Goal: Entertainment & Leisure: Browse casually

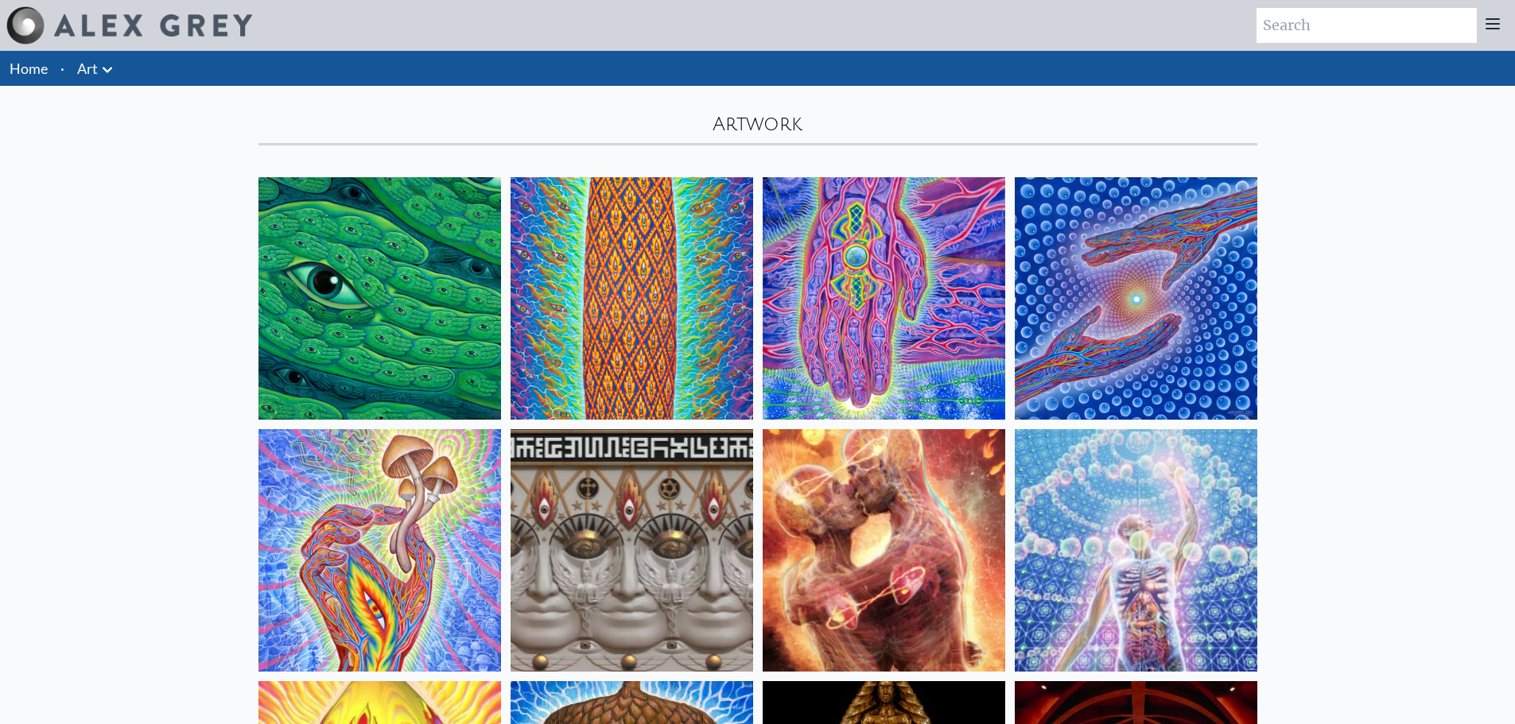
click at [413, 302] on img at bounding box center [379, 298] width 243 height 243
click at [658, 300] on img at bounding box center [632, 298] width 243 height 243
click at [1160, 262] on img at bounding box center [1136, 298] width 243 height 243
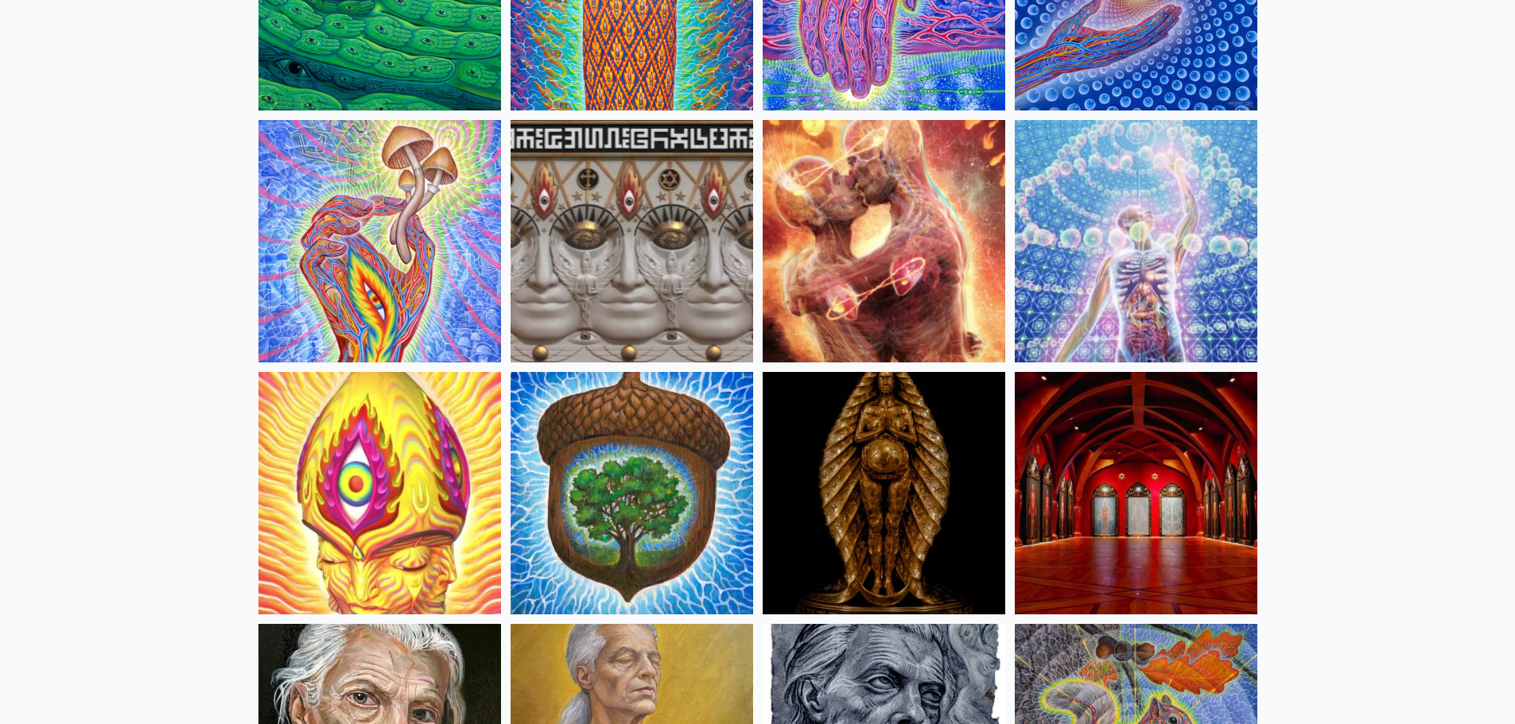
scroll to position [318, 0]
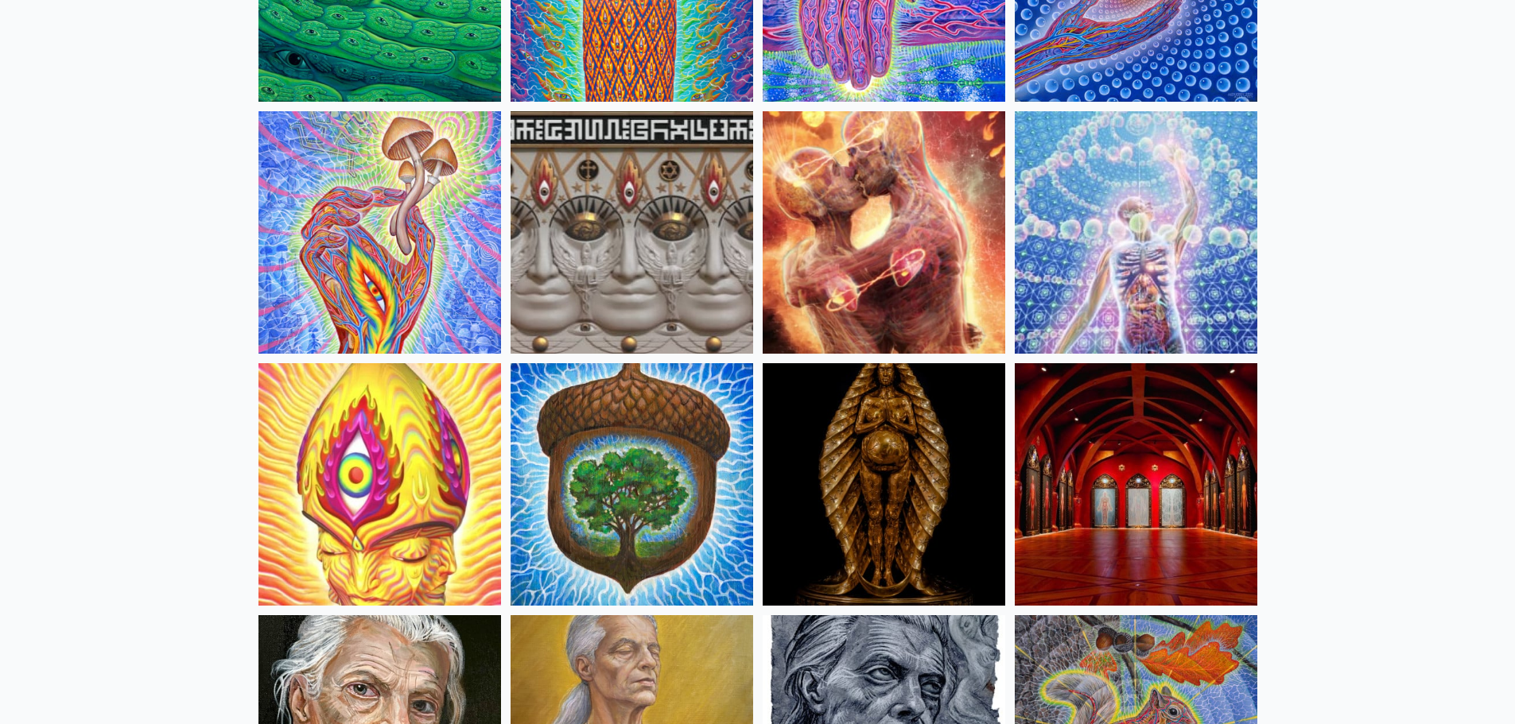
click at [440, 227] on img at bounding box center [379, 232] width 243 height 243
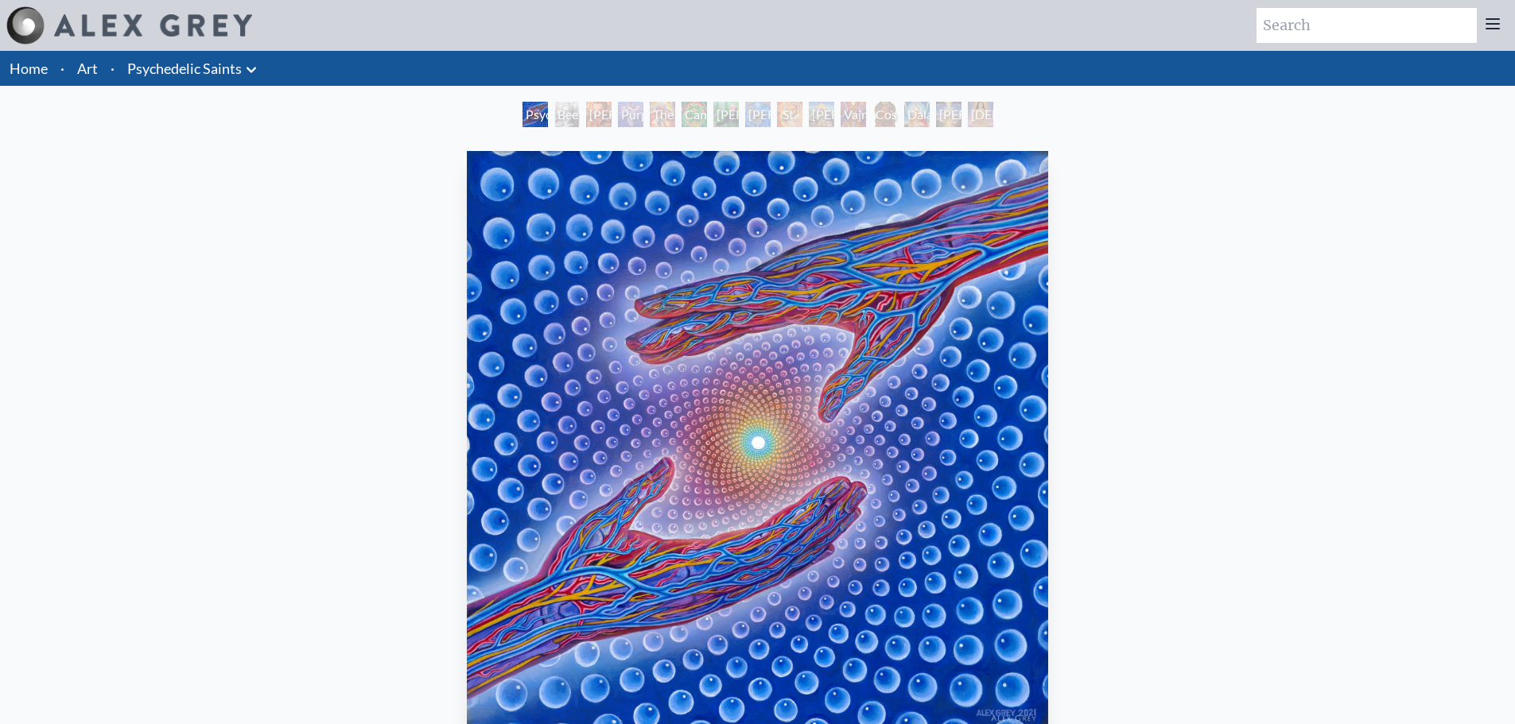
click at [554, 113] on div "Beethoven" at bounding box center [566, 114] width 25 height 25
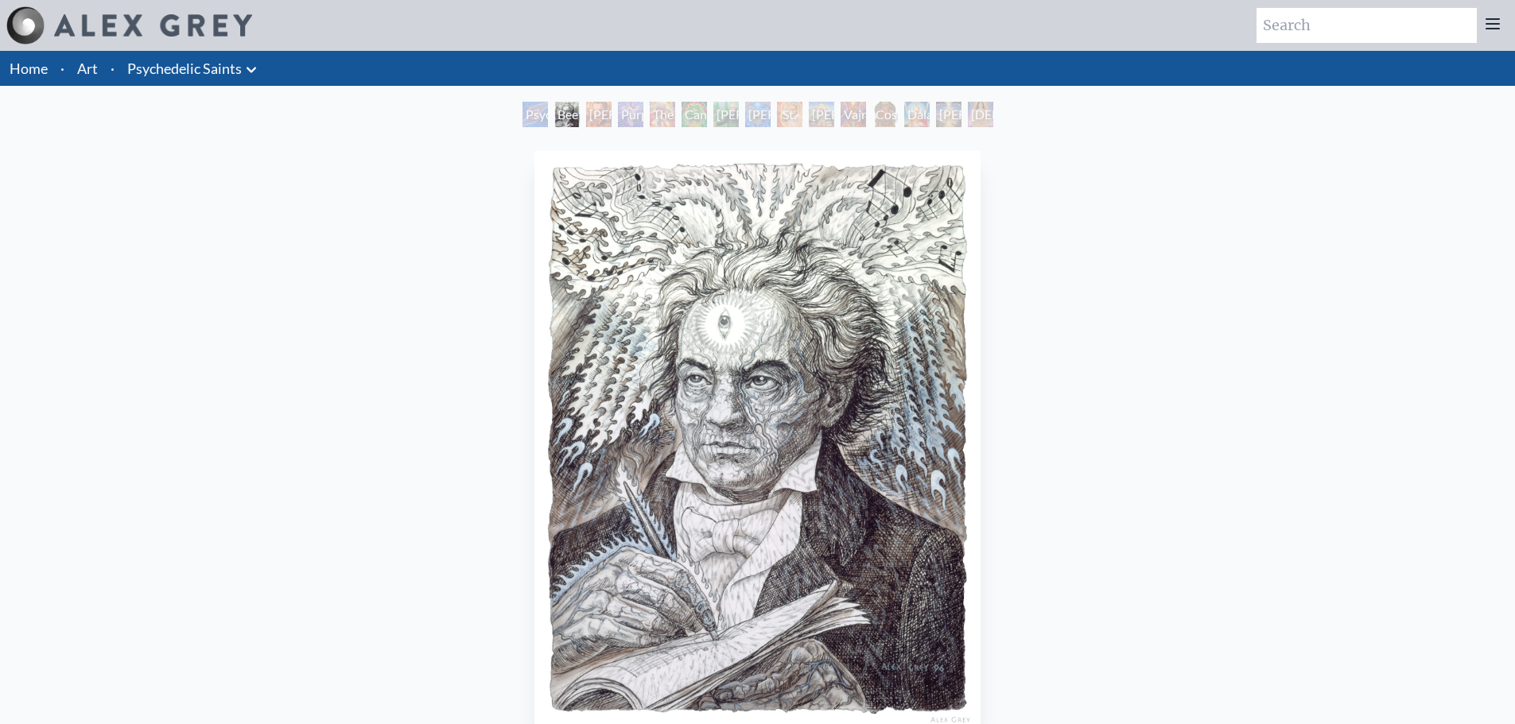
click at [588, 115] on div "Stanislav Grof M.D., Cartographer of Consciousness" at bounding box center [598, 114] width 25 height 25
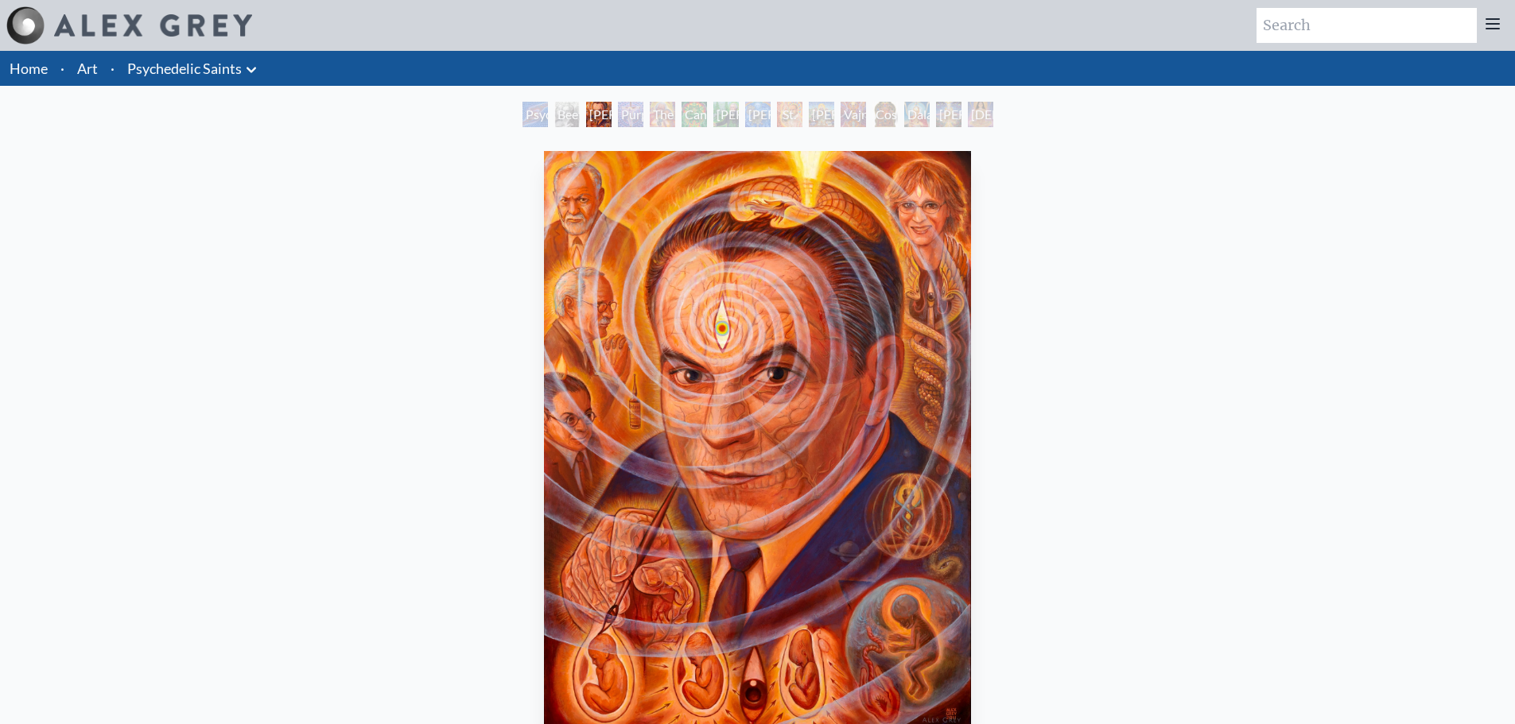
click at [643, 111] on div "Purple Jesus" at bounding box center [630, 114] width 25 height 25
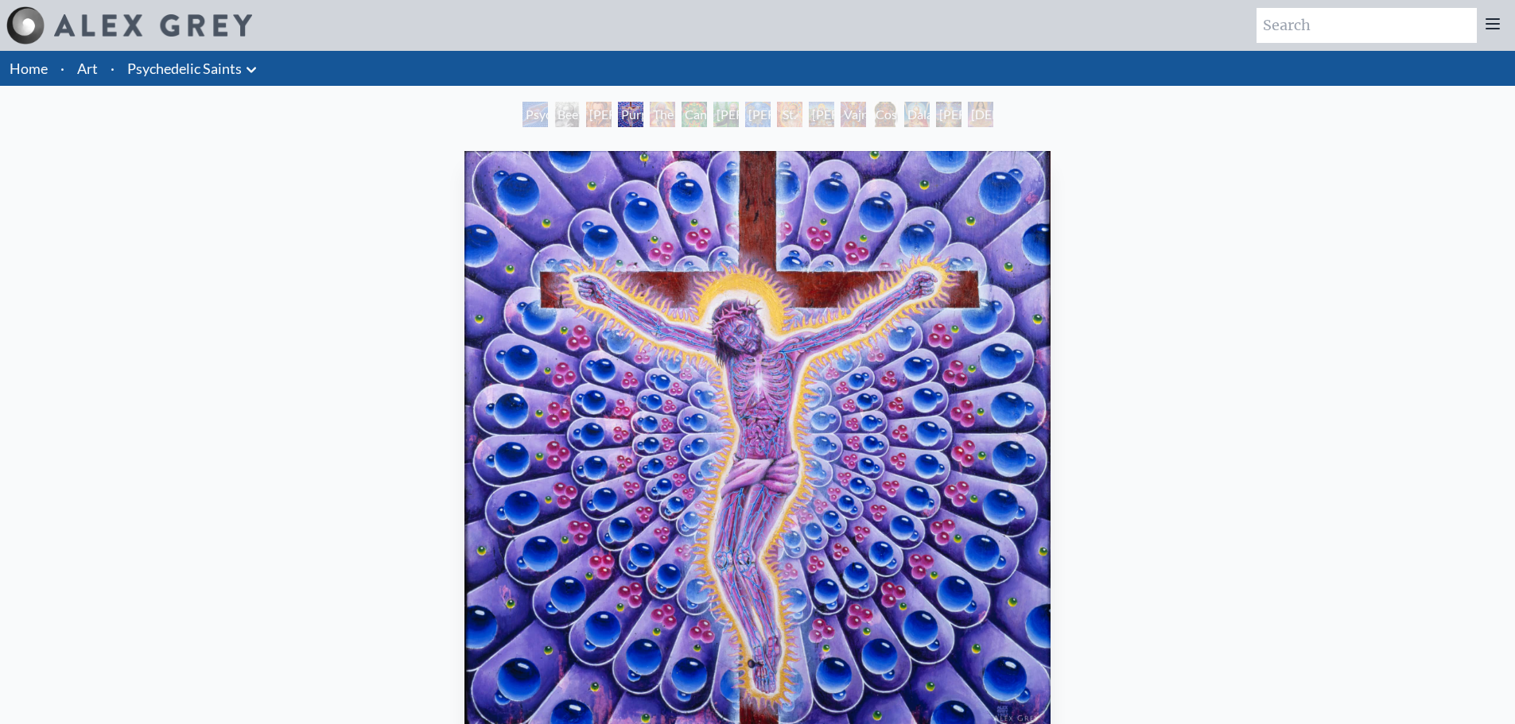
click at [682, 111] on div "Cannabacchus" at bounding box center [694, 114] width 25 height 25
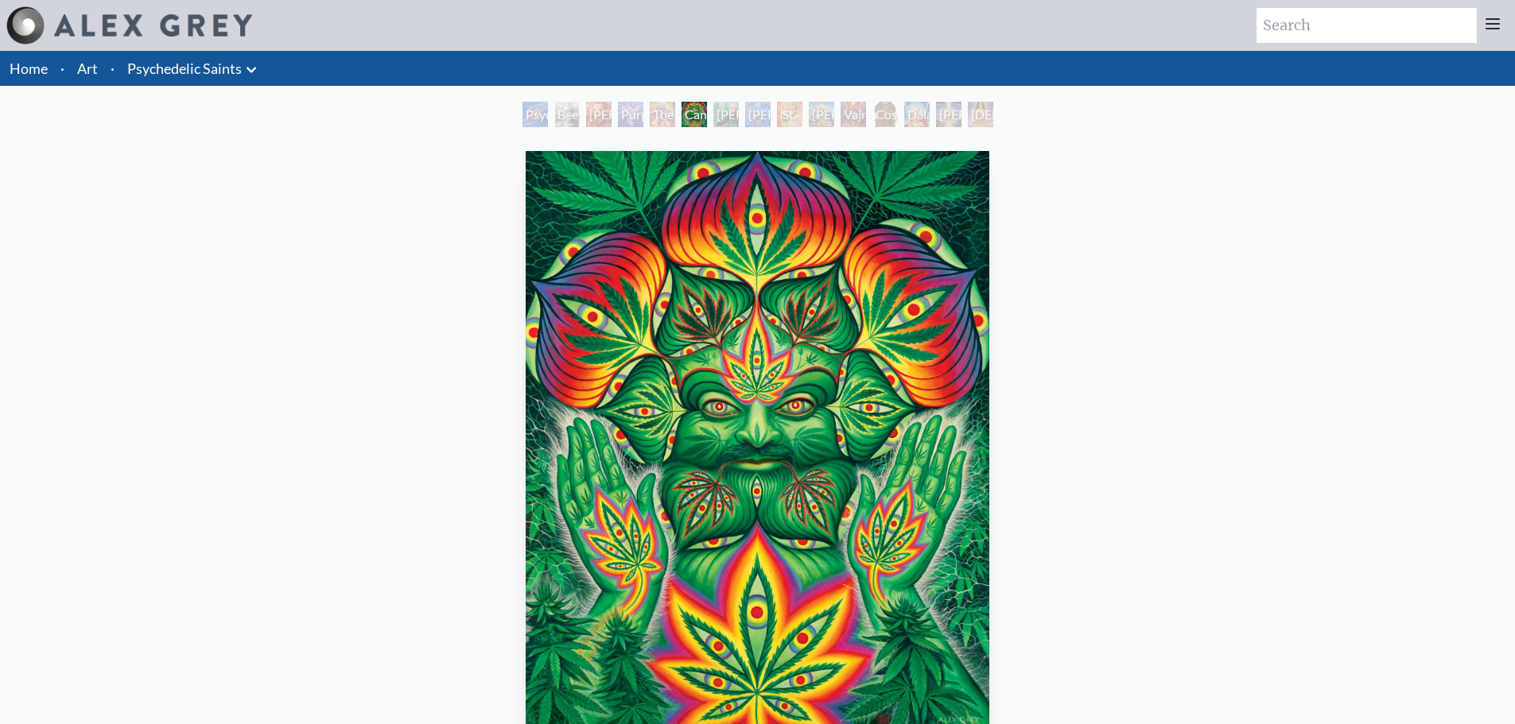
click at [619, 113] on div "Purple Jesus" at bounding box center [630, 114] width 25 height 25
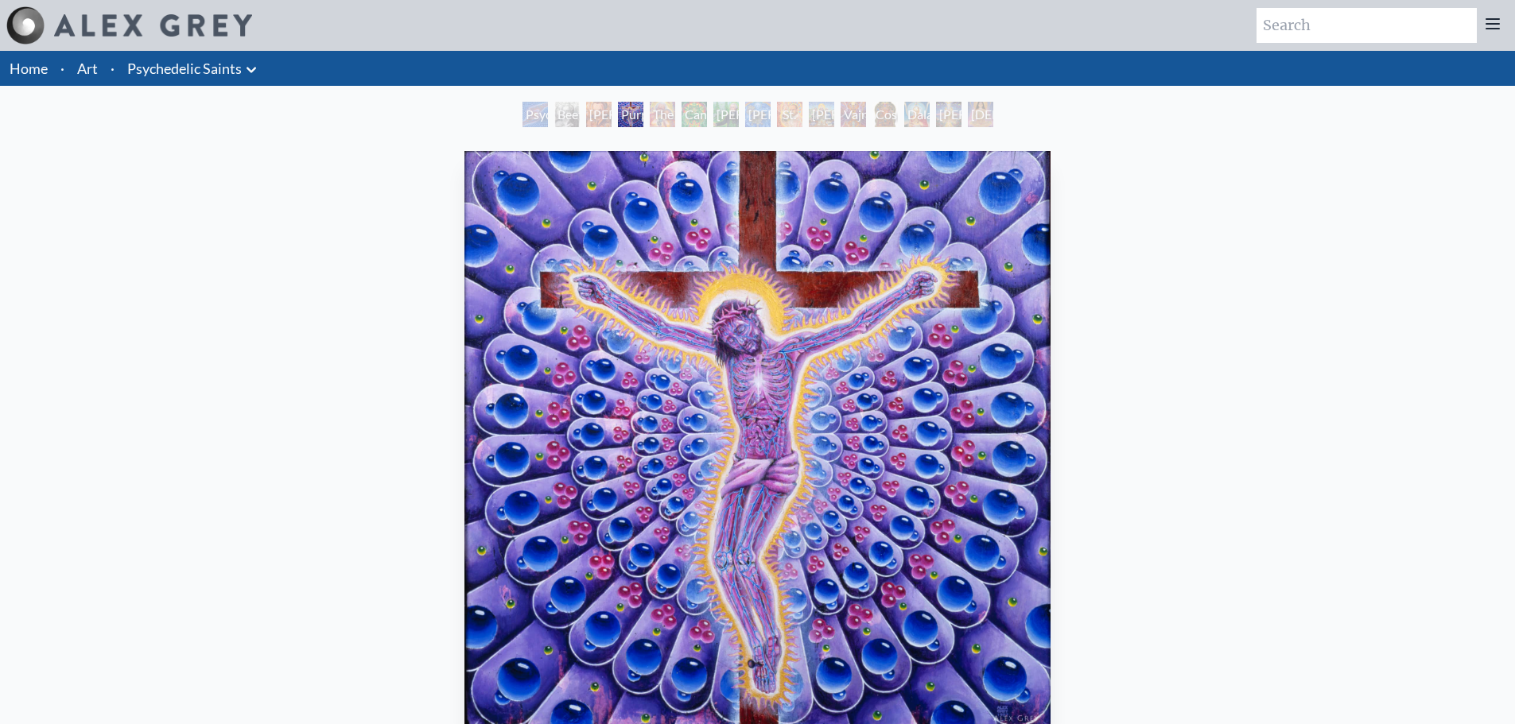
click at [653, 112] on div "The Shulgins and their Alchemical Angels" at bounding box center [662, 114] width 25 height 25
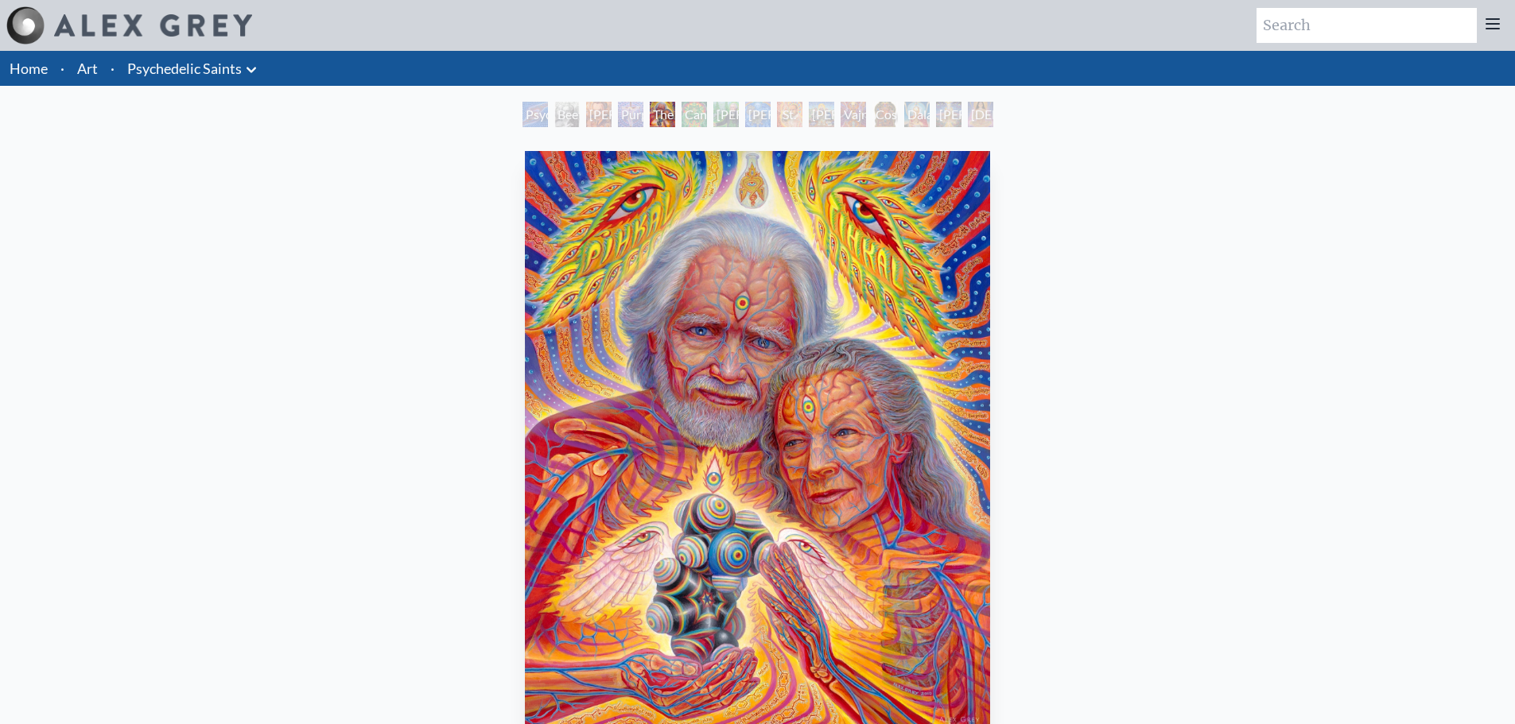
click at [688, 108] on div "Cannabacchus" at bounding box center [694, 114] width 25 height 25
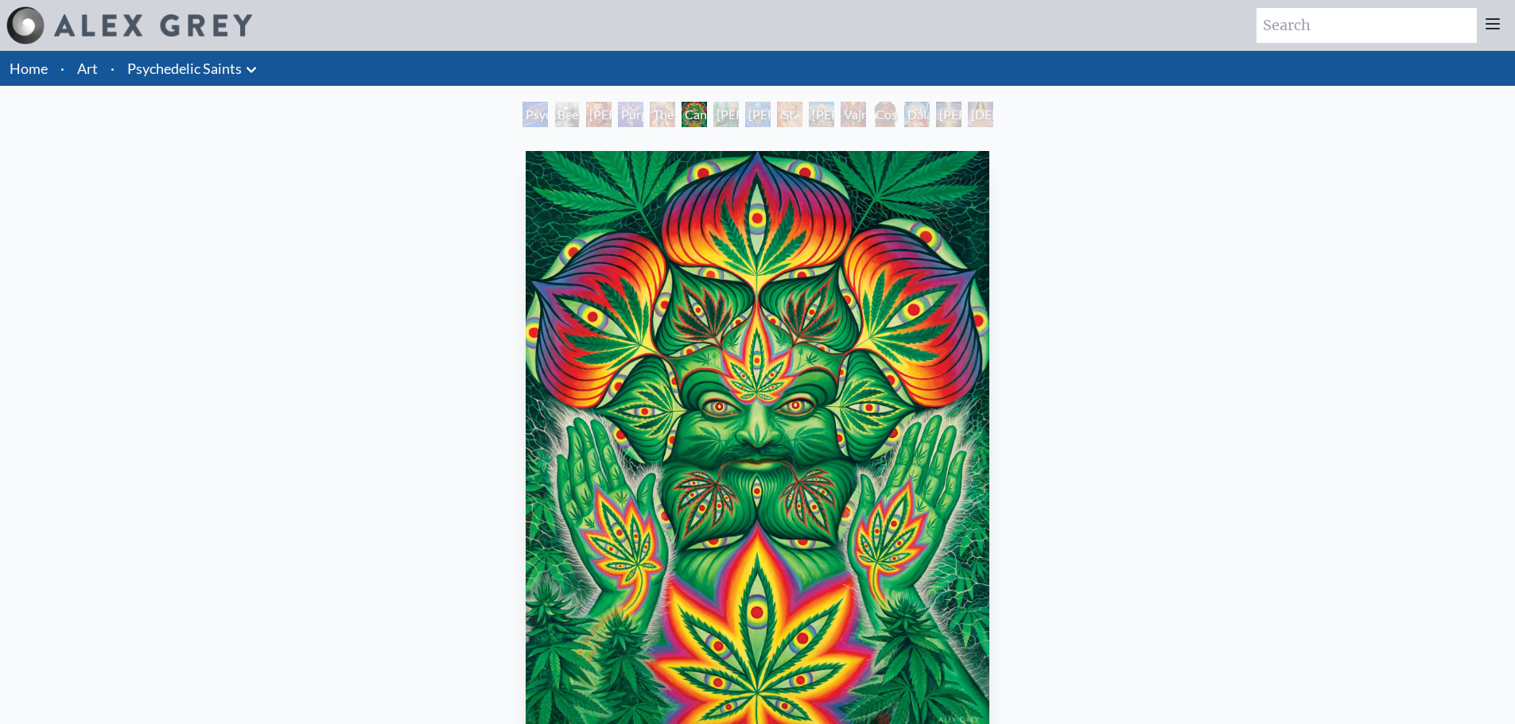
click at [723, 115] on div "George Washington - Hemp Farmer" at bounding box center [725, 114] width 25 height 25
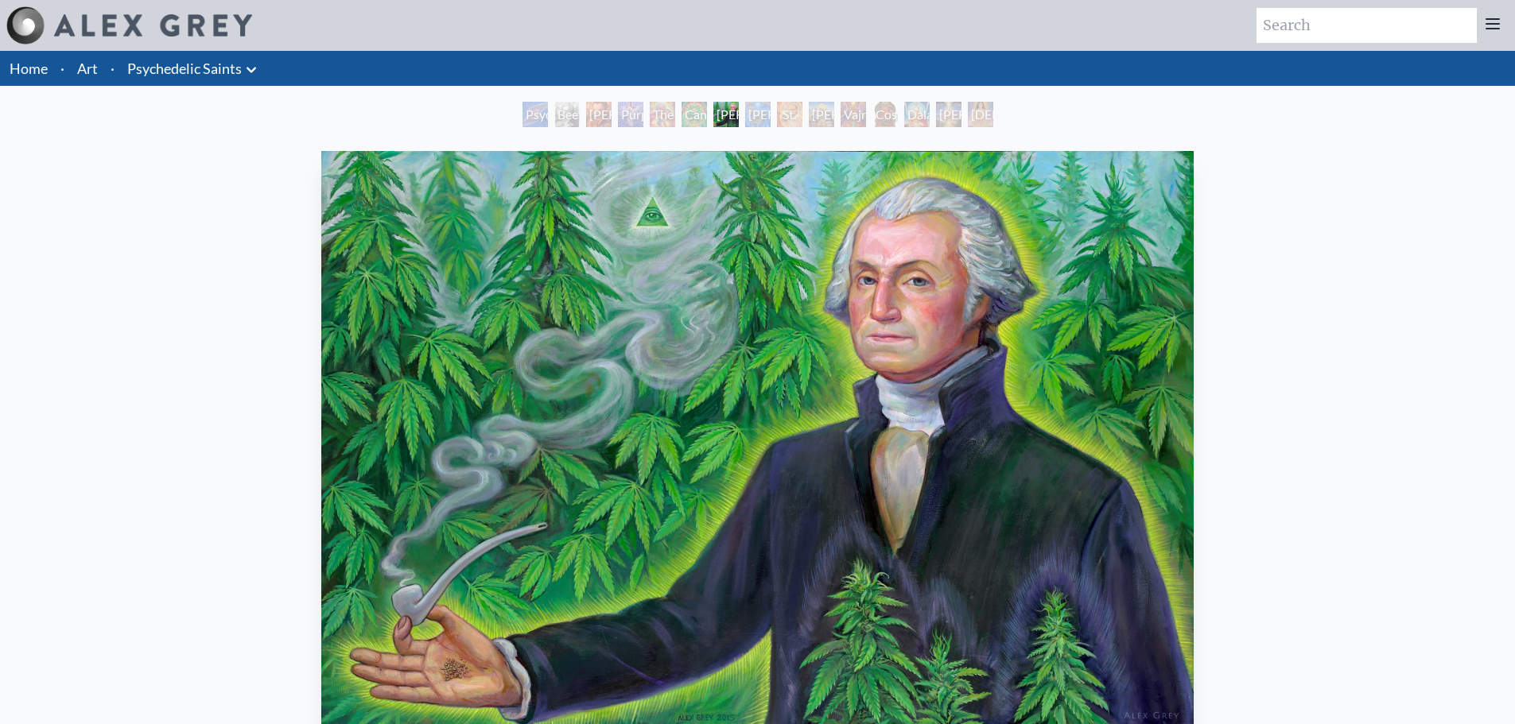
click at [979, 114] on div "Namaste" at bounding box center [980, 114] width 25 height 25
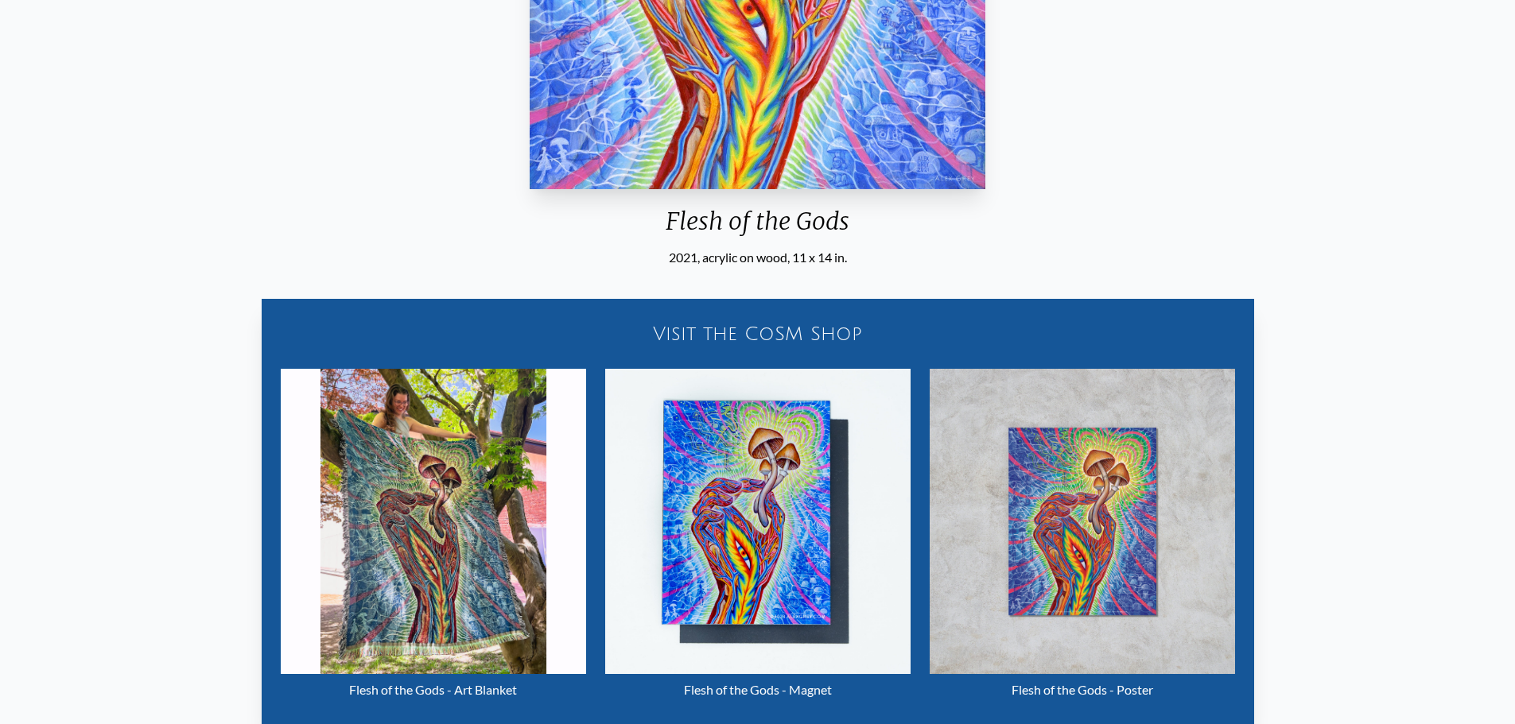
scroll to position [716, 0]
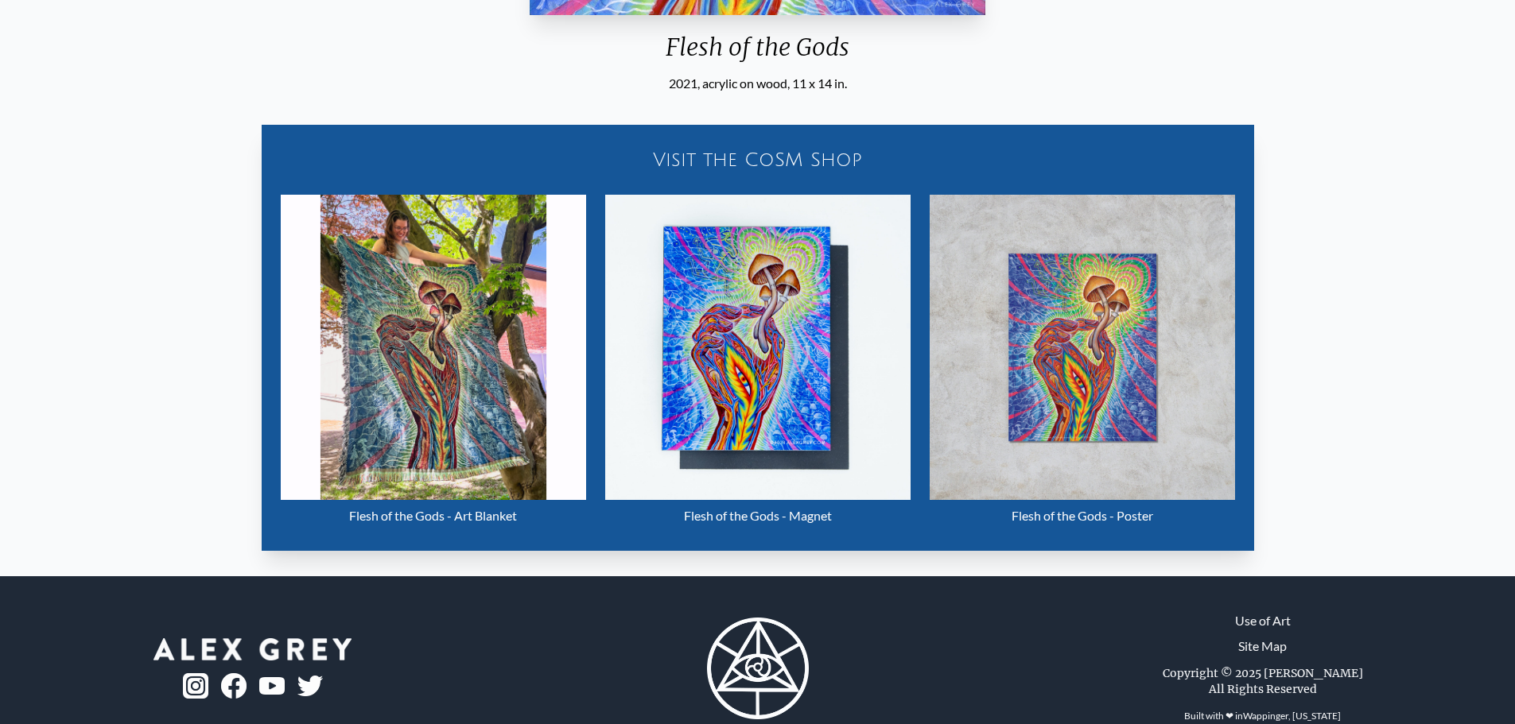
click at [1099, 360] on img "2 / 22" at bounding box center [1082, 347] width 305 height 305
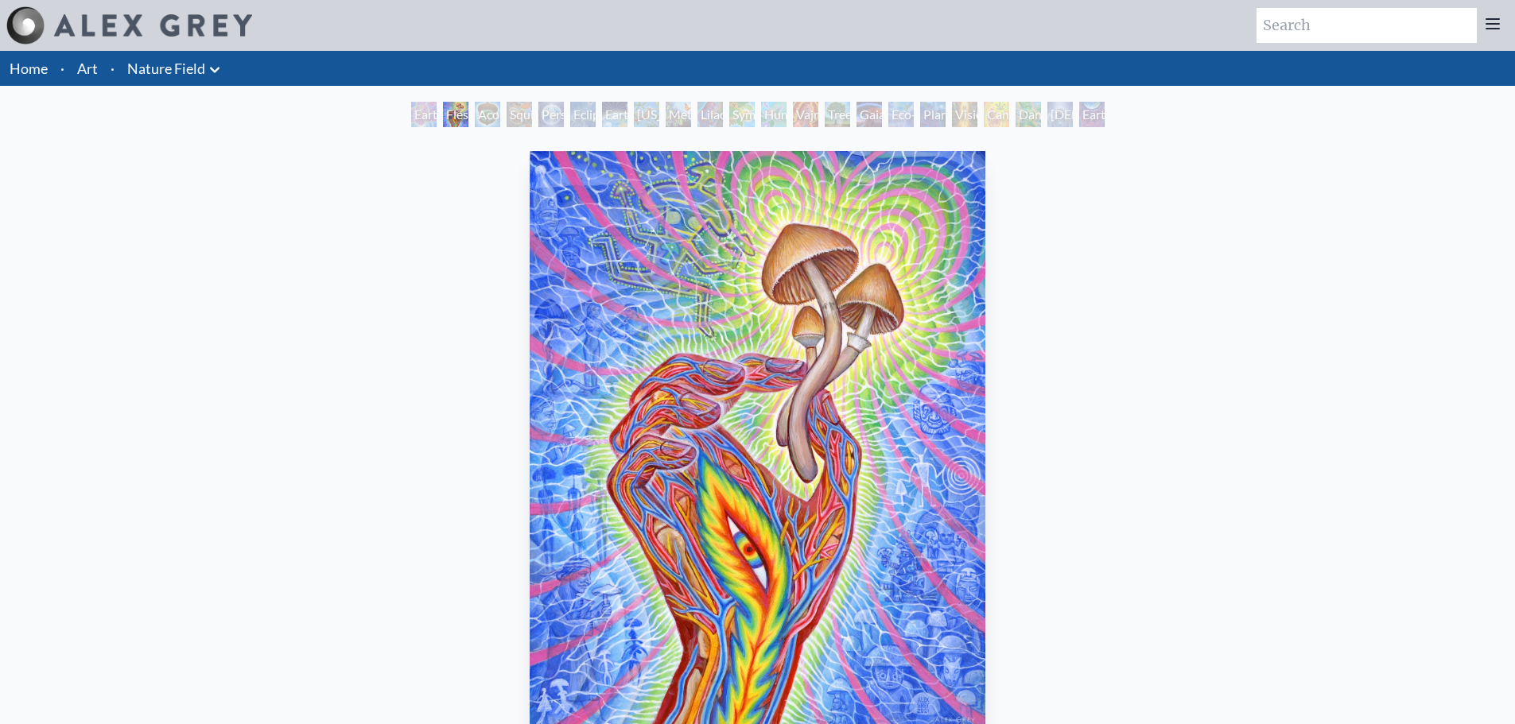
click at [424, 120] on div "Earth Witness" at bounding box center [423, 114] width 25 height 25
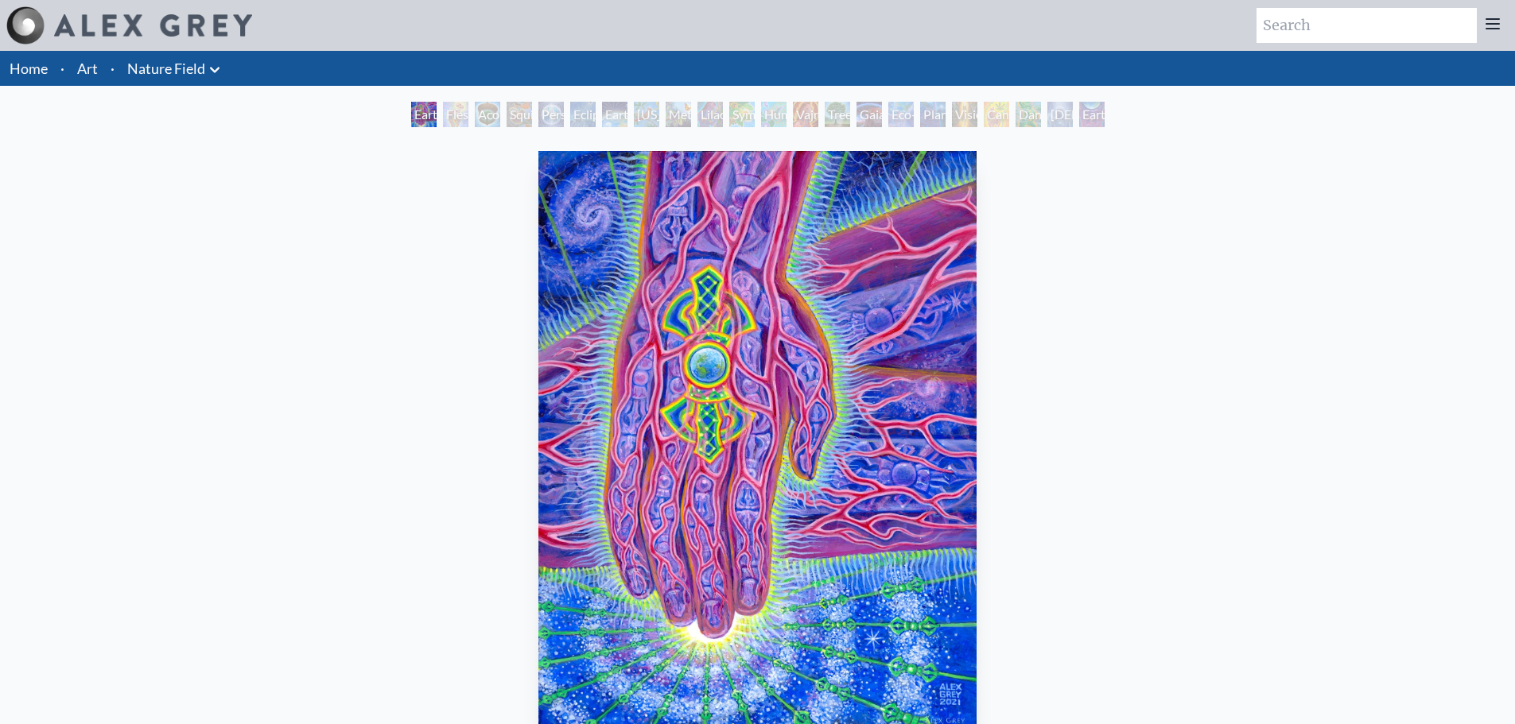
click at [484, 112] on div "Acorn Dream" at bounding box center [487, 114] width 25 height 25
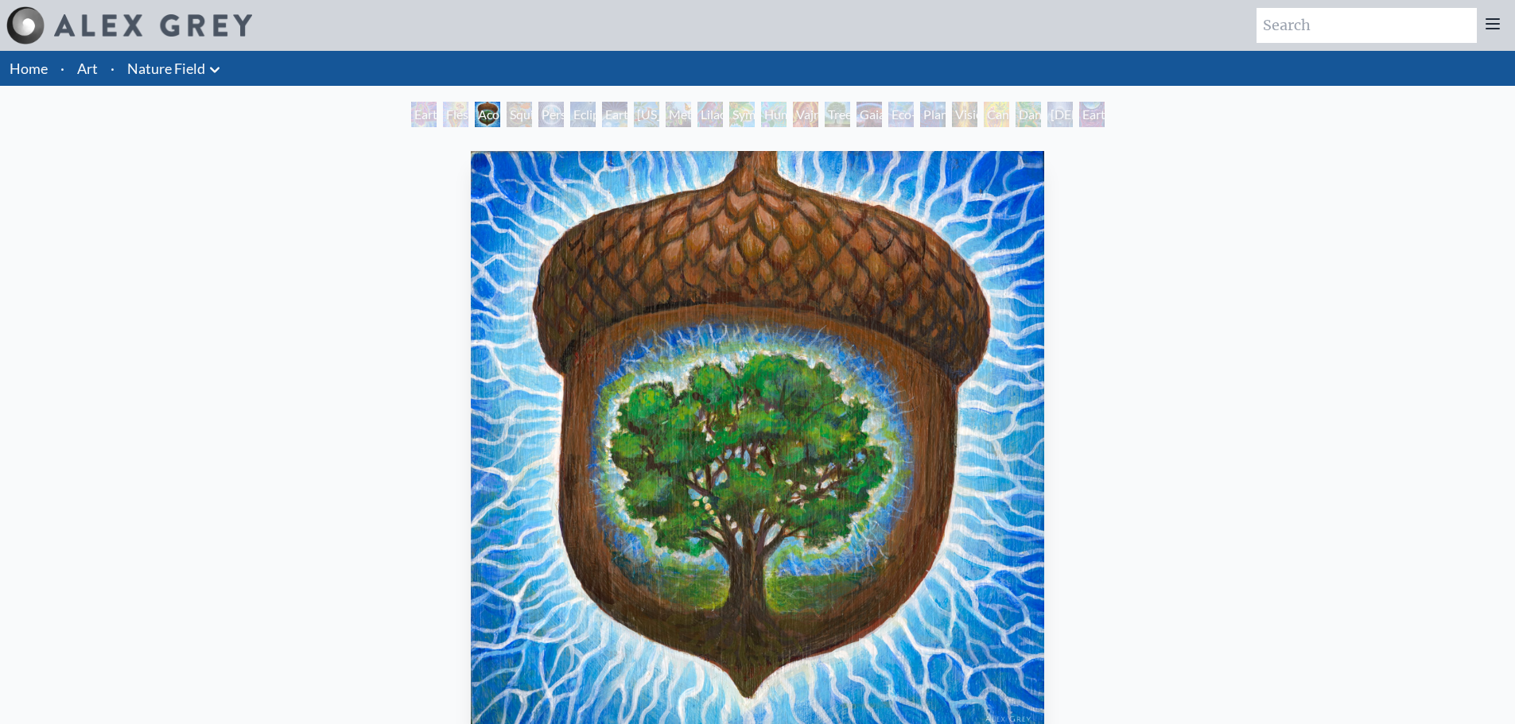
click at [518, 110] on div "Squirrel" at bounding box center [519, 114] width 25 height 25
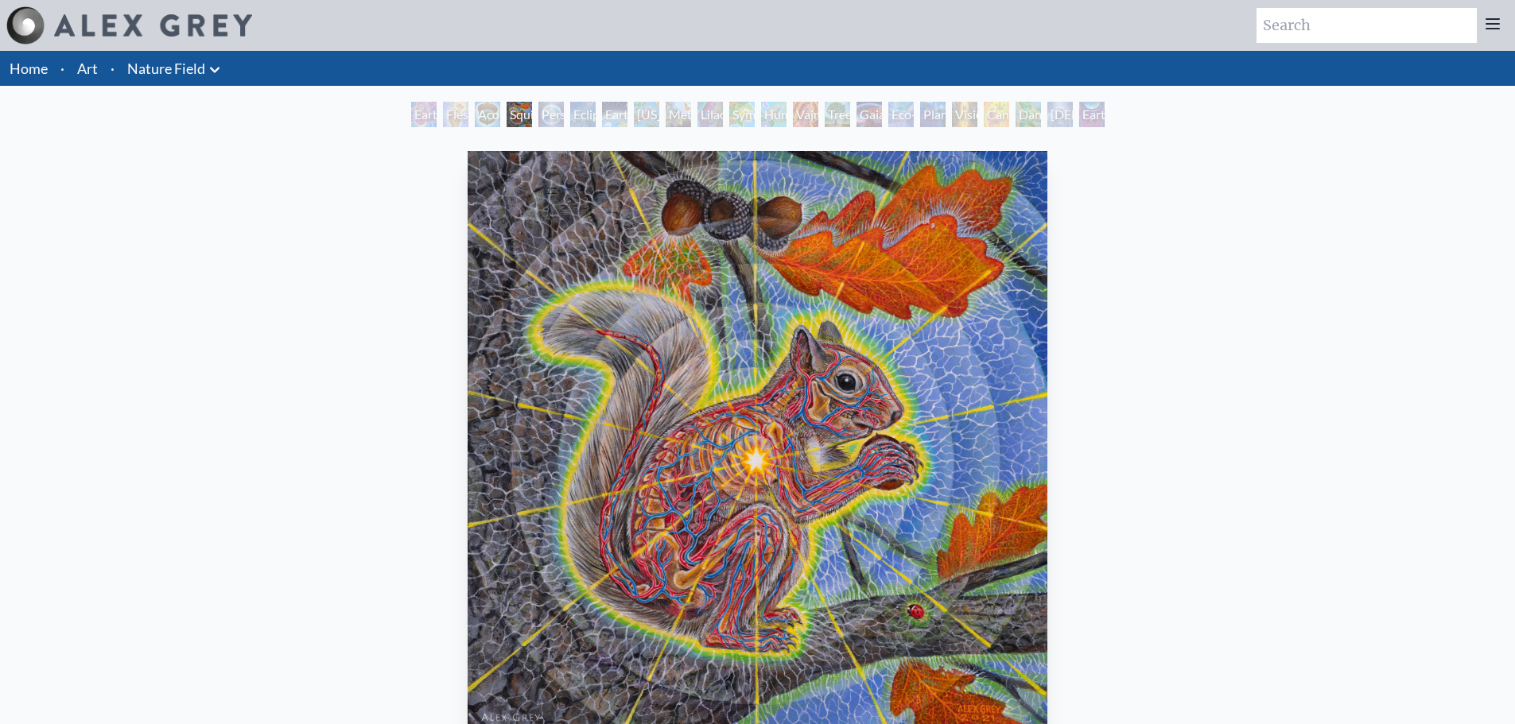
click at [553, 116] on div "Person Planet" at bounding box center [550, 114] width 25 height 25
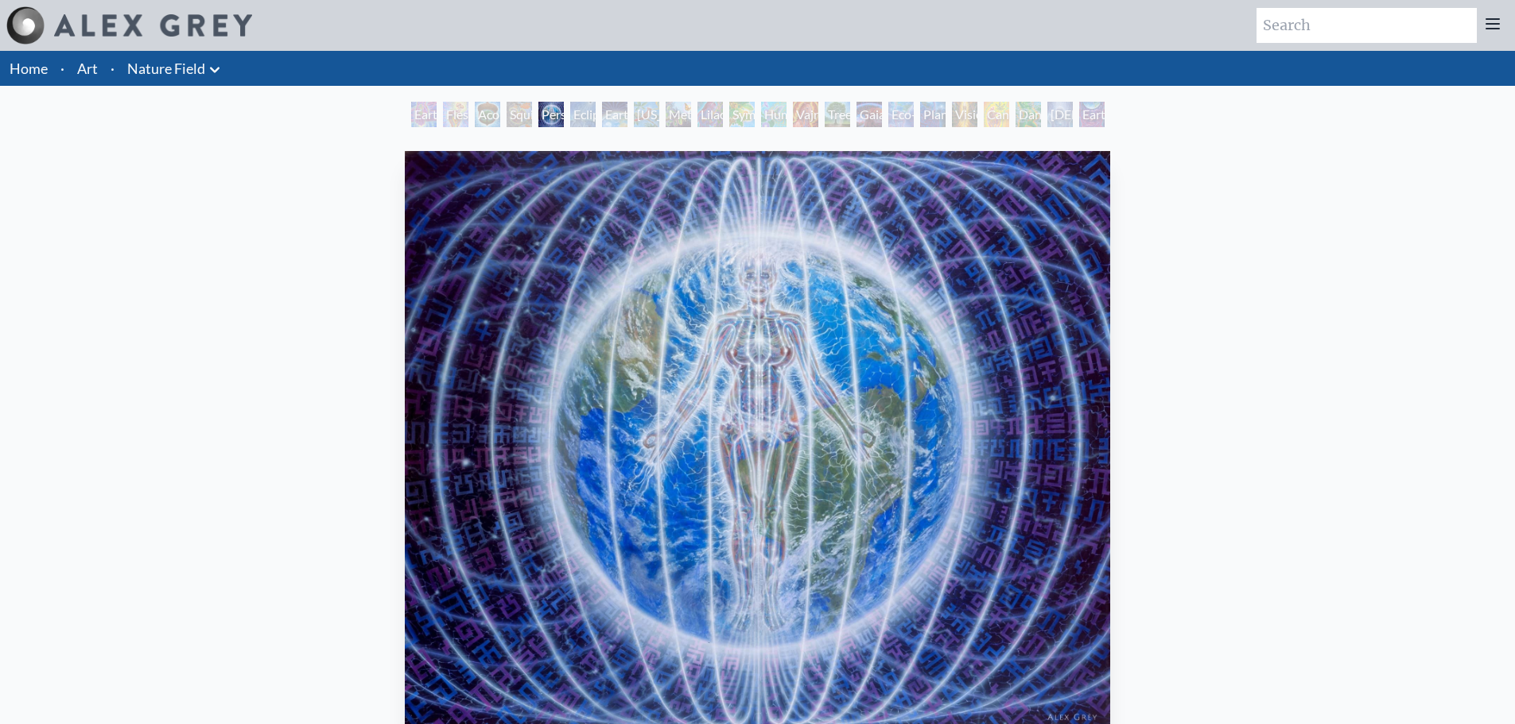
click at [586, 114] on div "Eclipse" at bounding box center [582, 114] width 25 height 25
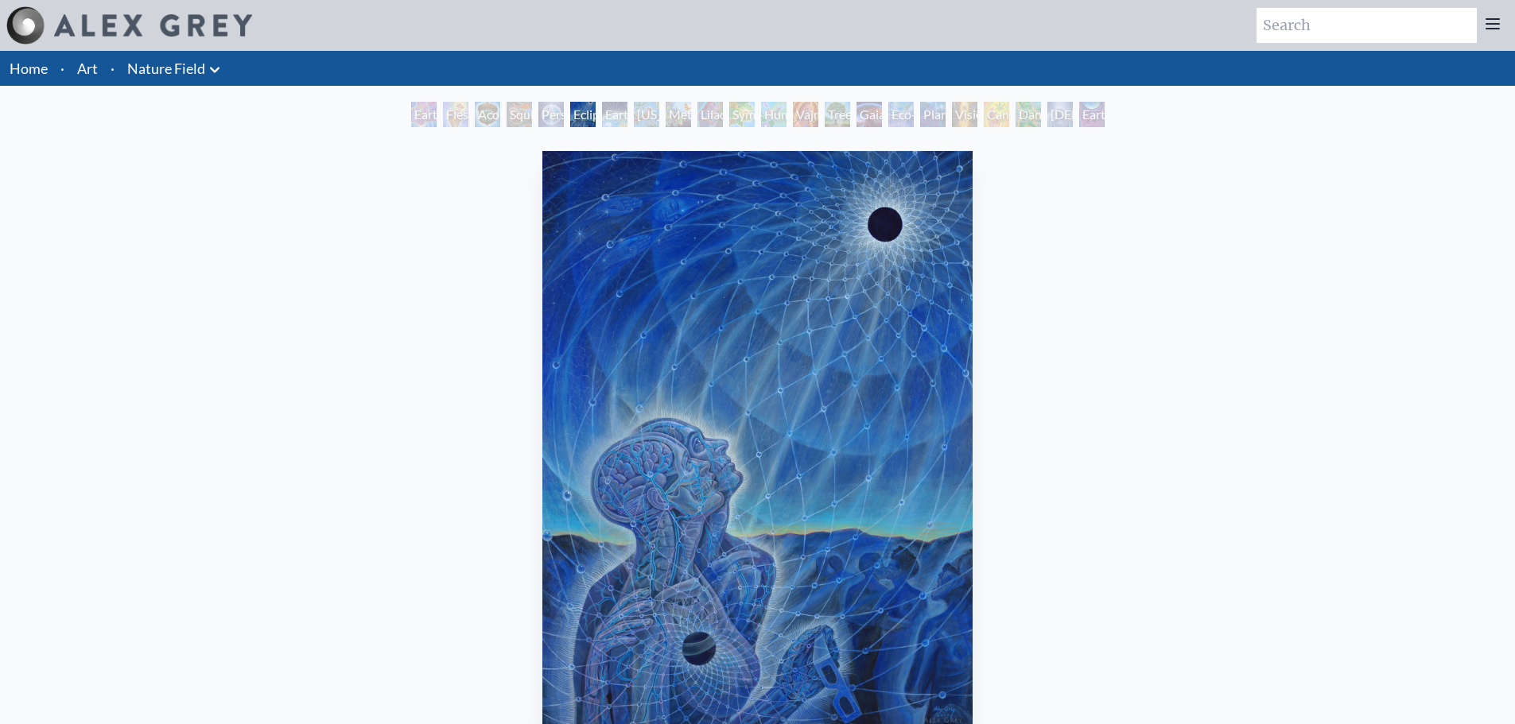
click at [616, 115] on div "Earth Energies" at bounding box center [614, 114] width 25 height 25
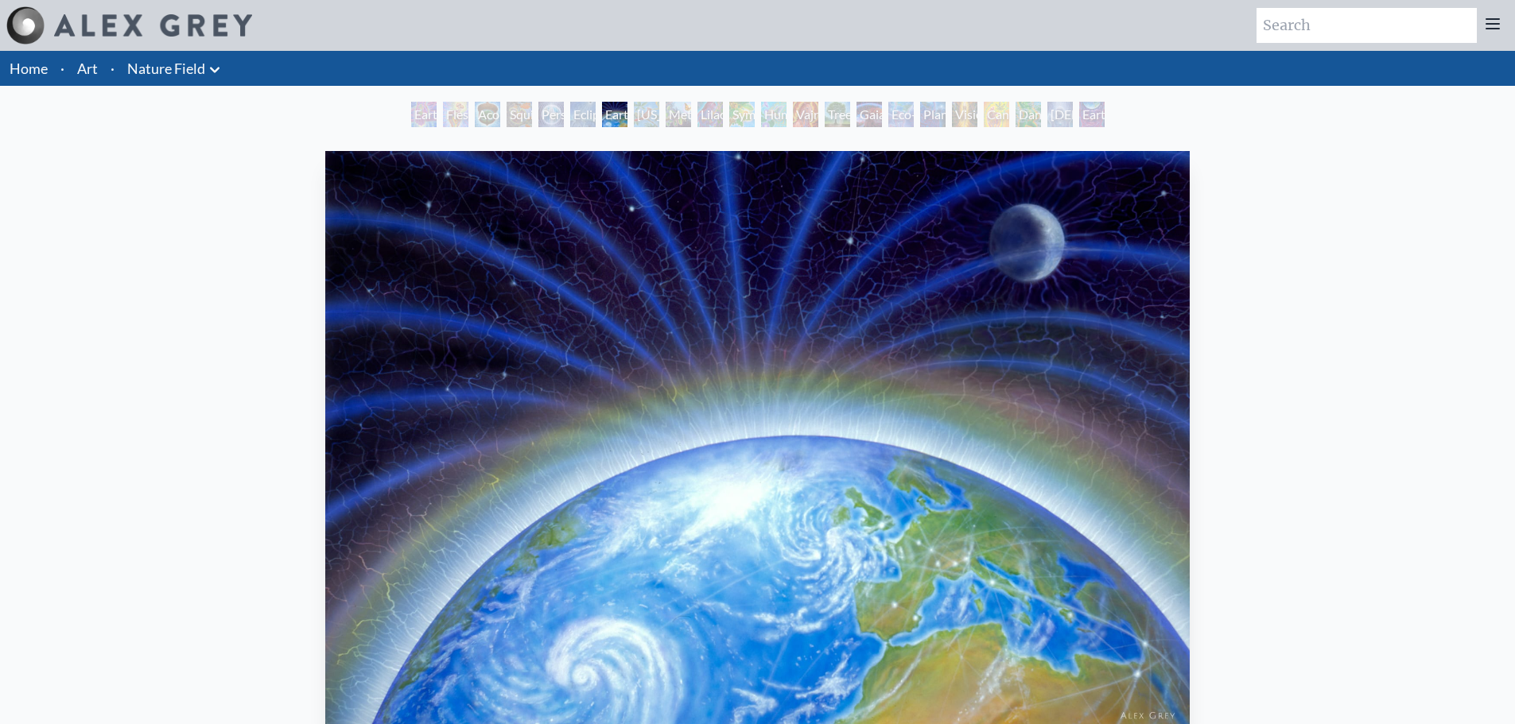
click at [647, 110] on div "Ohio Song" at bounding box center [646, 114] width 25 height 25
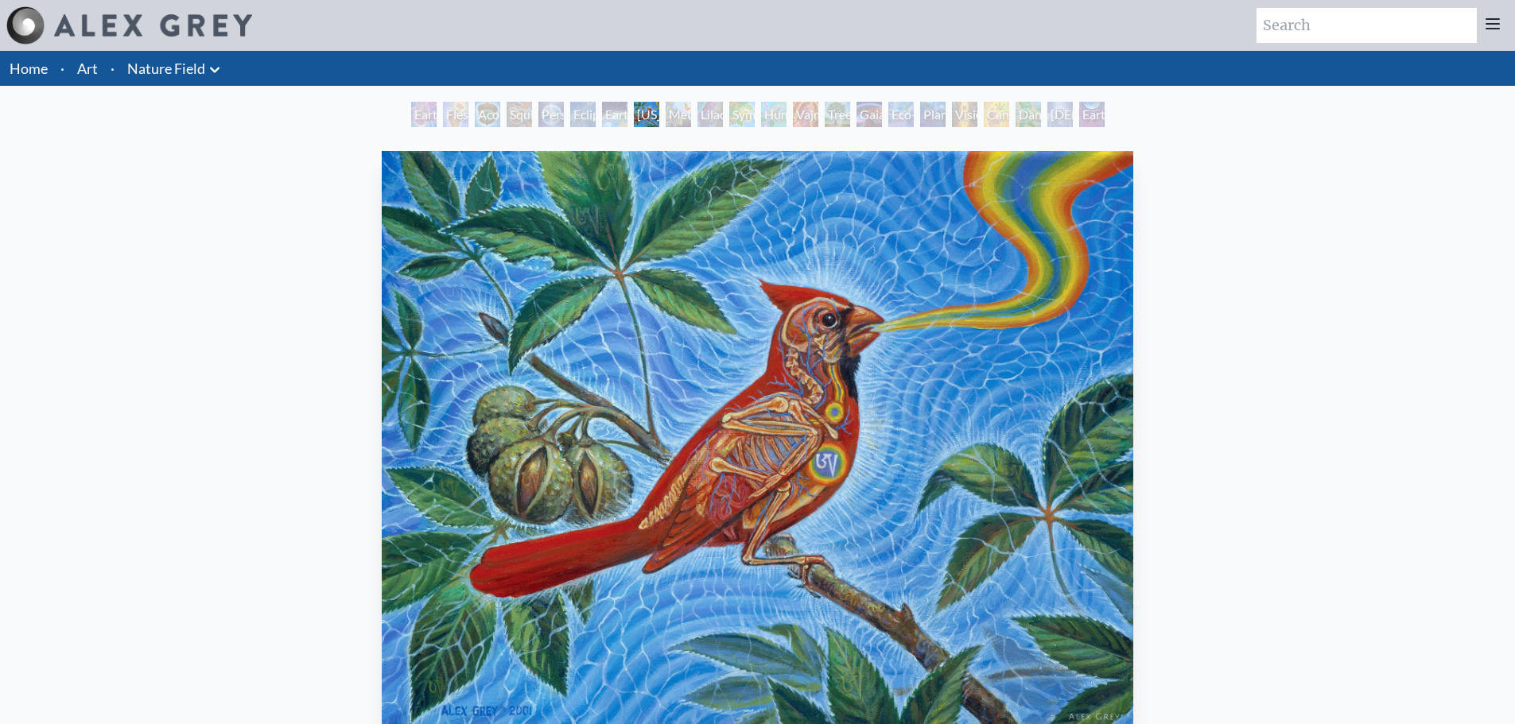
click at [676, 117] on div "Metamorphosis" at bounding box center [678, 114] width 25 height 25
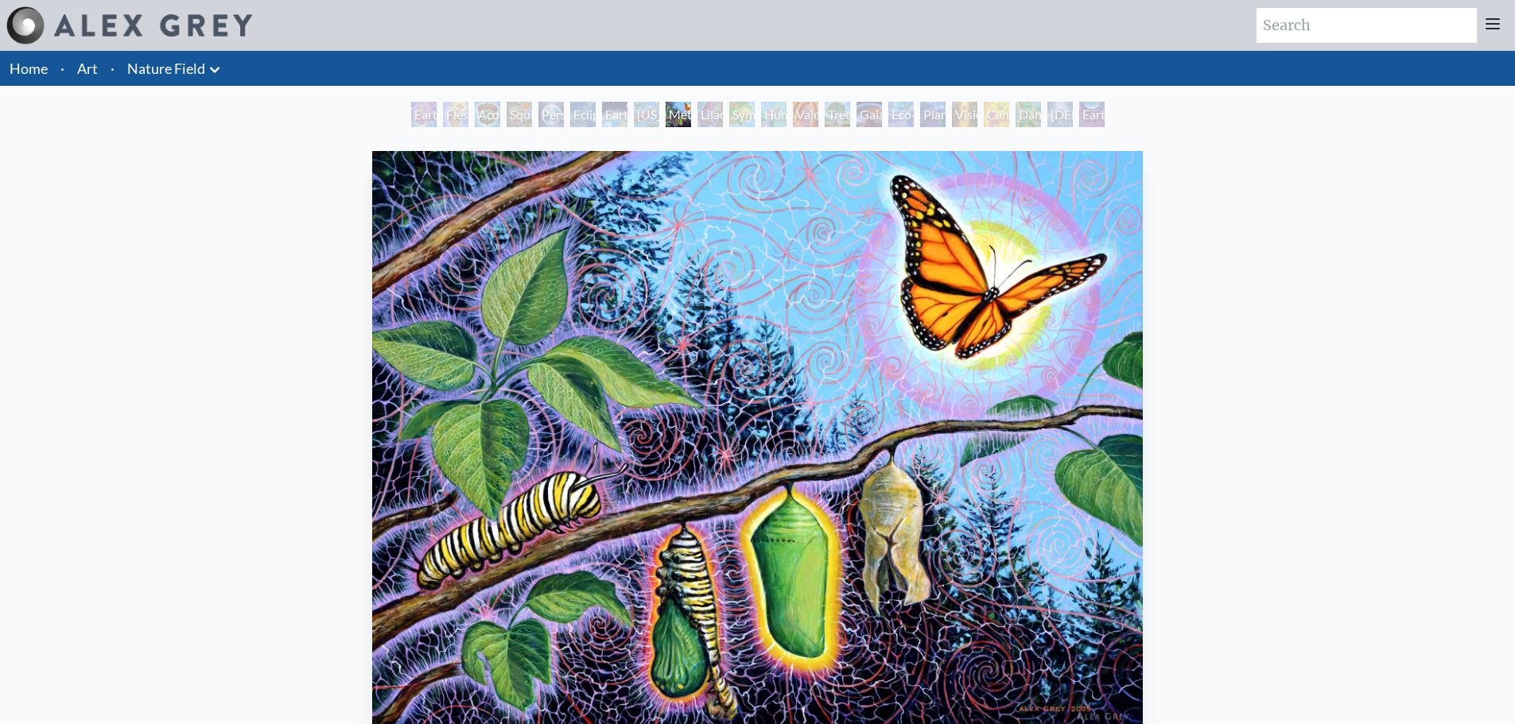
click at [712, 115] on div "Lilacs" at bounding box center [709, 114] width 25 height 25
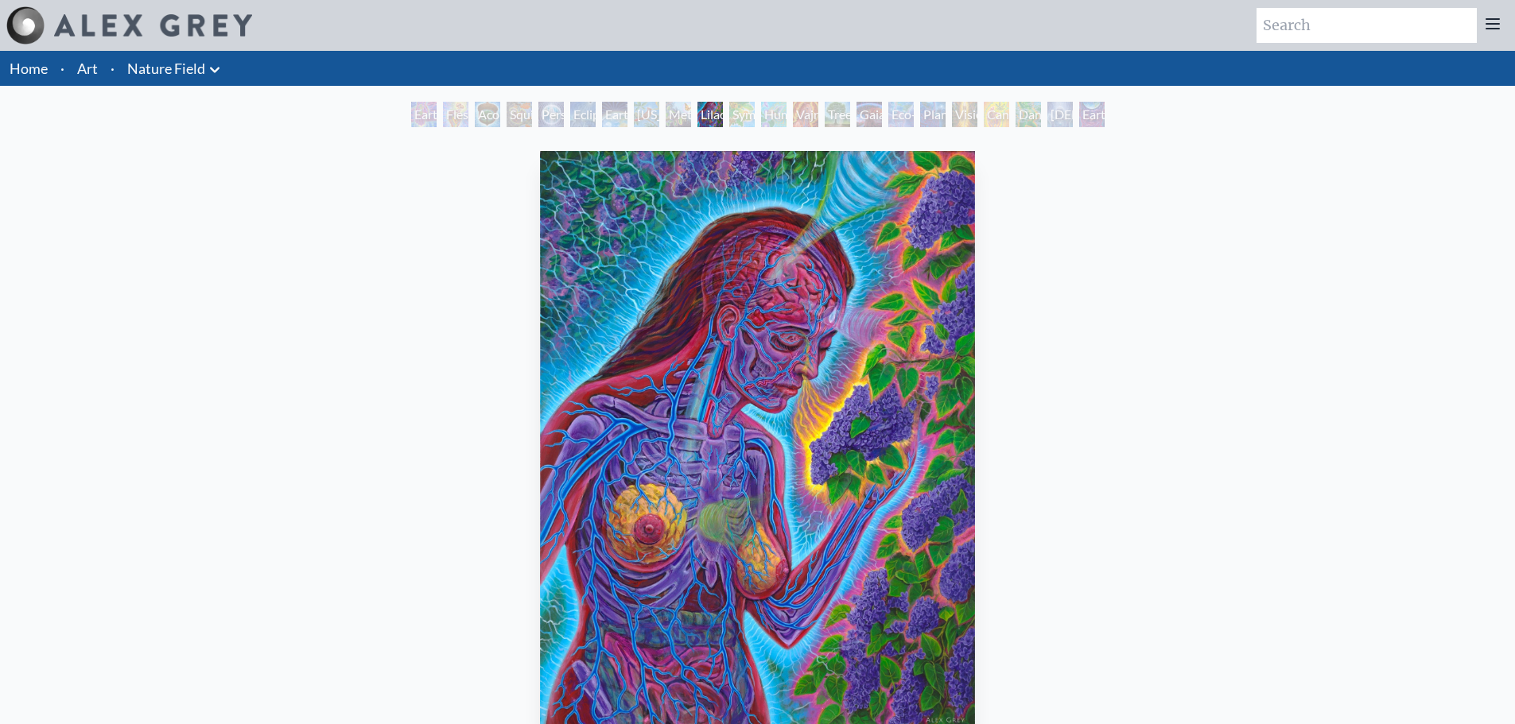
click at [739, 108] on div "Symbiosis: Gall Wasp & Oak Tree" at bounding box center [741, 114] width 25 height 25
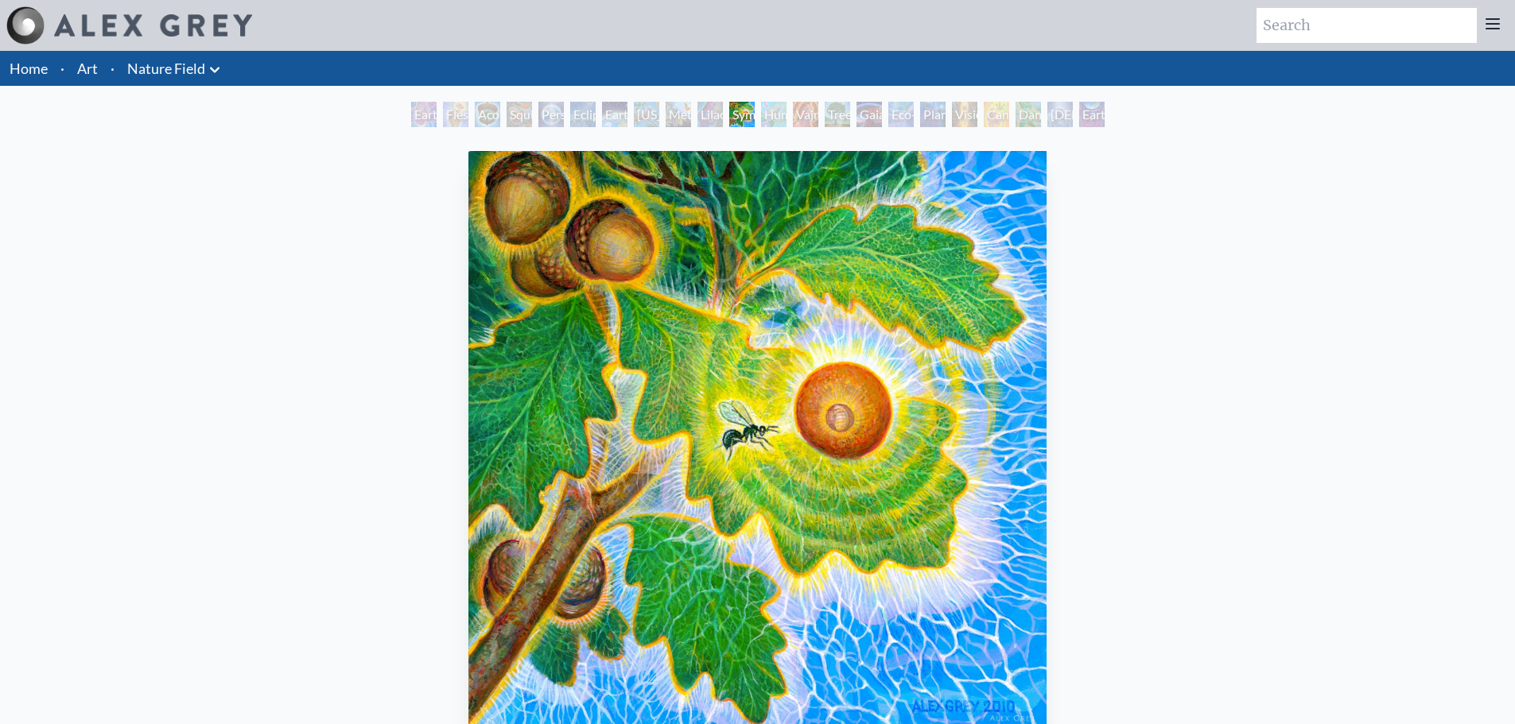
click at [773, 109] on div "Humming Bird" at bounding box center [773, 114] width 25 height 25
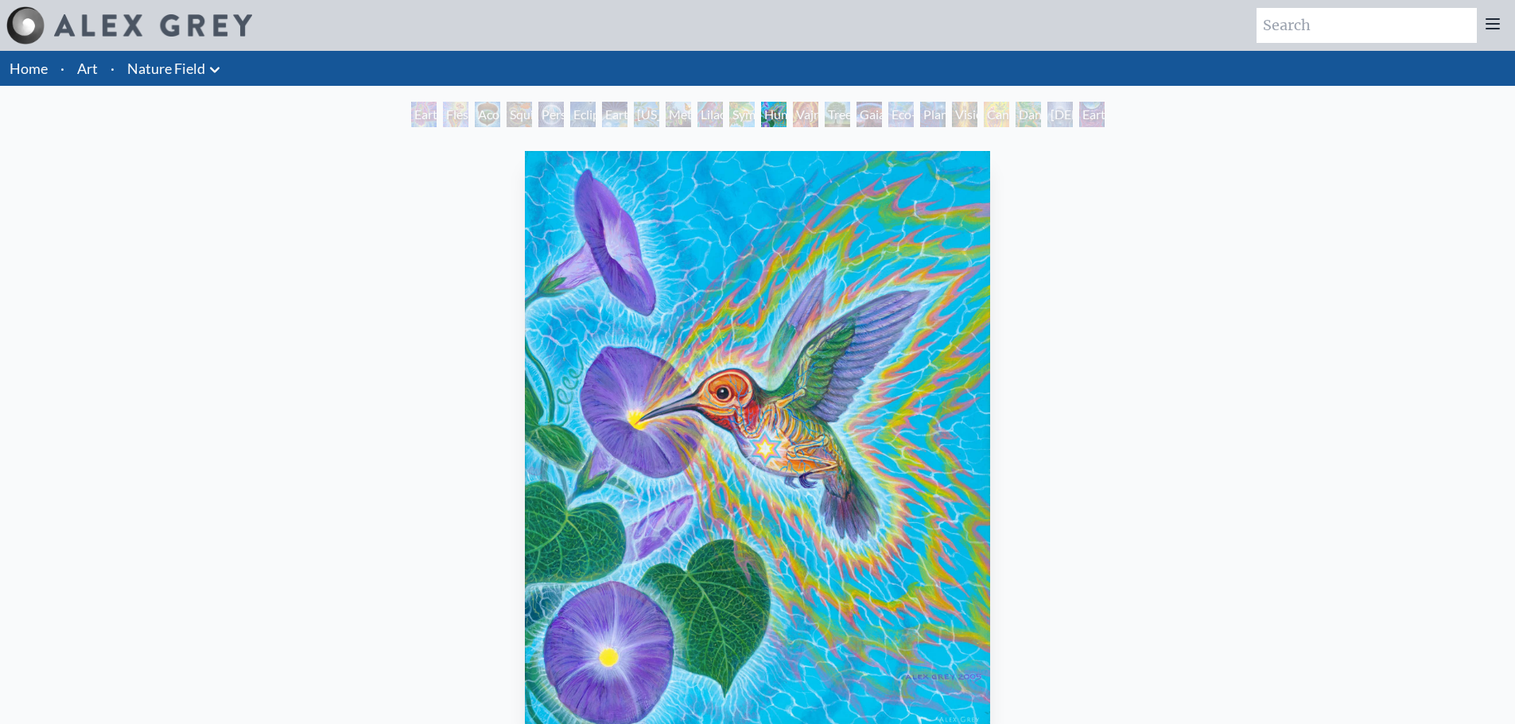
click at [837, 114] on div "Tree & Person" at bounding box center [837, 114] width 25 height 25
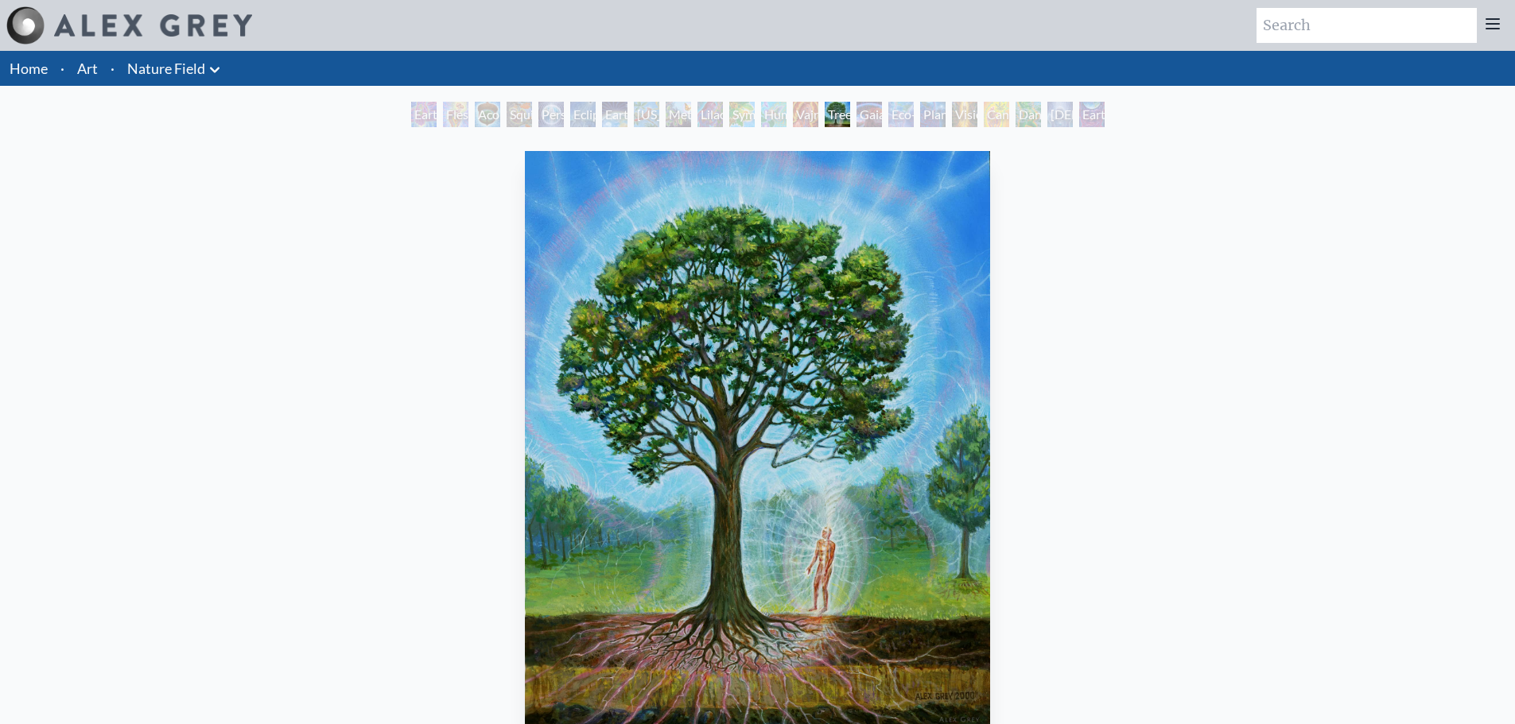
click at [878, 111] on div "Gaia" at bounding box center [868, 114] width 25 height 25
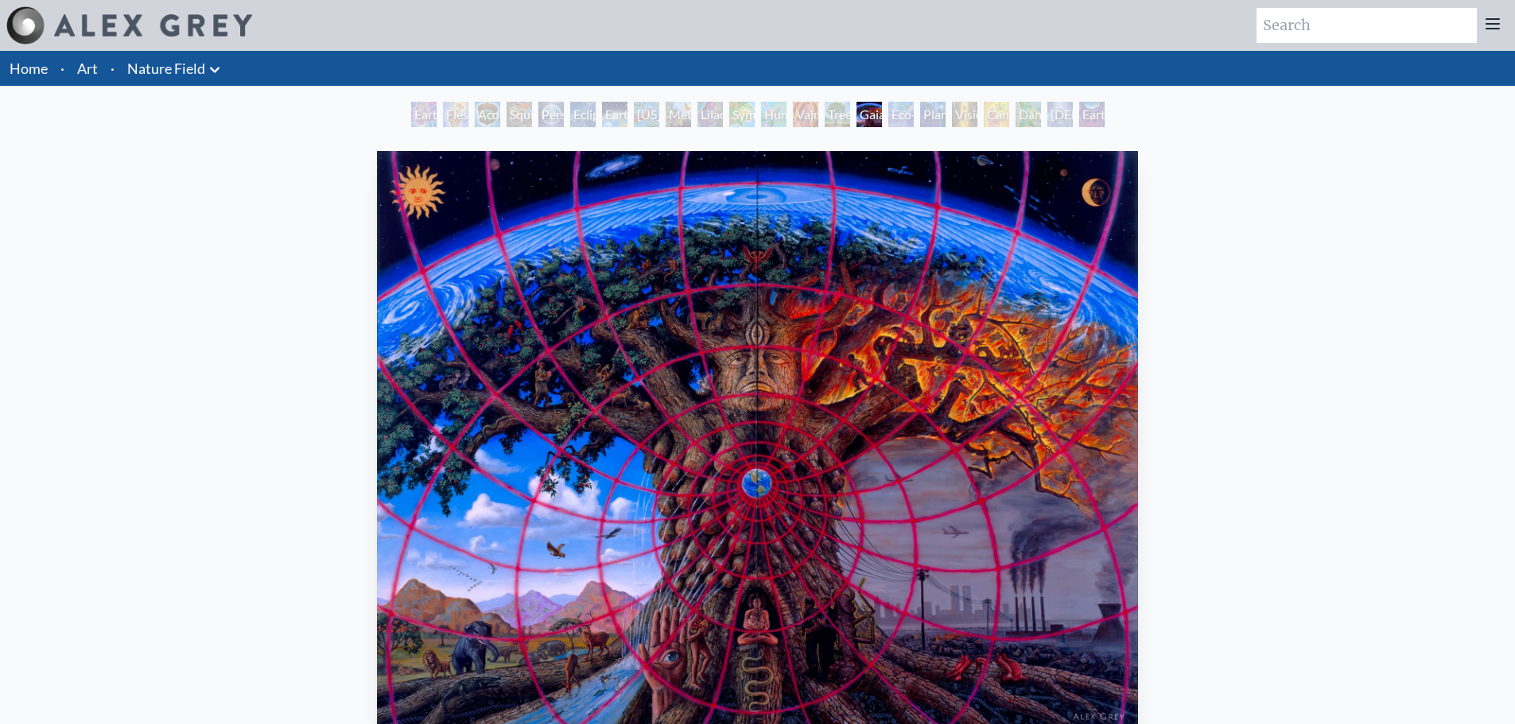
click at [898, 115] on div "Eco-Atlas" at bounding box center [900, 114] width 25 height 25
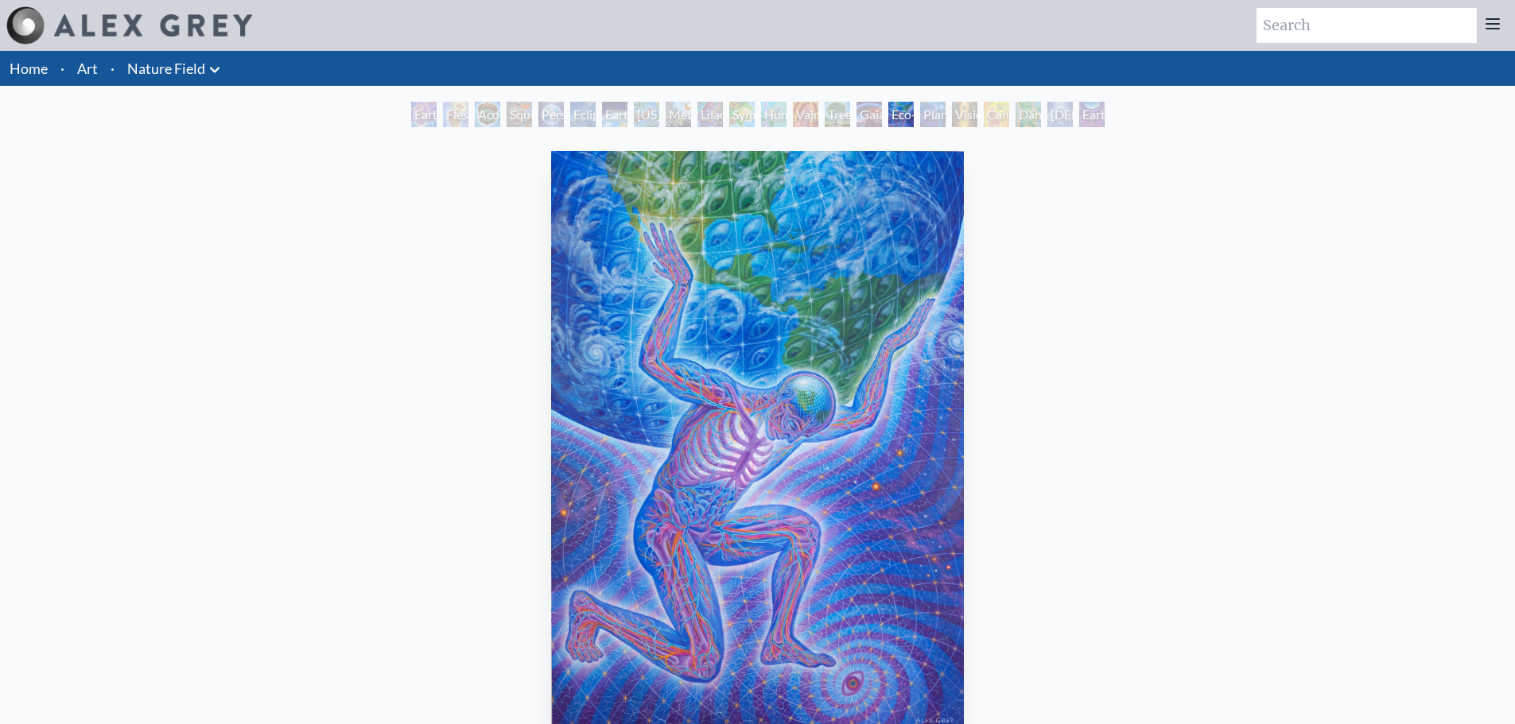
click at [934, 114] on div "Planetary Prayers" at bounding box center [932, 114] width 25 height 25
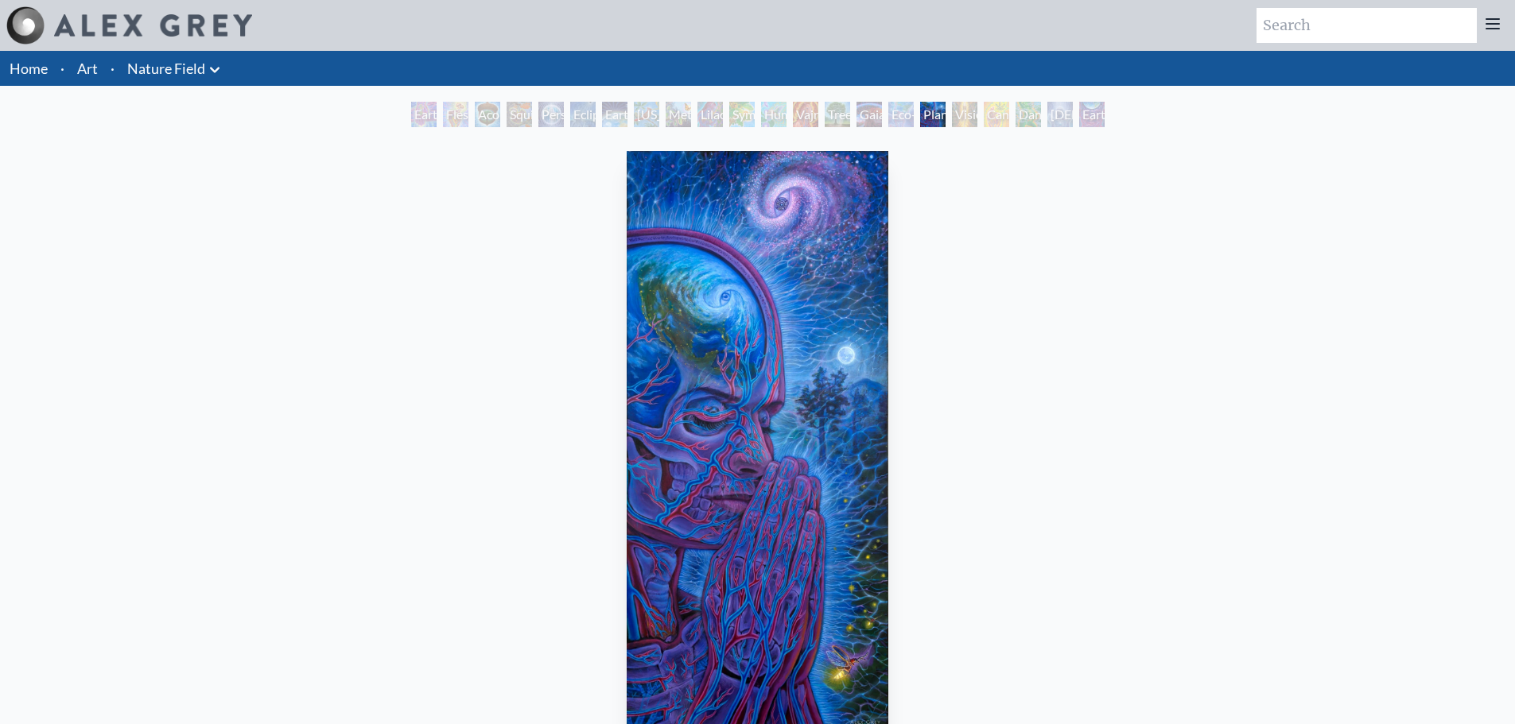
click at [963, 114] on div "Vision Tree" at bounding box center [964, 114] width 25 height 25
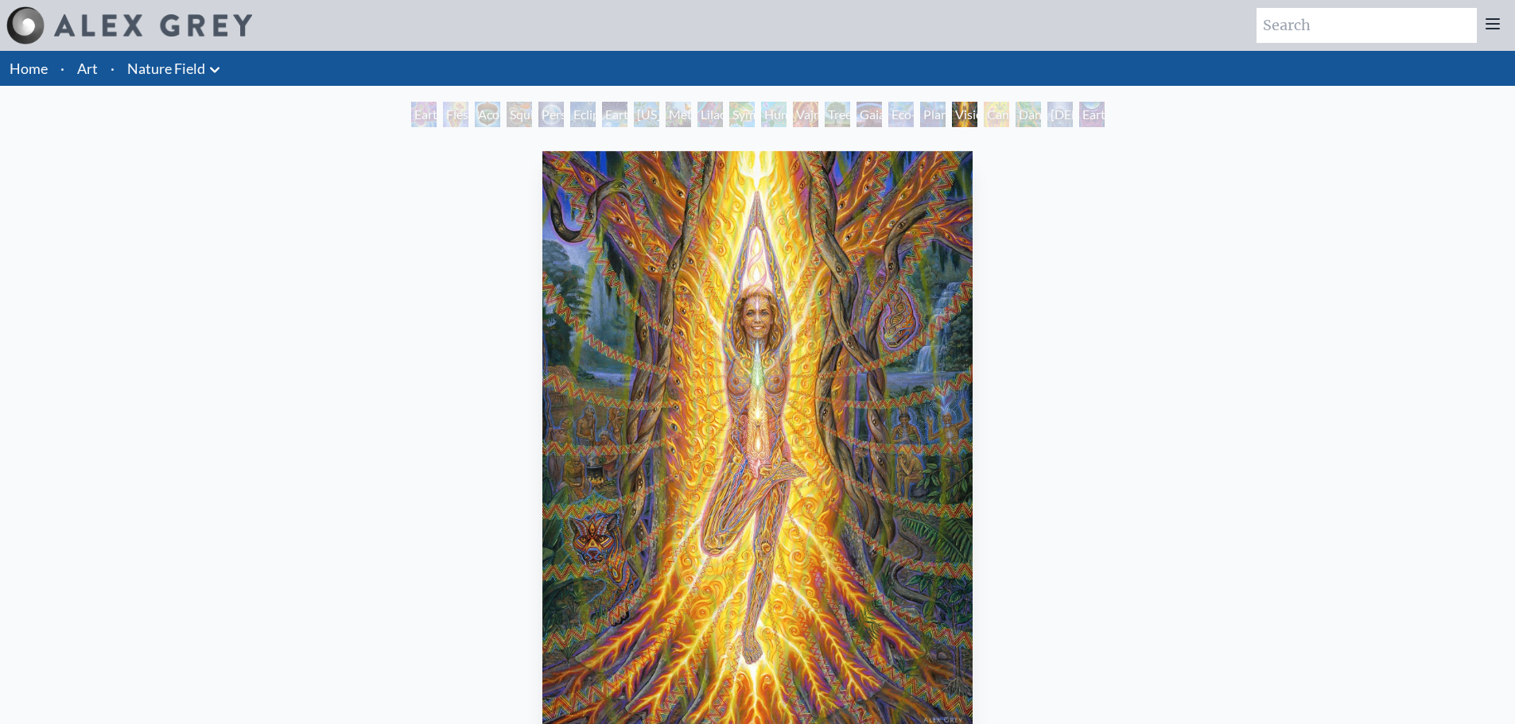
click at [988, 111] on div "Cannabis Mudra" at bounding box center [996, 114] width 25 height 25
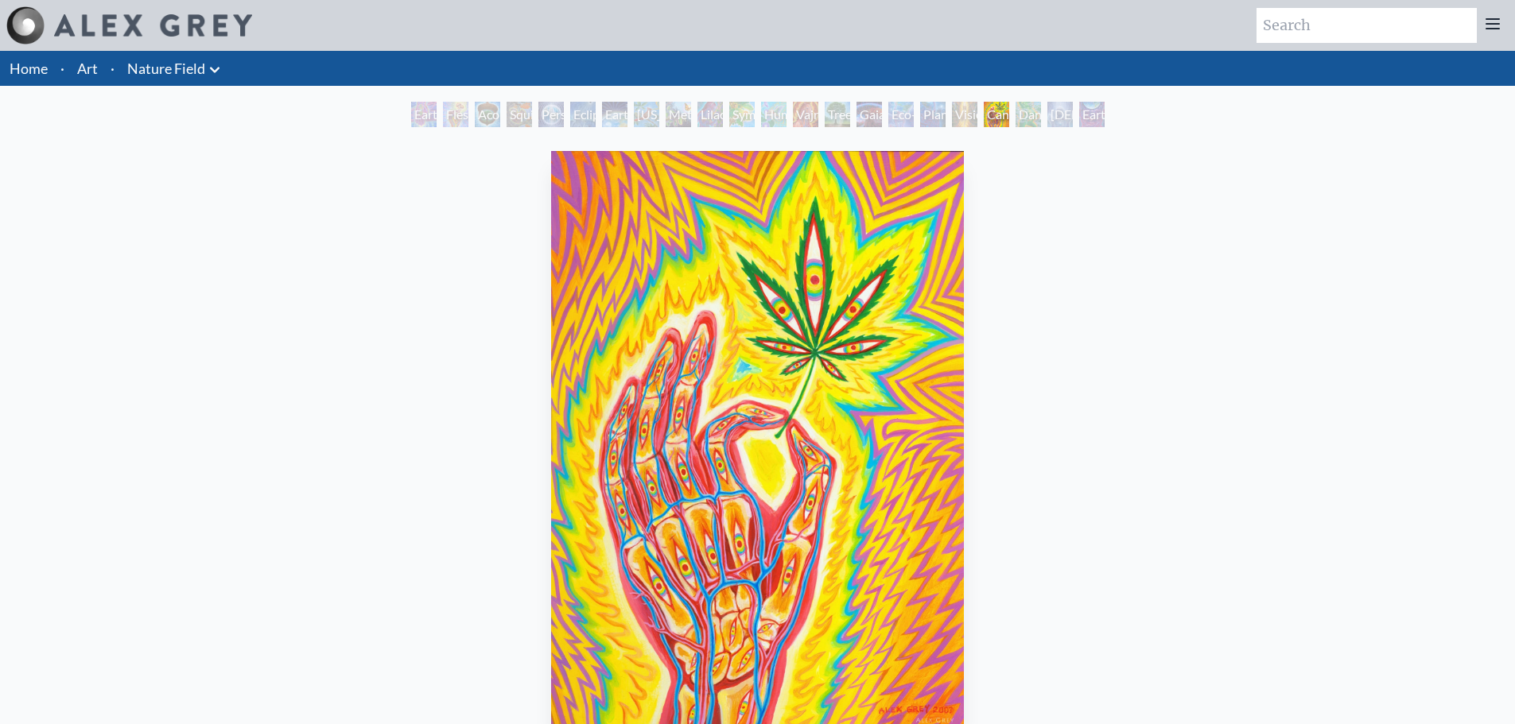
click at [1070, 117] on div "Baptism in the Ocean of Awareness" at bounding box center [1059, 114] width 25 height 25
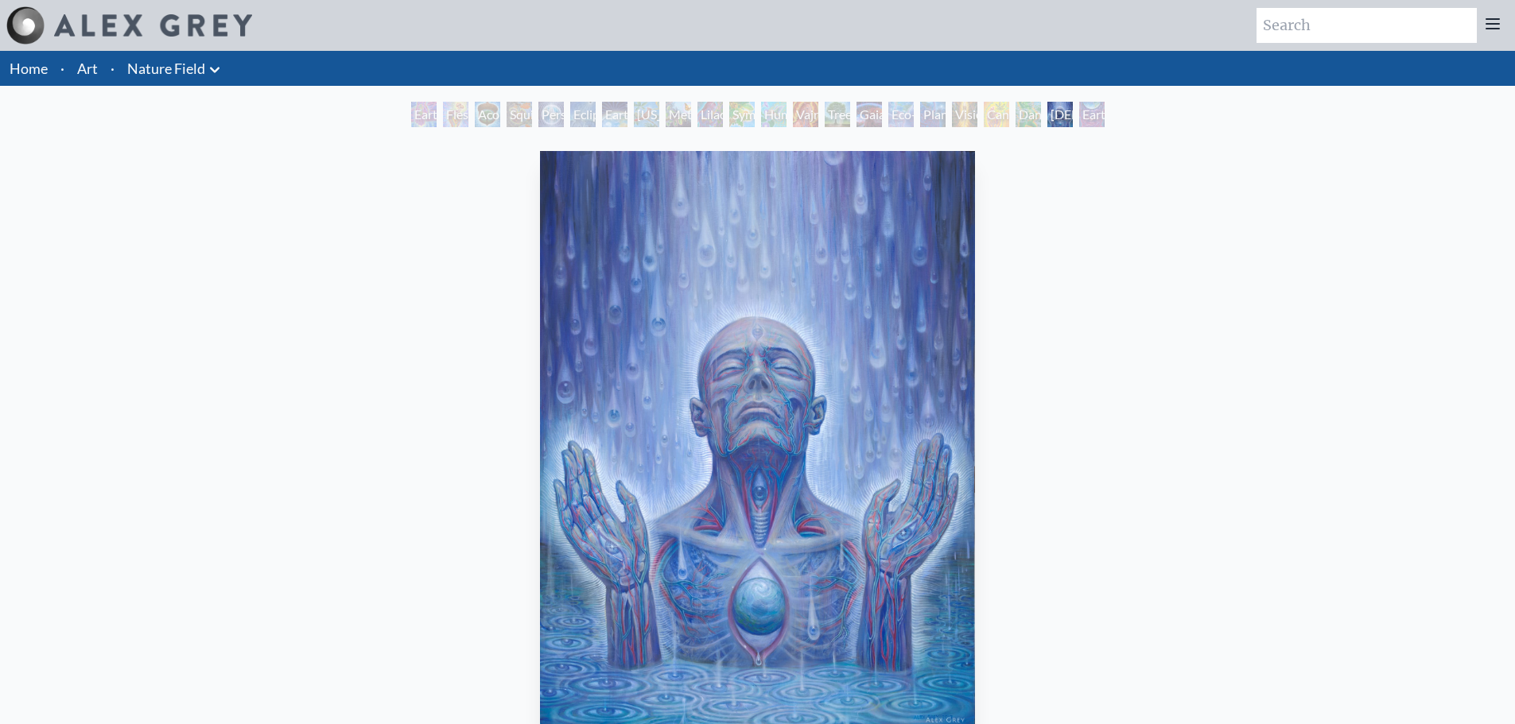
click at [1105, 112] on div "Earthmind" at bounding box center [1091, 114] width 25 height 25
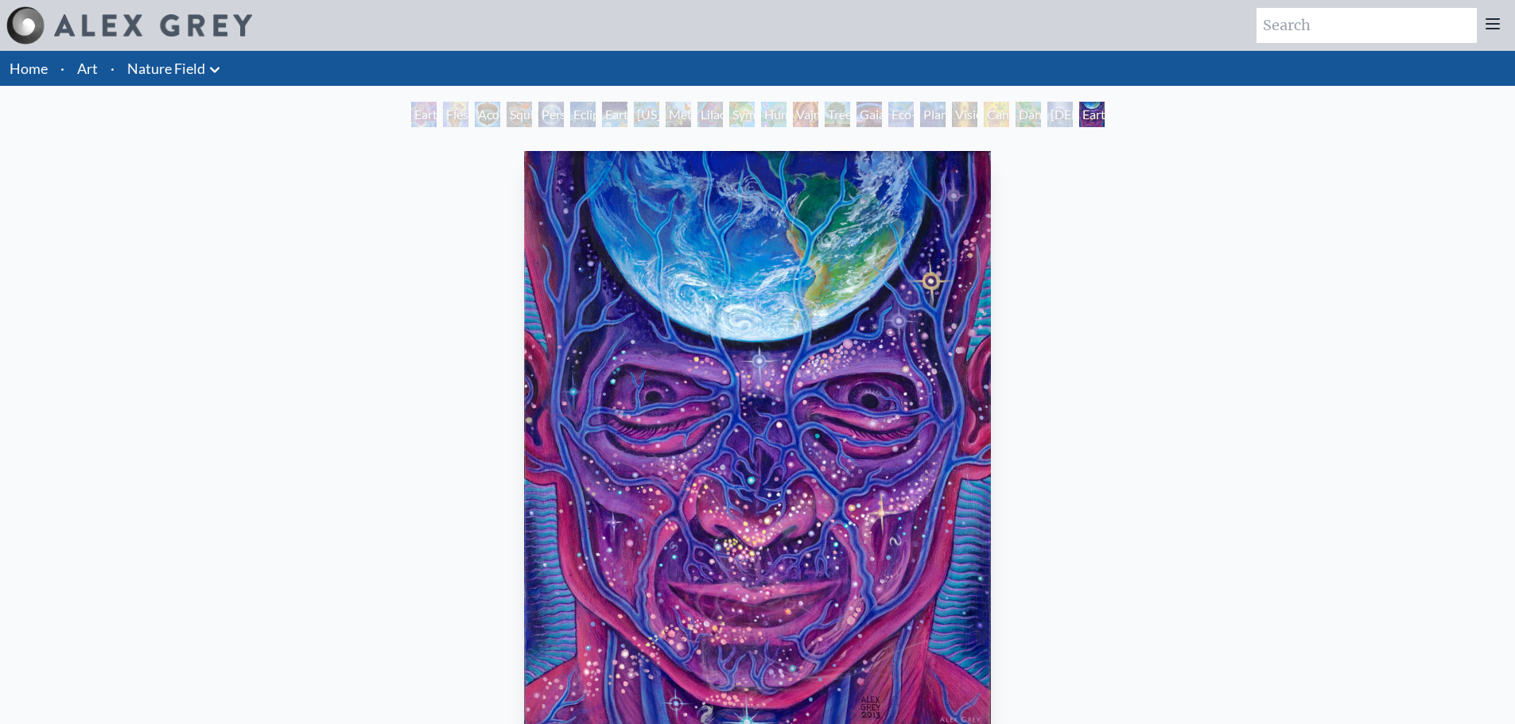
click at [432, 113] on div "Earth Witness" at bounding box center [423, 114] width 25 height 25
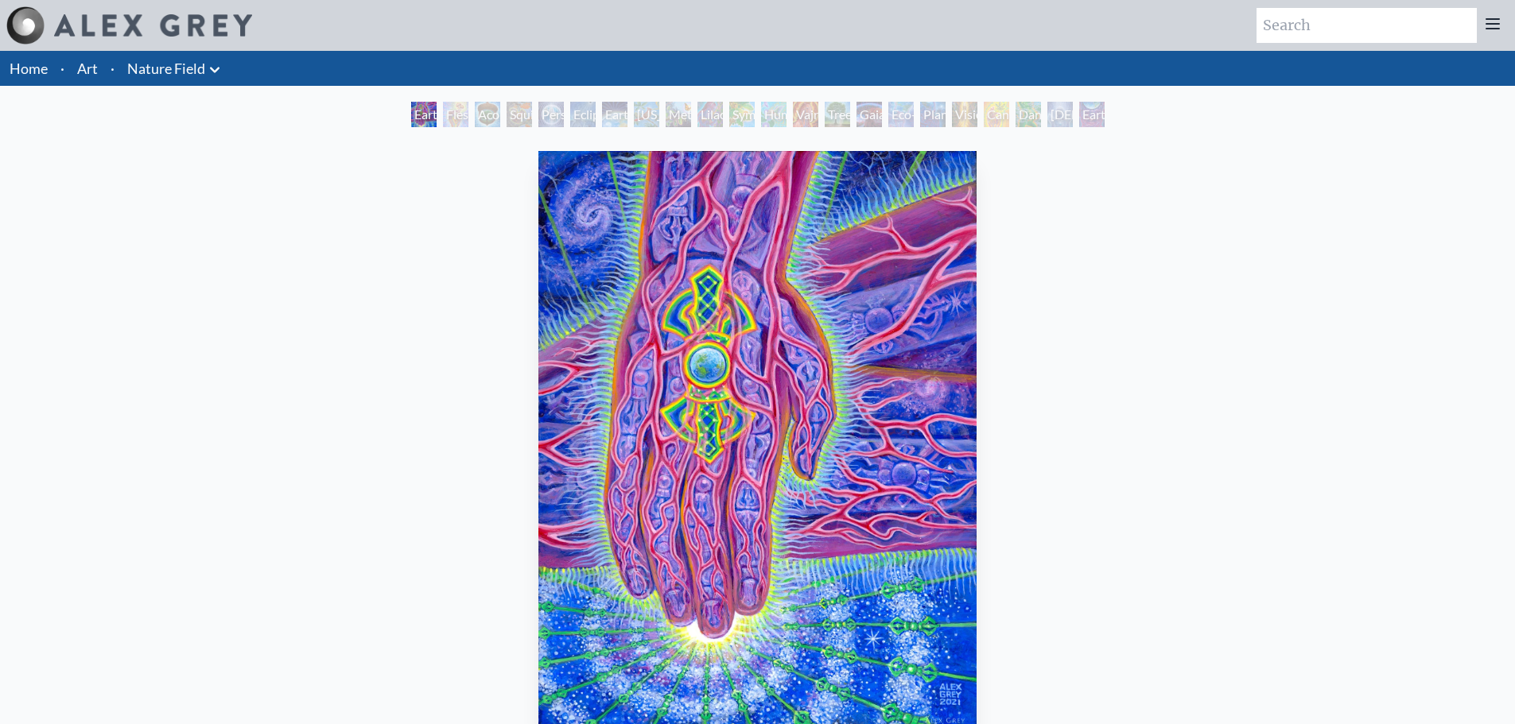
click at [458, 114] on div "Flesh of the Gods" at bounding box center [455, 114] width 25 height 25
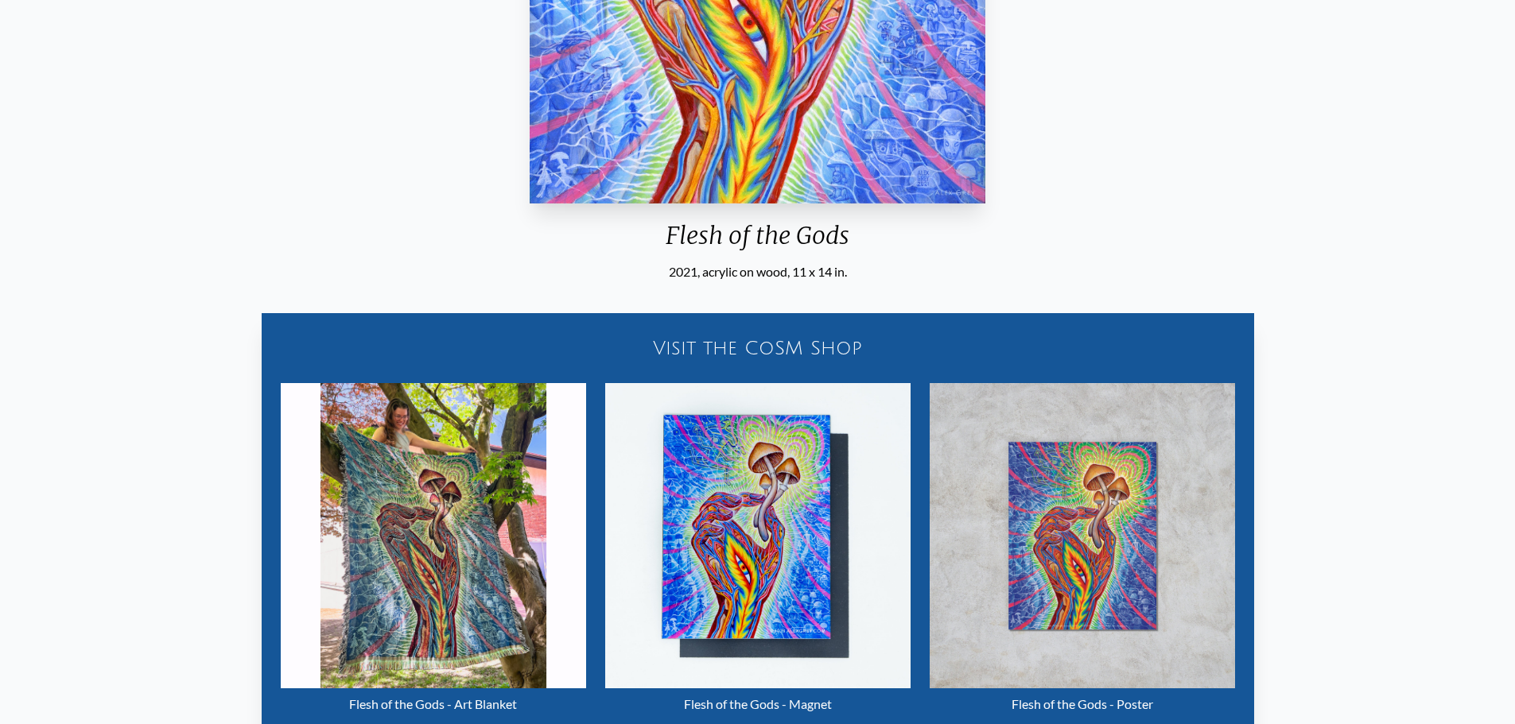
scroll to position [716, 0]
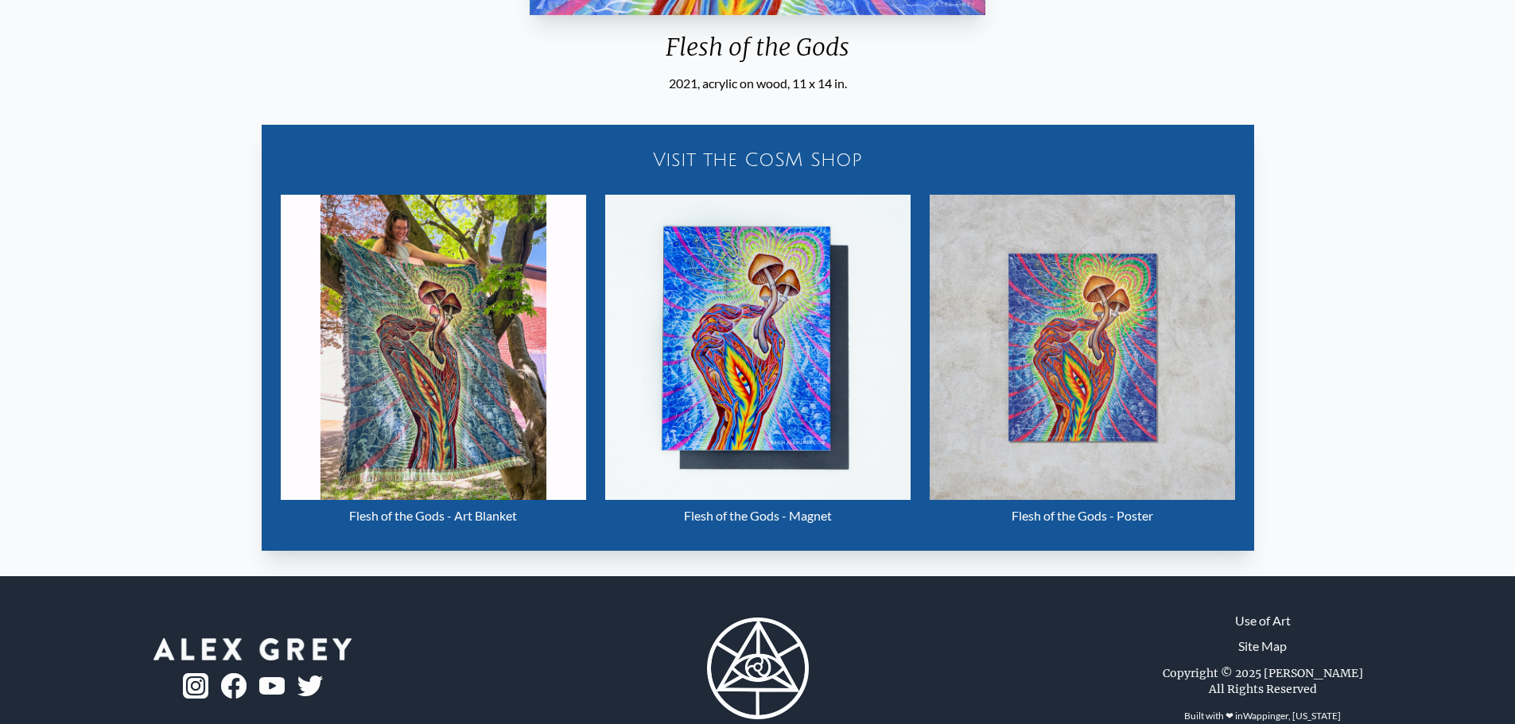
click at [1082, 355] on img "2 / 22" at bounding box center [1082, 347] width 305 height 305
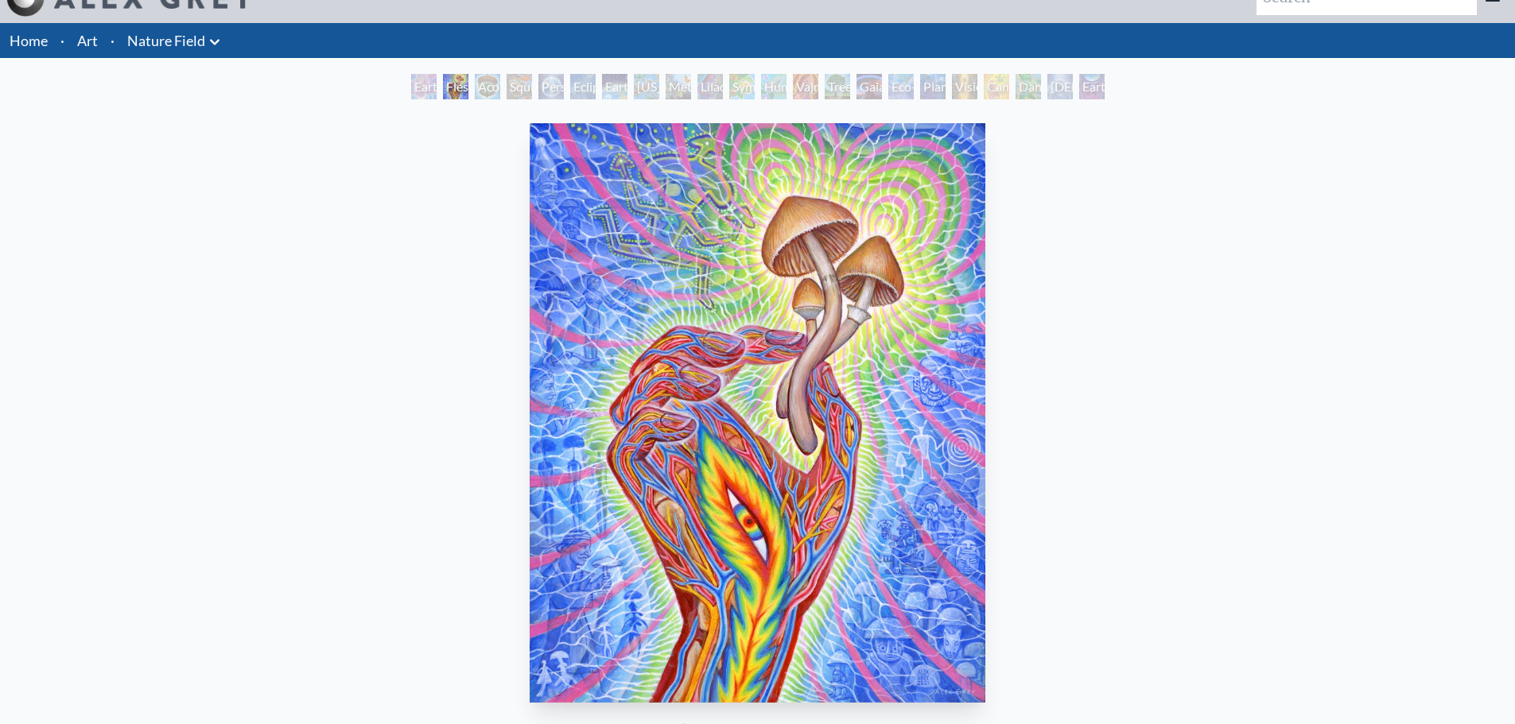
scroll to position [0, 0]
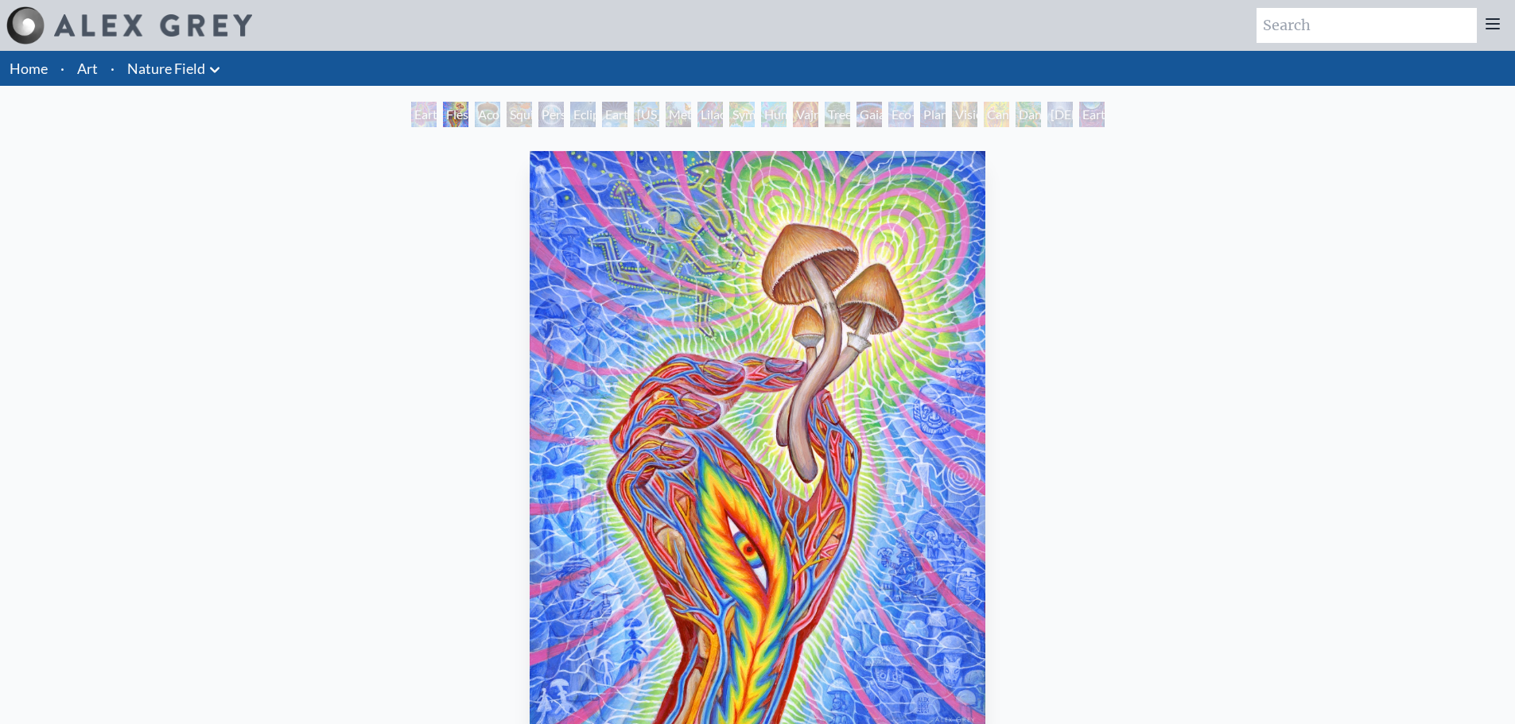
click at [500, 111] on div "Acorn Dream" at bounding box center [487, 114] width 25 height 25
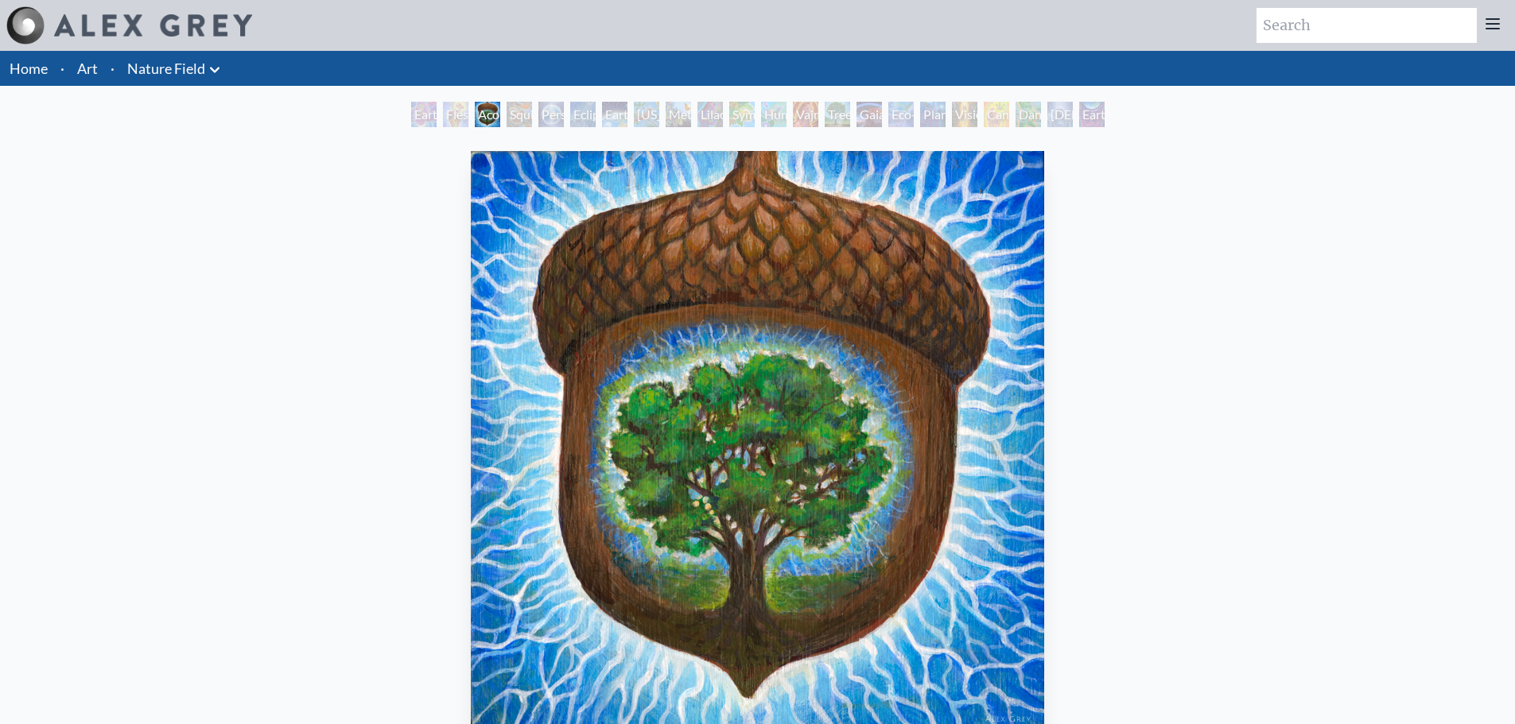
click at [552, 113] on div "Person Planet" at bounding box center [550, 114] width 25 height 25
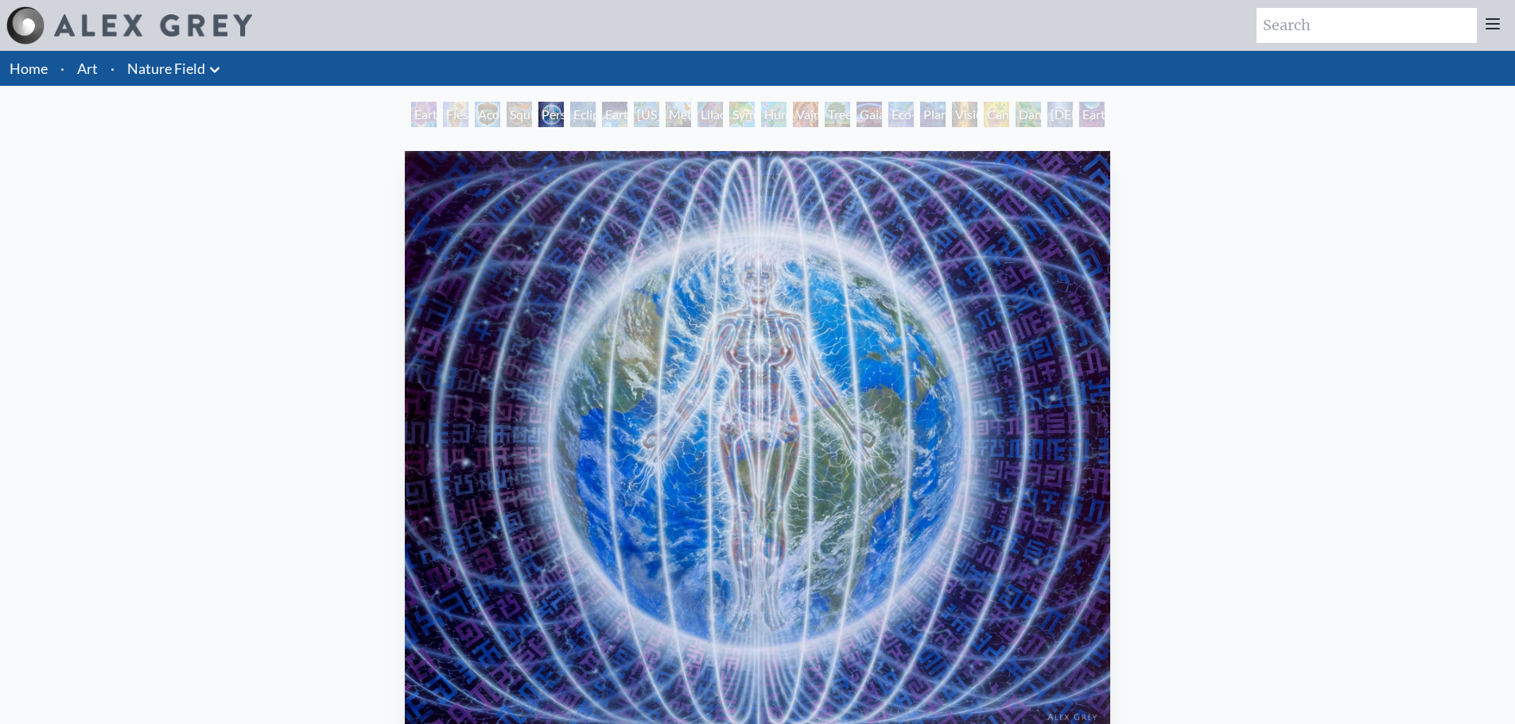
click at [607, 117] on div "Earth Energies" at bounding box center [614, 114] width 25 height 25
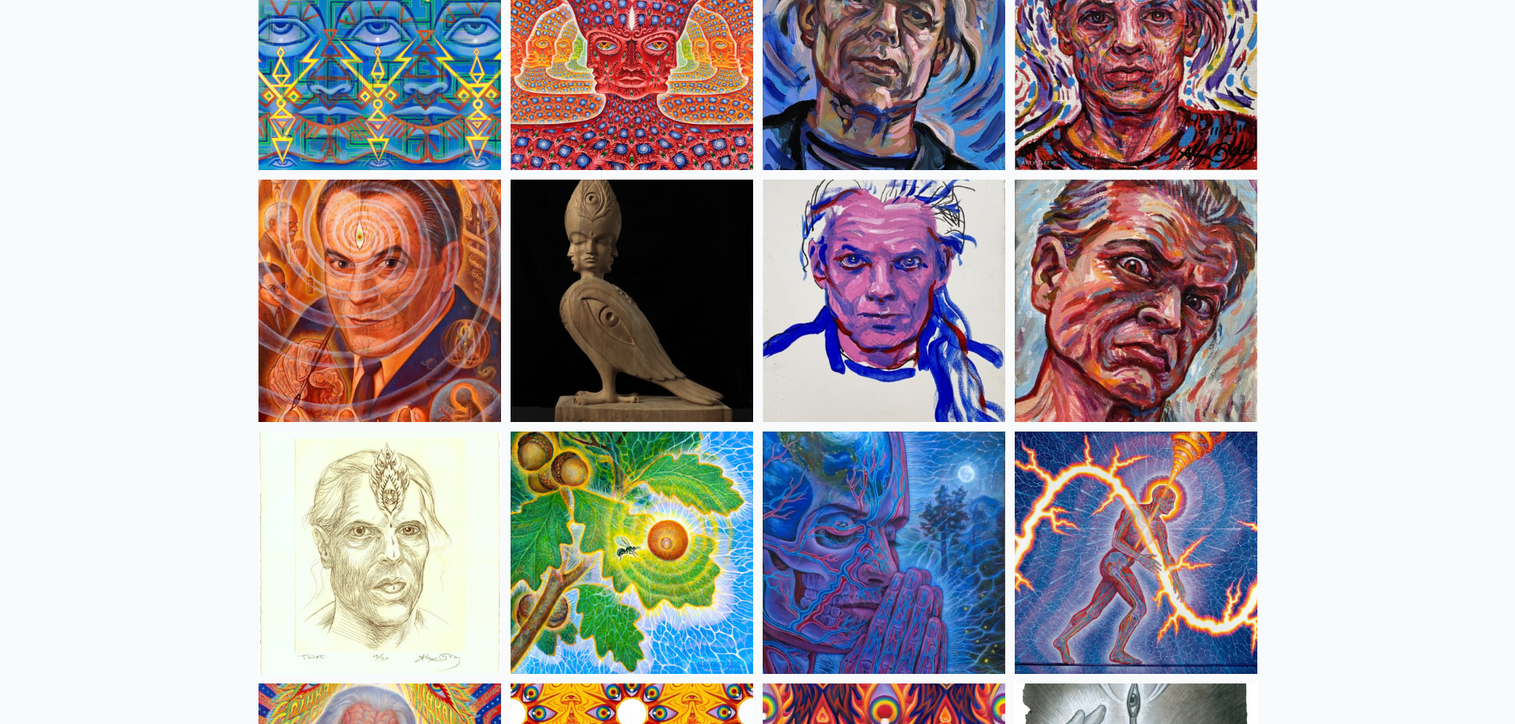
scroll to position [4374, 0]
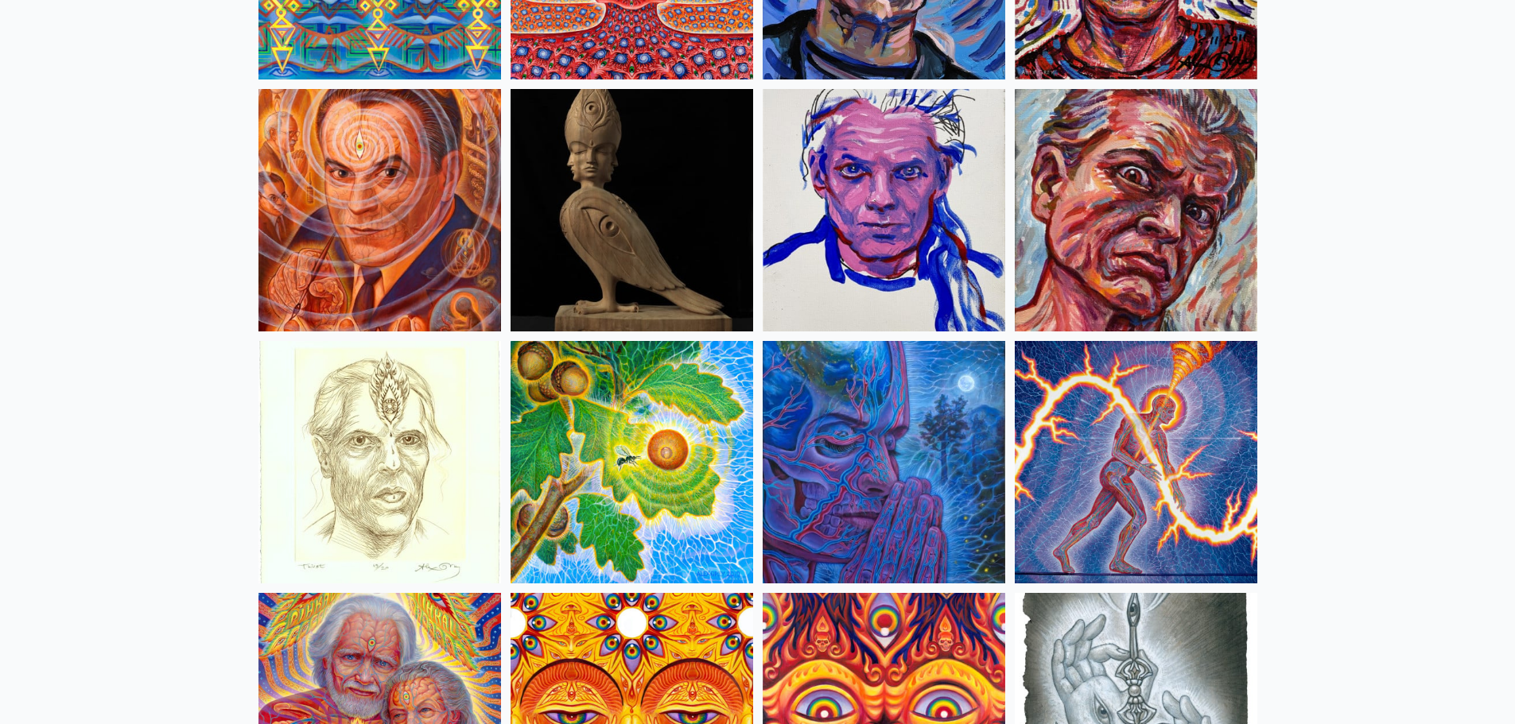
click at [1171, 427] on img at bounding box center [1136, 462] width 243 height 243
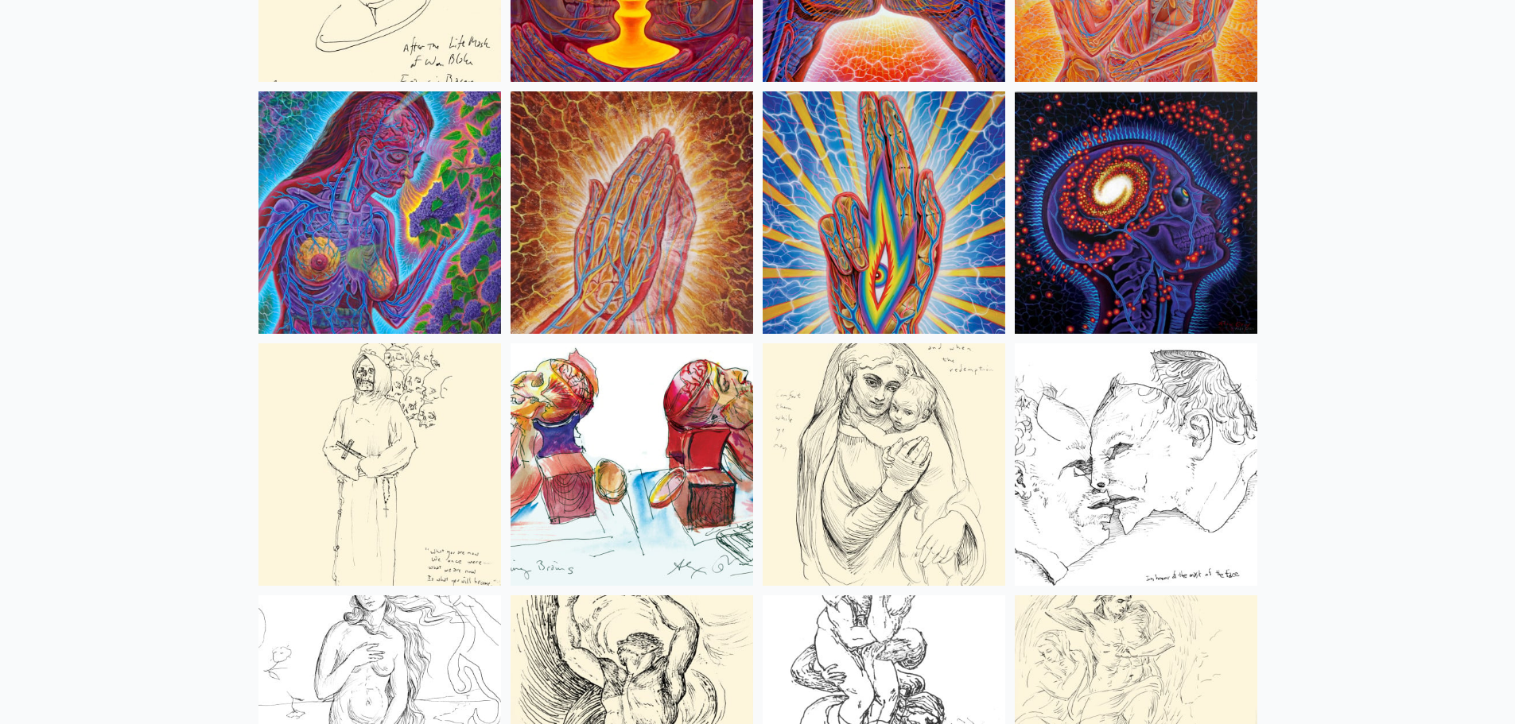
scroll to position [5885, 0]
click at [1163, 188] on img at bounding box center [1136, 212] width 243 height 243
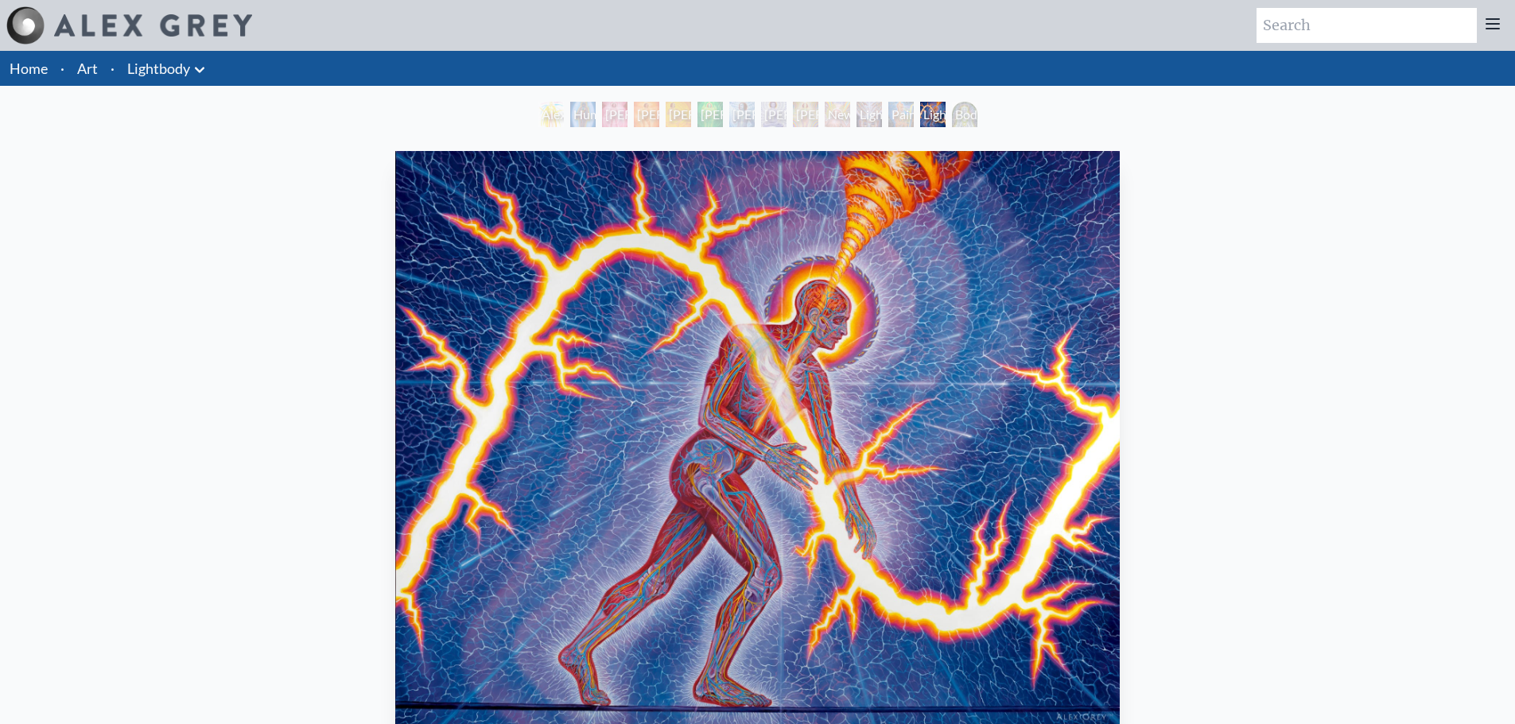
click at [555, 116] on div "Alexza" at bounding box center [550, 114] width 25 height 25
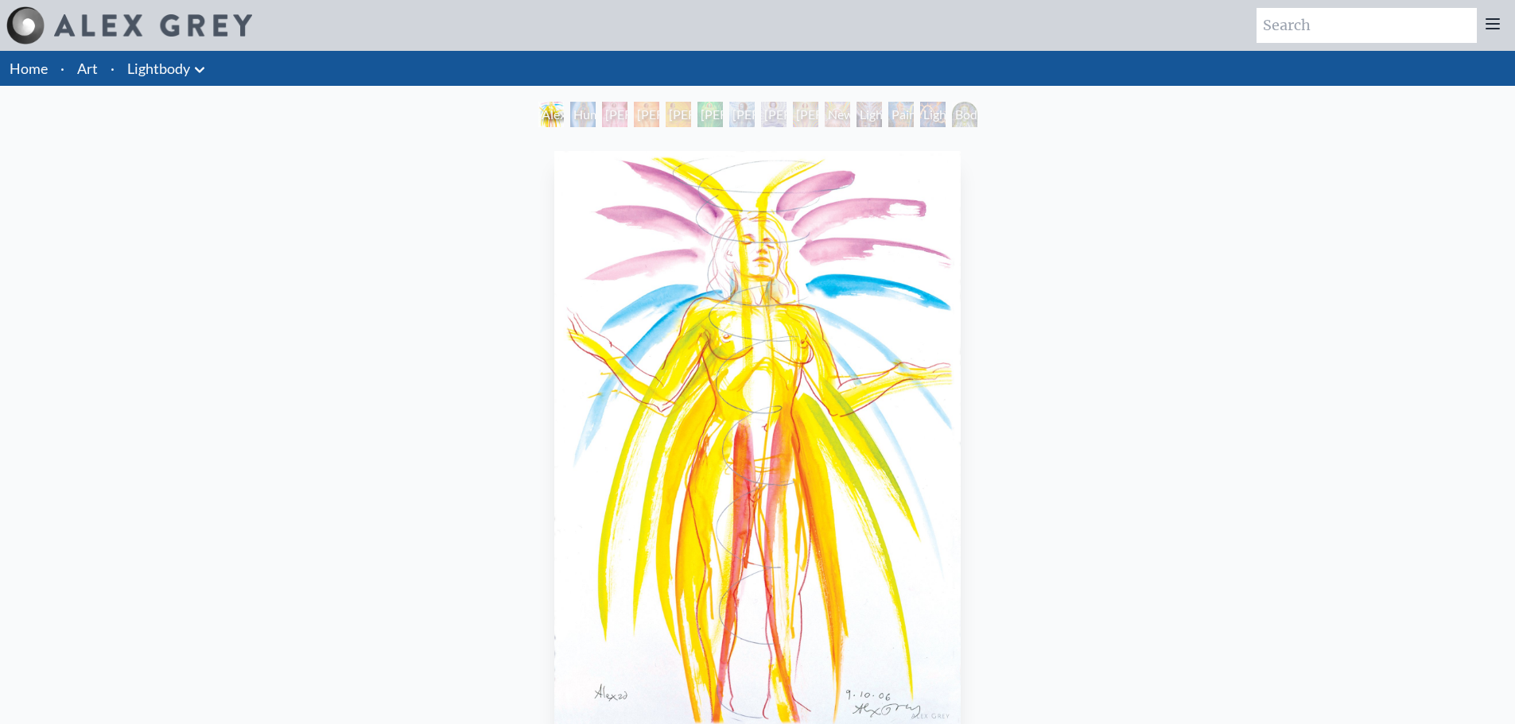
click at [592, 112] on div "Human Energy Field" at bounding box center [582, 114] width 25 height 25
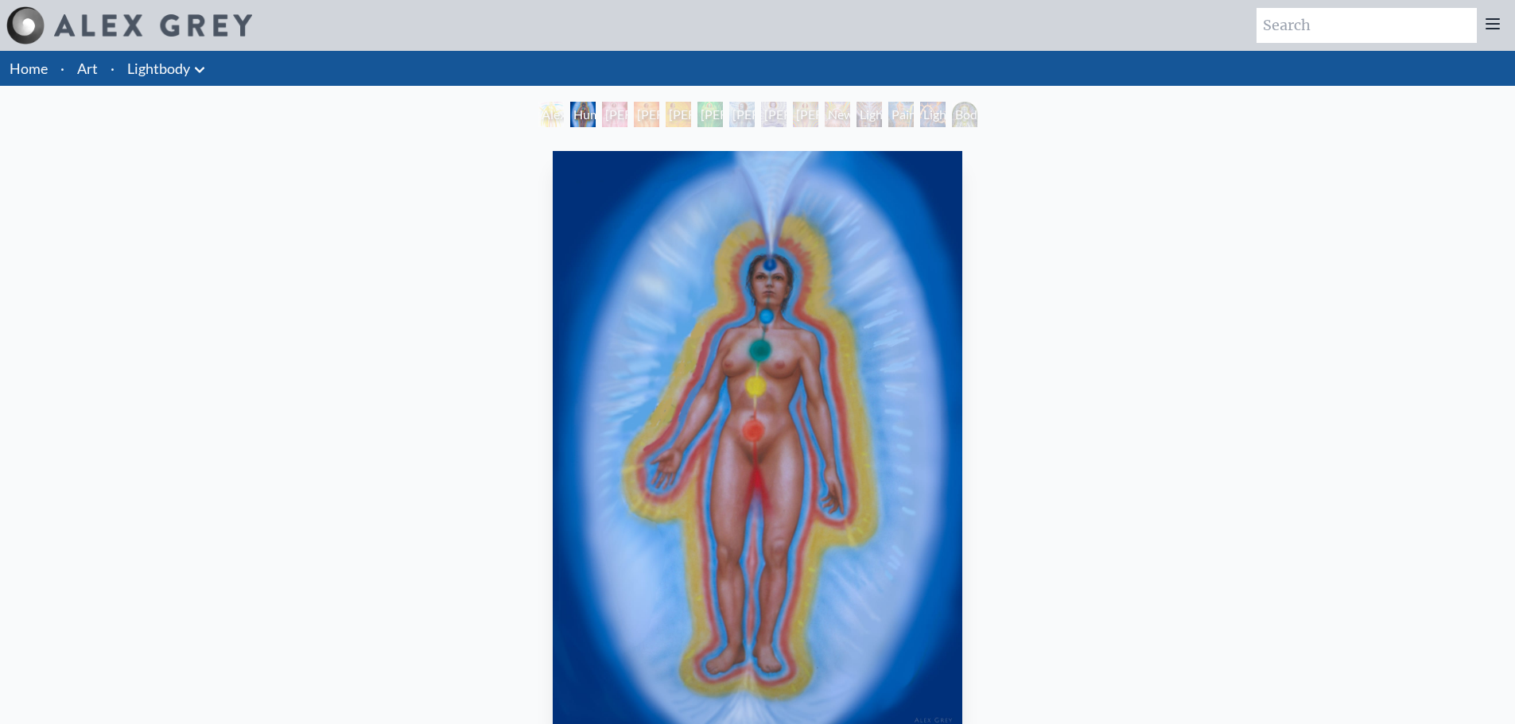
click at [550, 112] on div "Alexza" at bounding box center [550, 114] width 25 height 25
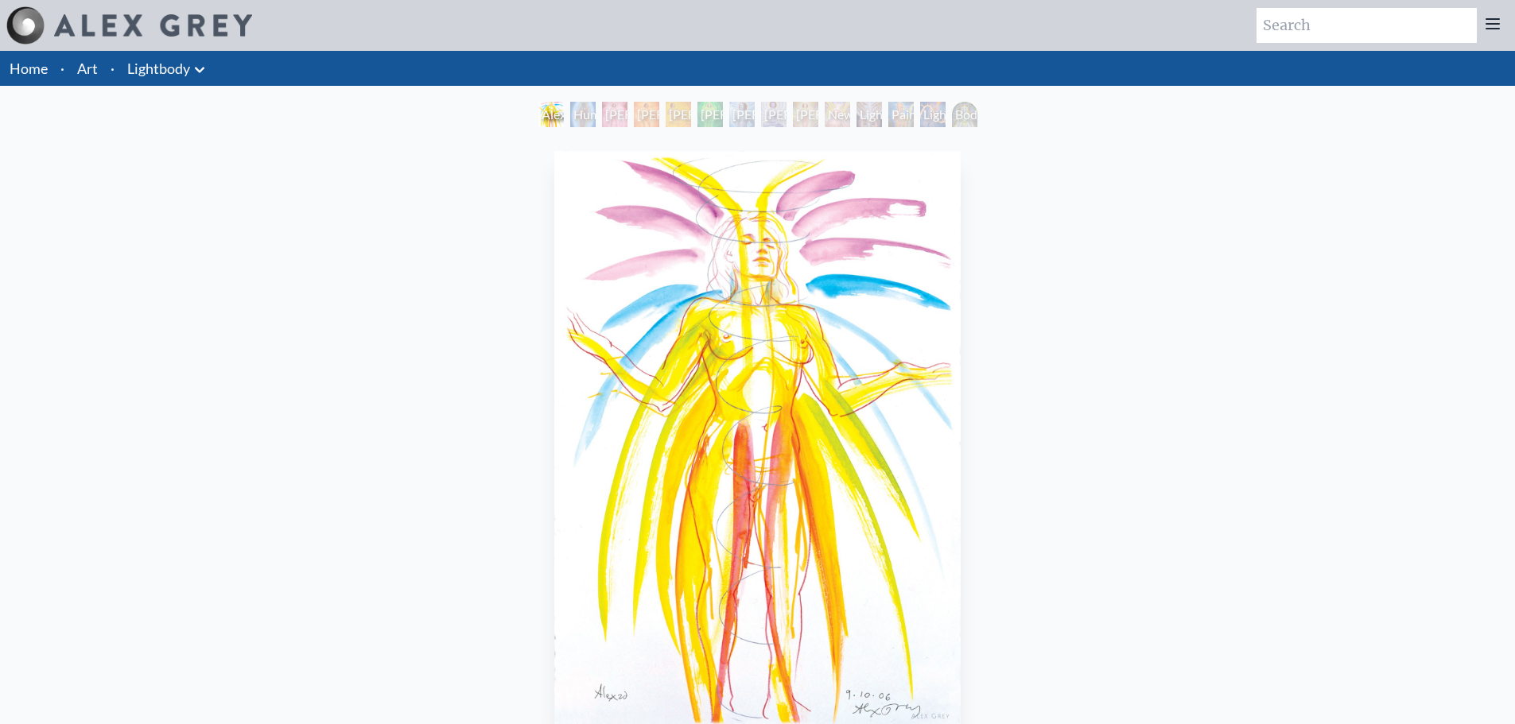
click at [608, 113] on div "Lightbody 1" at bounding box center [614, 114] width 25 height 25
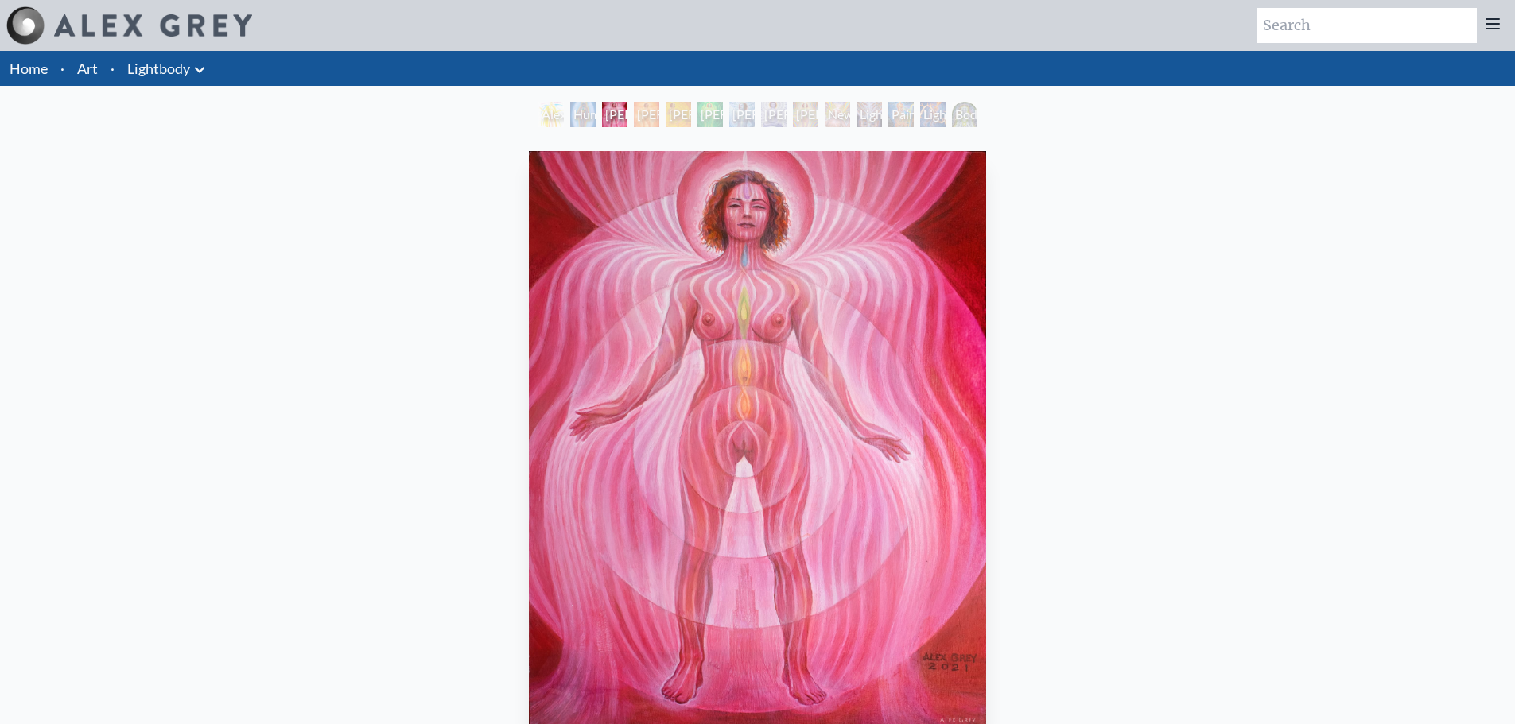
click at [643, 112] on div "Lightbody 2" at bounding box center [646, 114] width 25 height 25
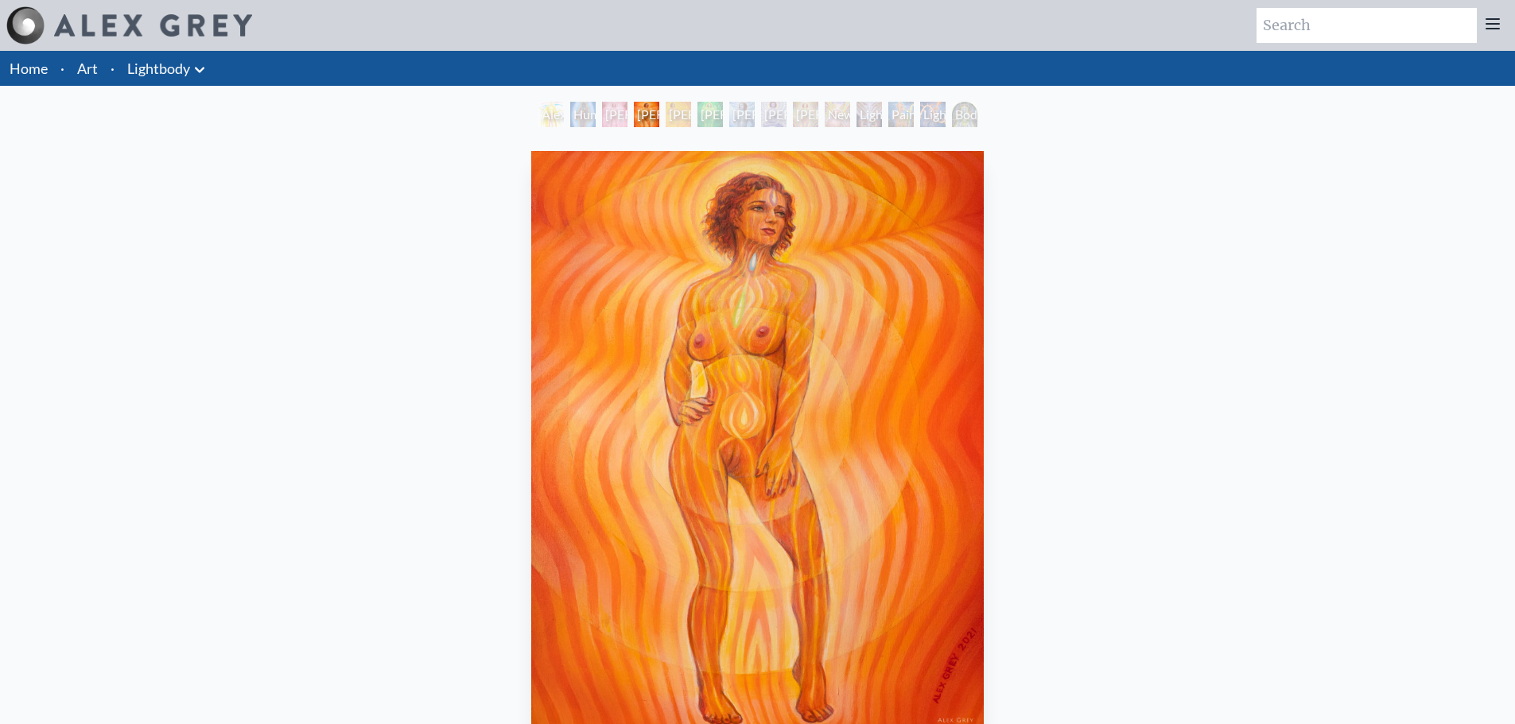
click at [798, 105] on div "Lightbody 7" at bounding box center [805, 114] width 25 height 25
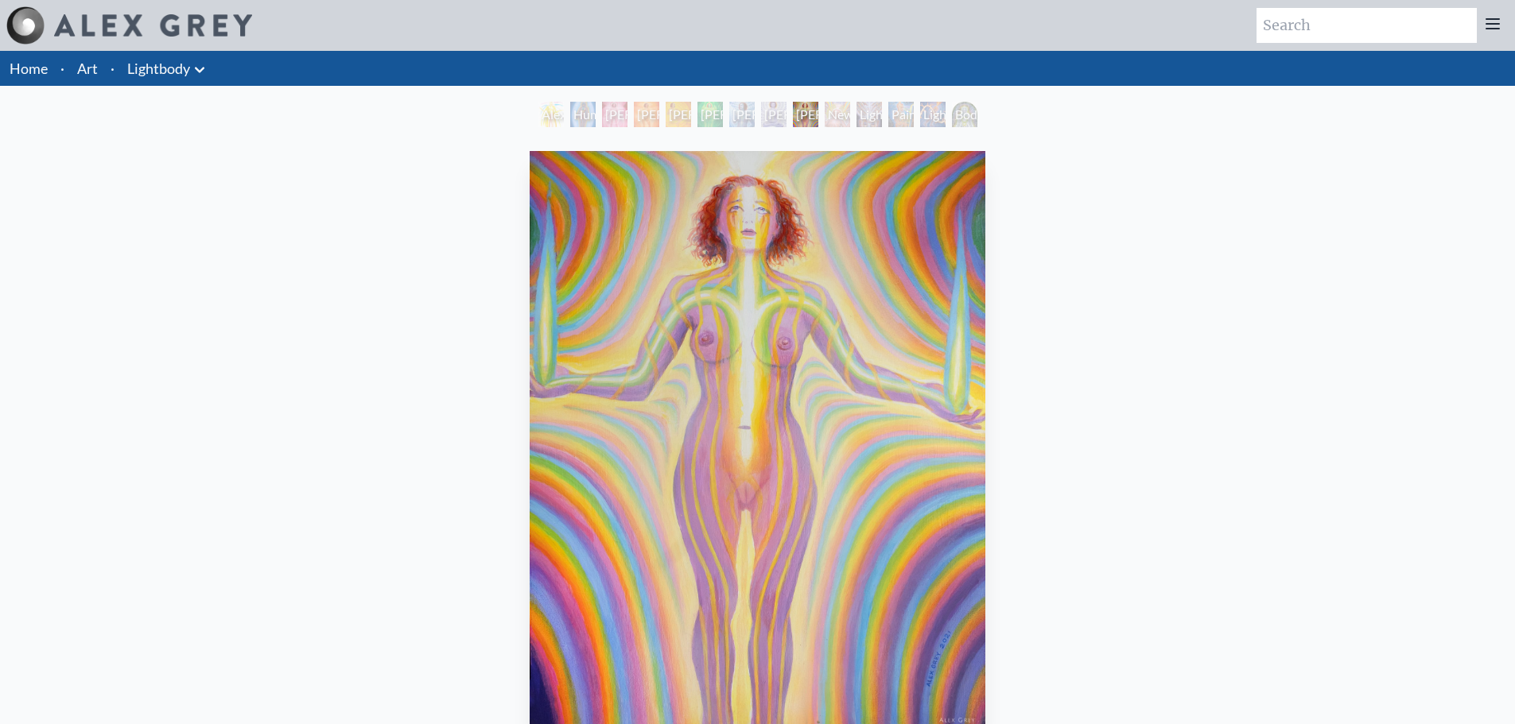
click at [850, 110] on div "Newborn" at bounding box center [837, 114] width 25 height 25
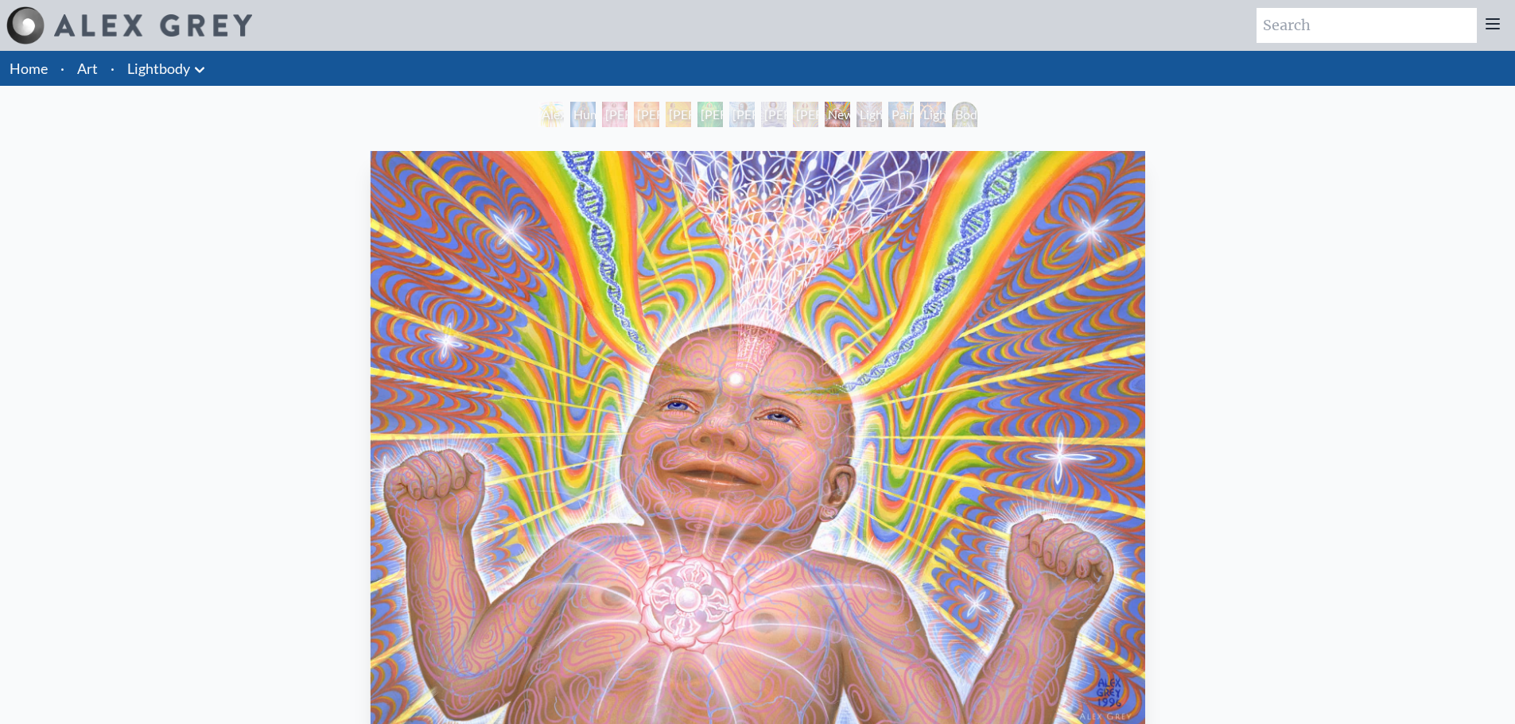
click at [882, 111] on div "Lightweaver" at bounding box center [868, 114] width 25 height 25
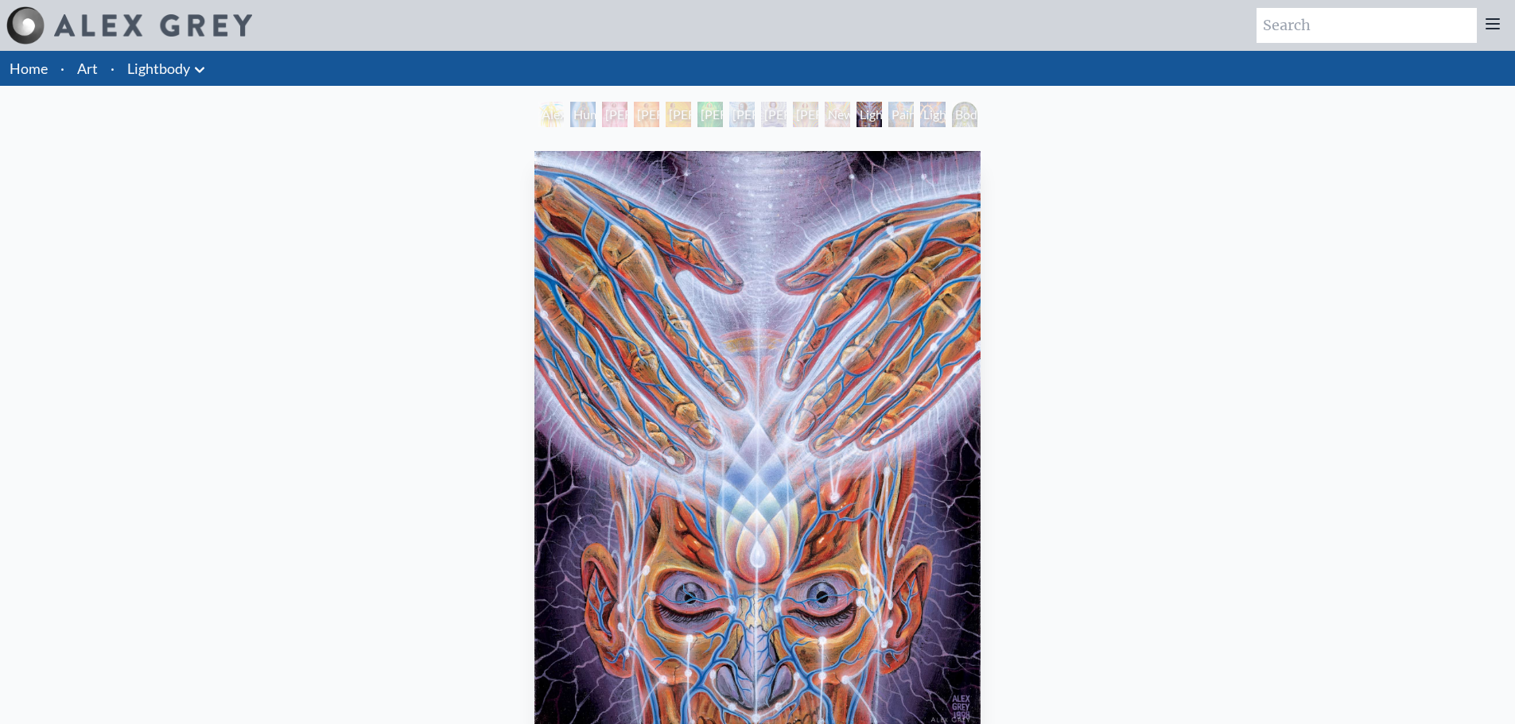
click at [895, 114] on div "Painting" at bounding box center [900, 114] width 25 height 25
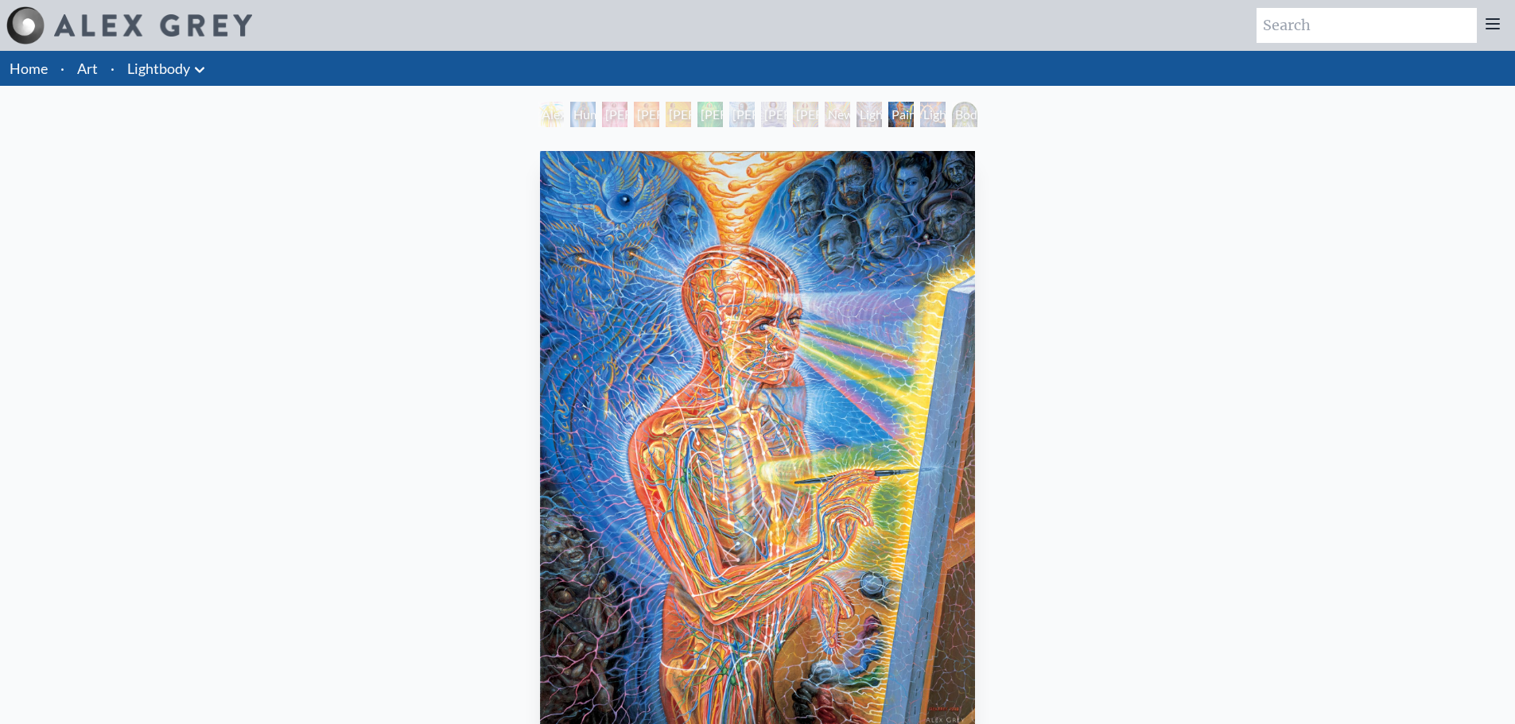
click at [946, 112] on div "Lightworker" at bounding box center [932, 114] width 25 height 25
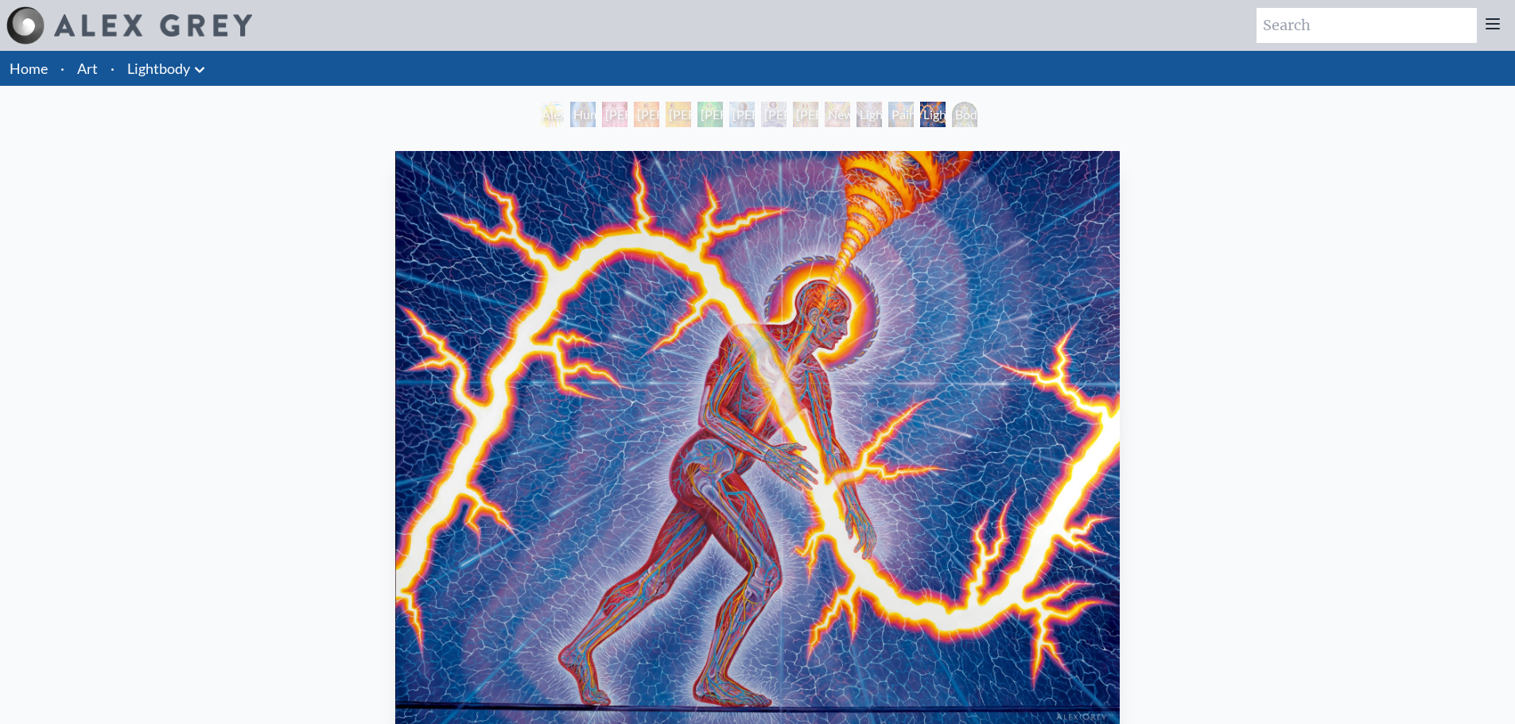
click at [977, 113] on div "Body/Mind as a Vibratory Field of Energy" at bounding box center [964, 114] width 25 height 25
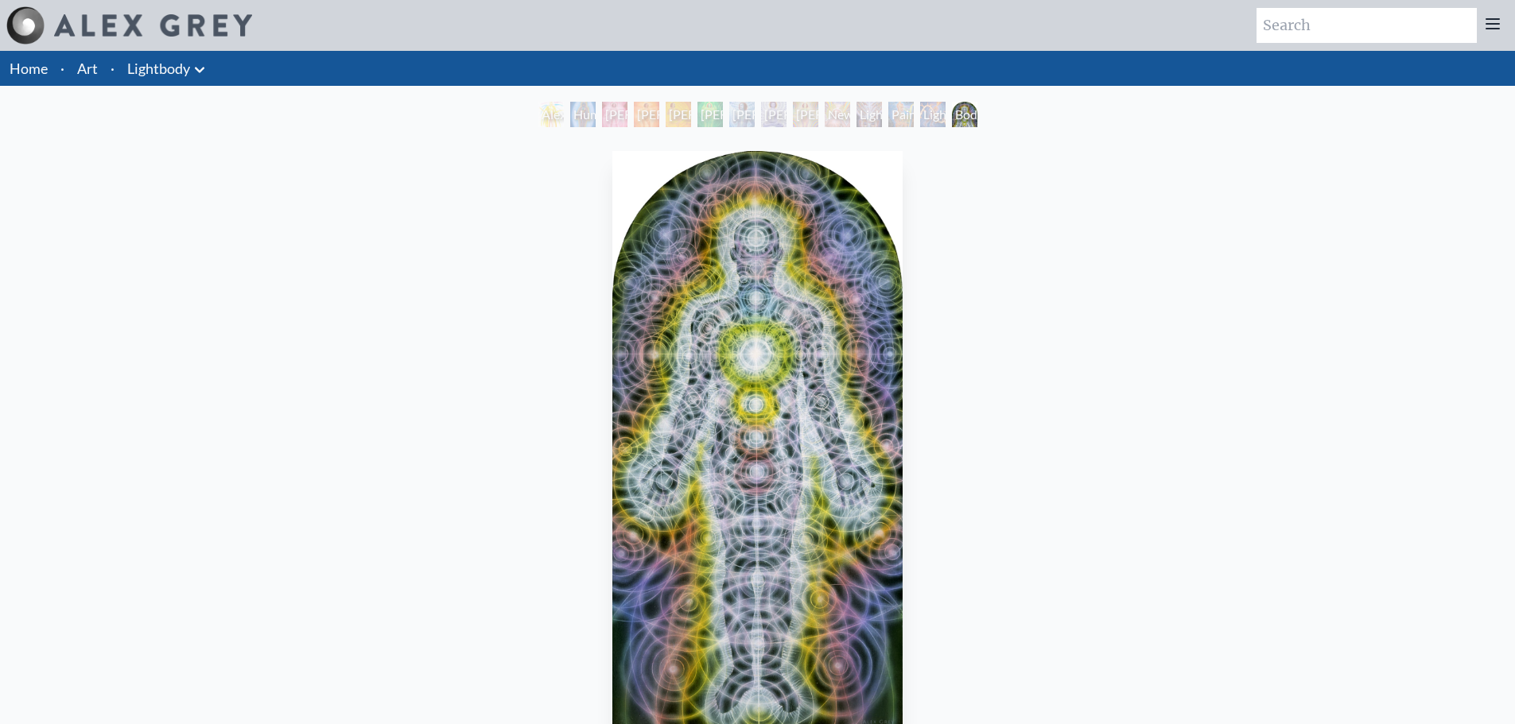
click at [938, 111] on div "Lightworker" at bounding box center [932, 114] width 25 height 25
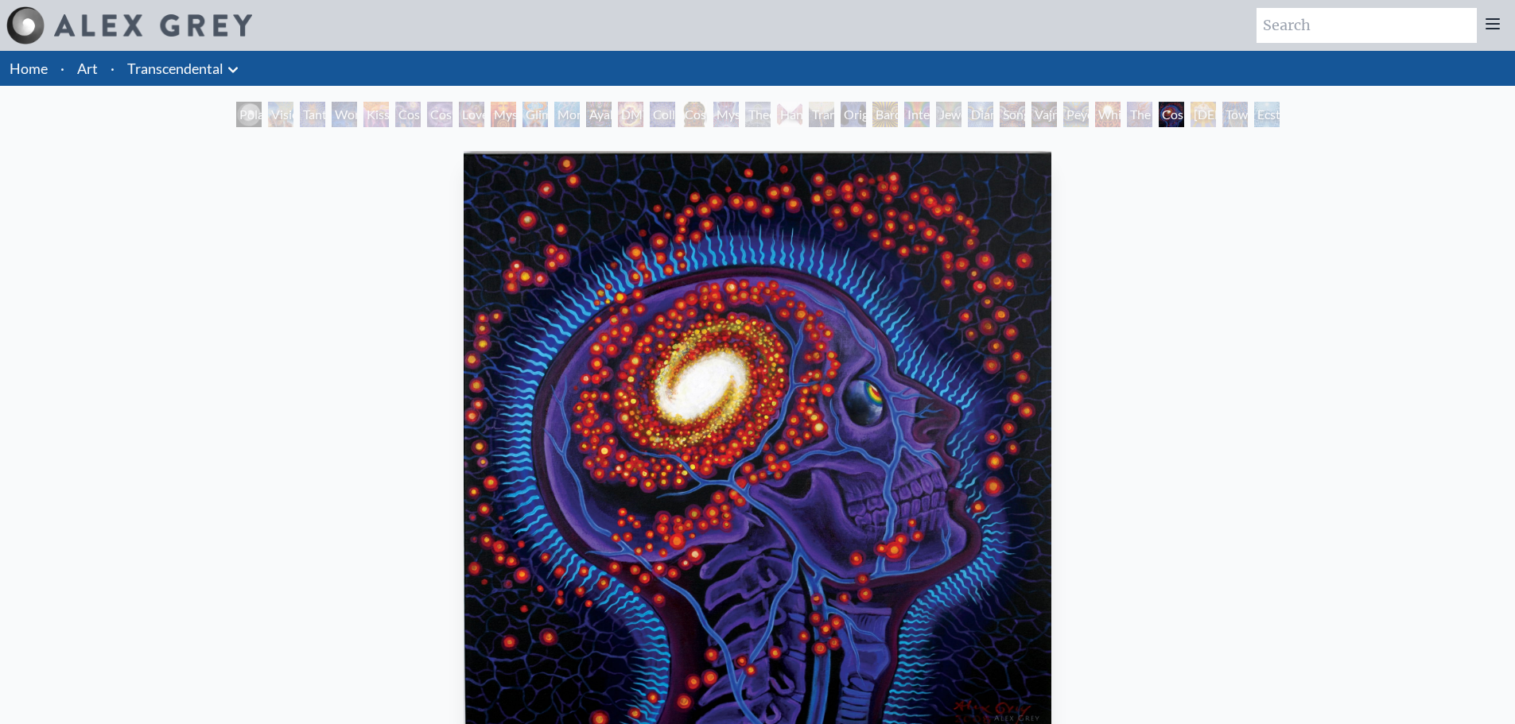
click at [236, 107] on div "Polar Unity Spiral" at bounding box center [248, 114] width 25 height 25
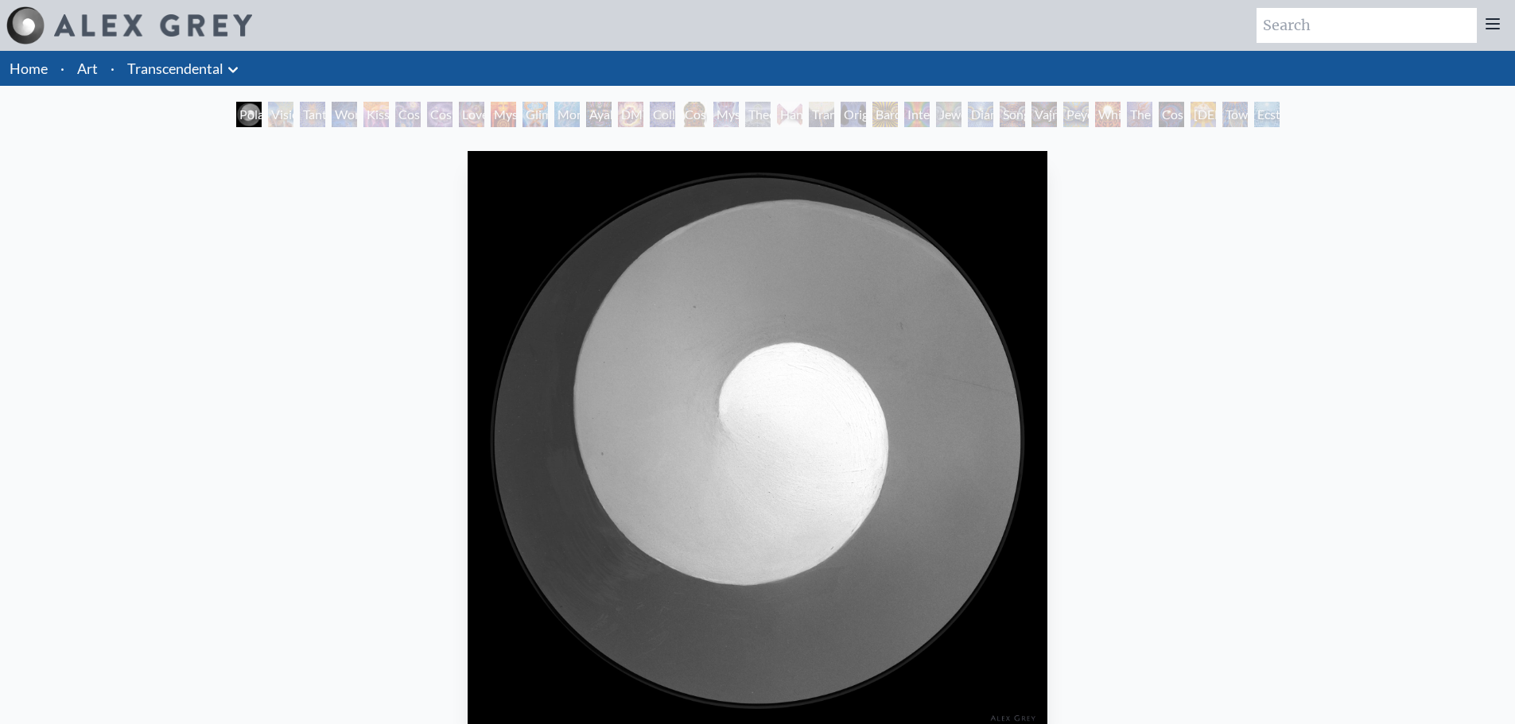
click at [276, 113] on div "Visionary Origin of Language" at bounding box center [280, 114] width 25 height 25
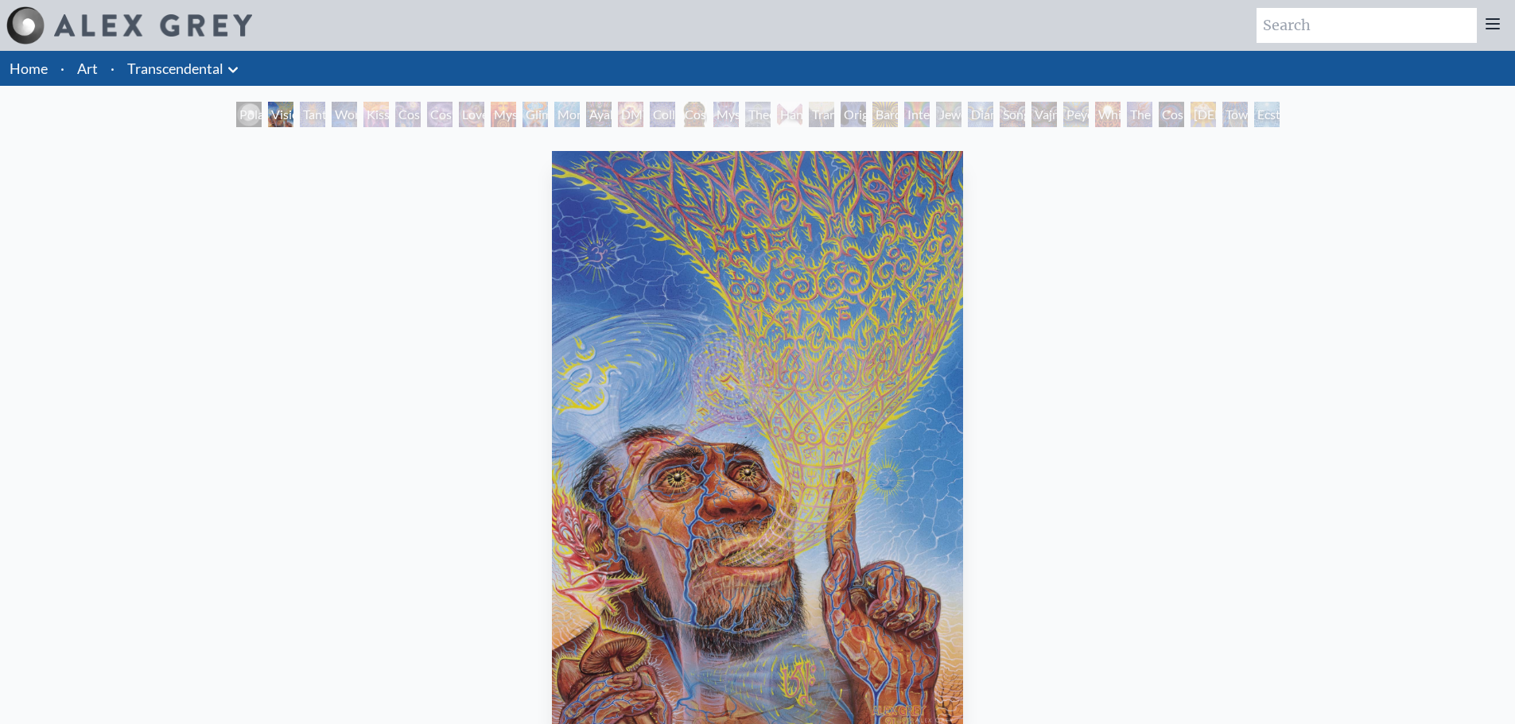
click at [310, 111] on div "Tantra" at bounding box center [312, 114] width 25 height 25
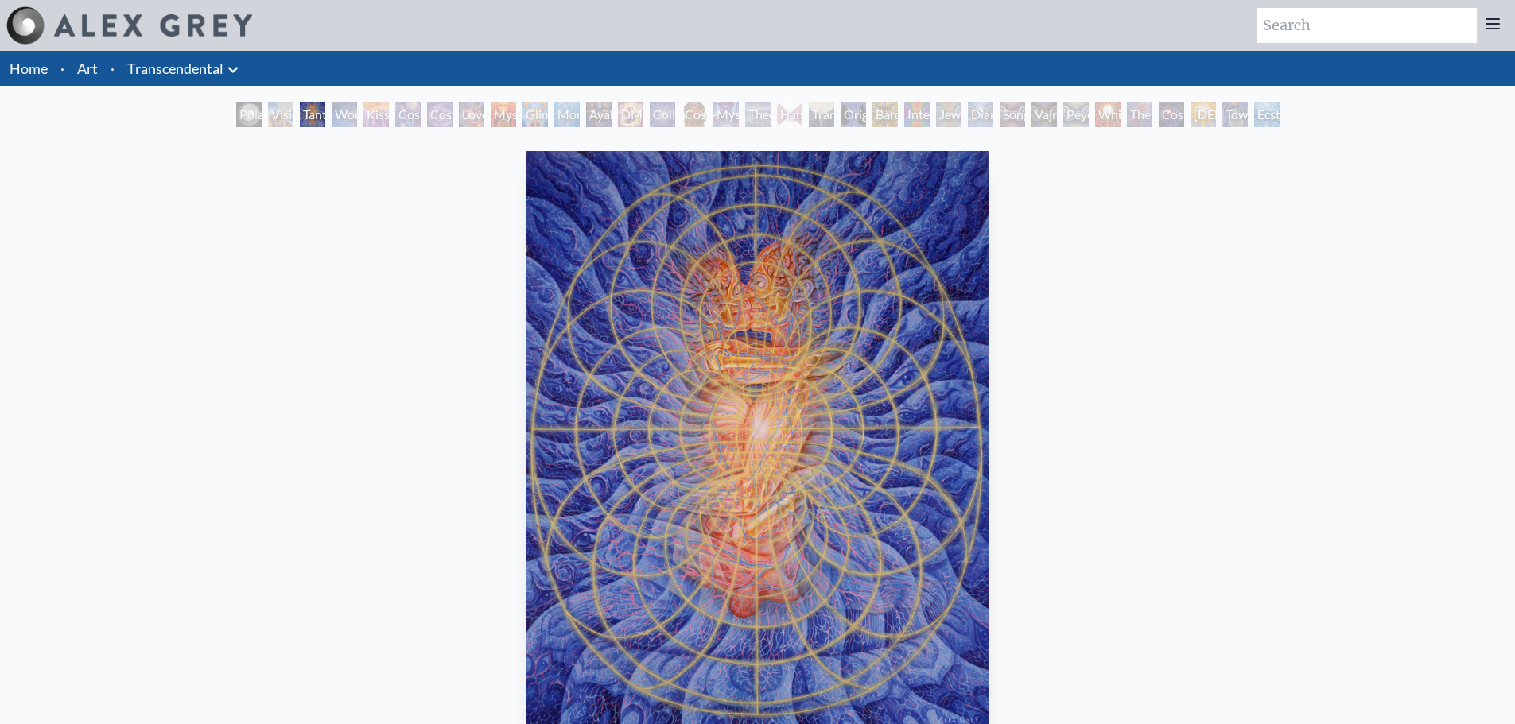
click at [339, 115] on div "Wonder" at bounding box center [344, 114] width 25 height 25
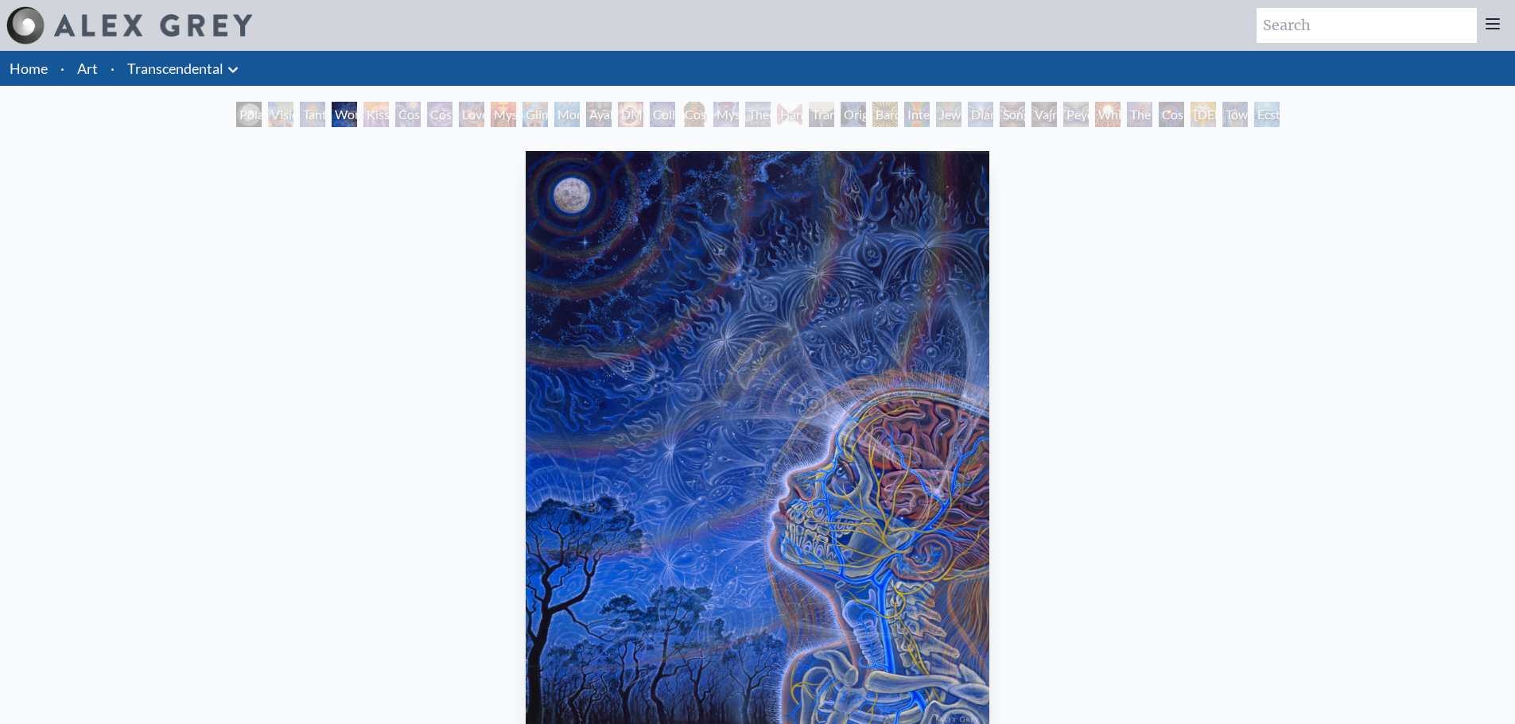
click at [363, 113] on div "Kiss of the [MEDICAL_DATA]" at bounding box center [375, 114] width 25 height 25
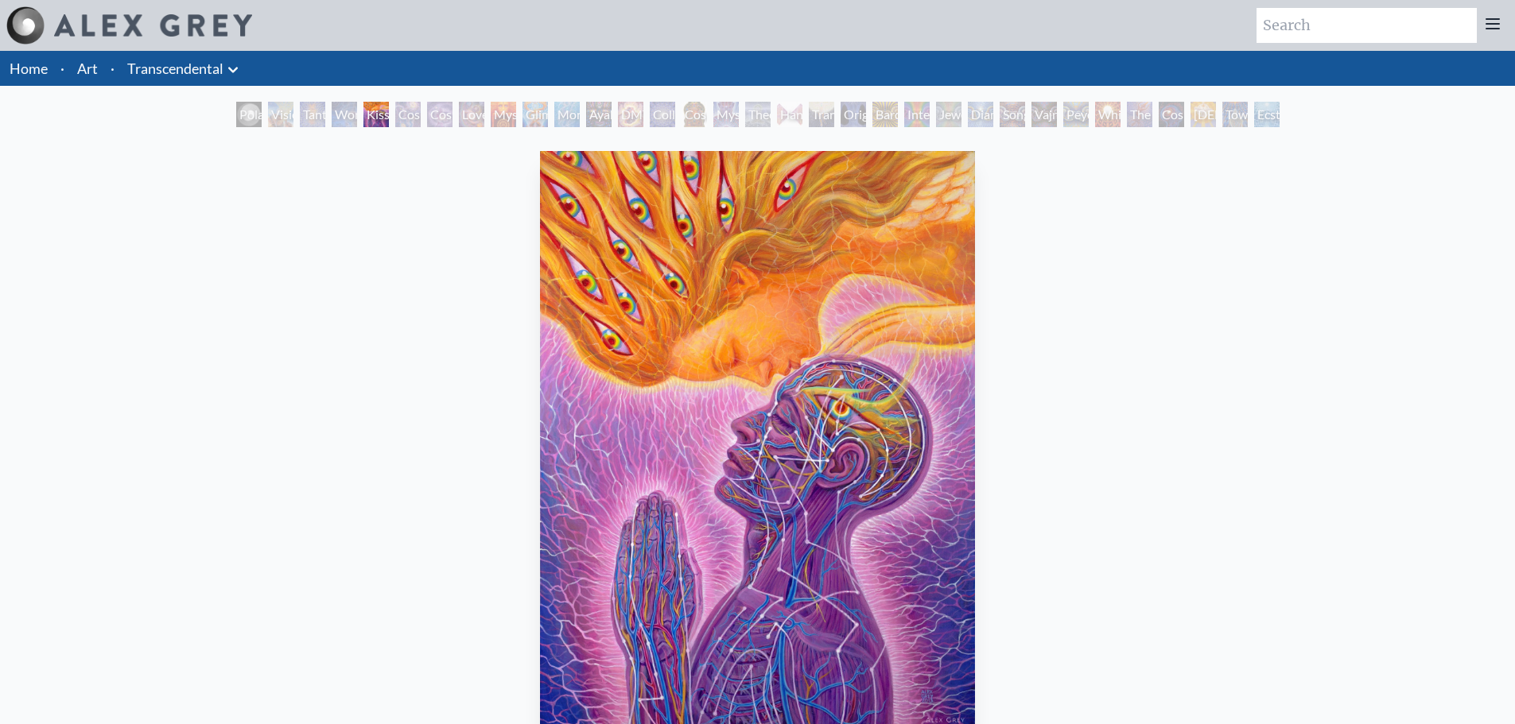
click at [406, 110] on div "Cosmic Creativity" at bounding box center [407, 114] width 25 height 25
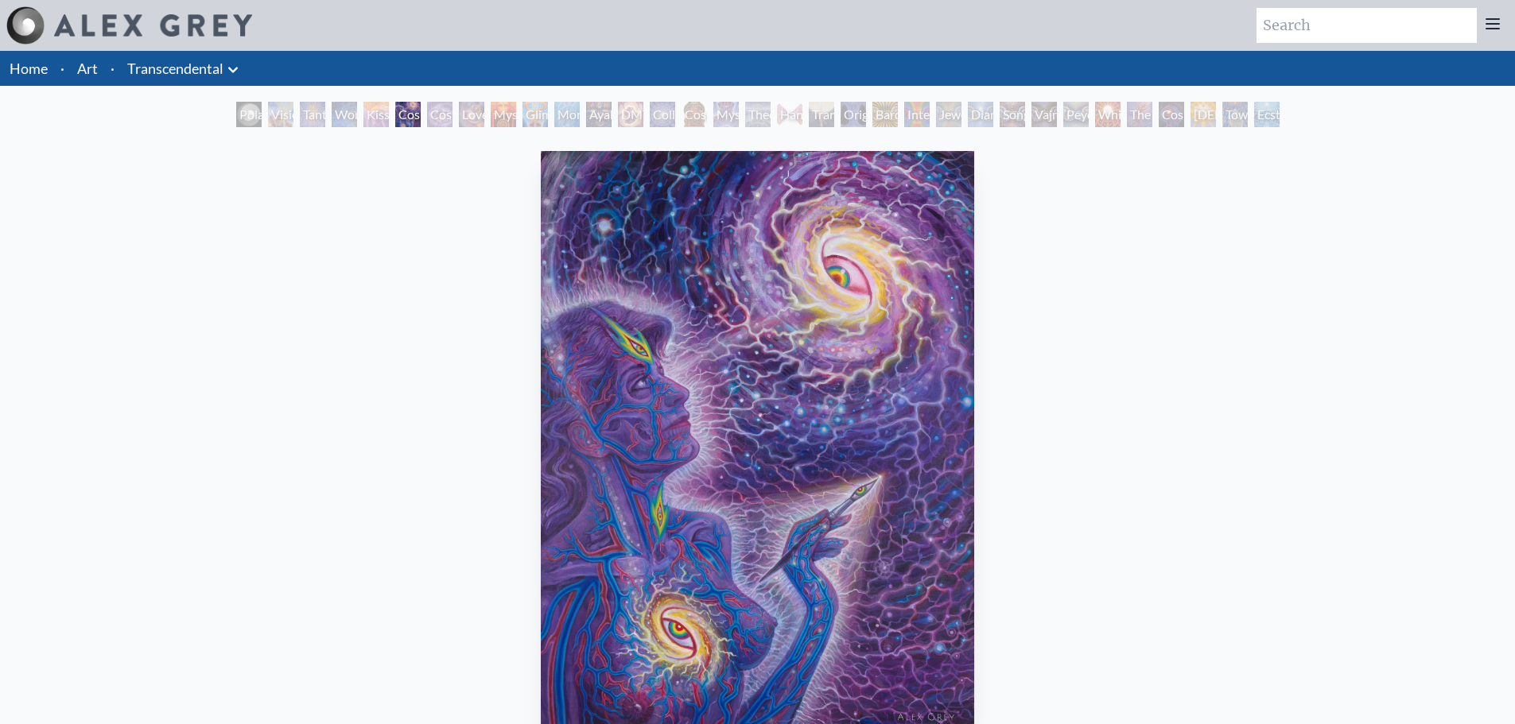
click at [436, 113] on div "Cosmic Artist" at bounding box center [439, 114] width 25 height 25
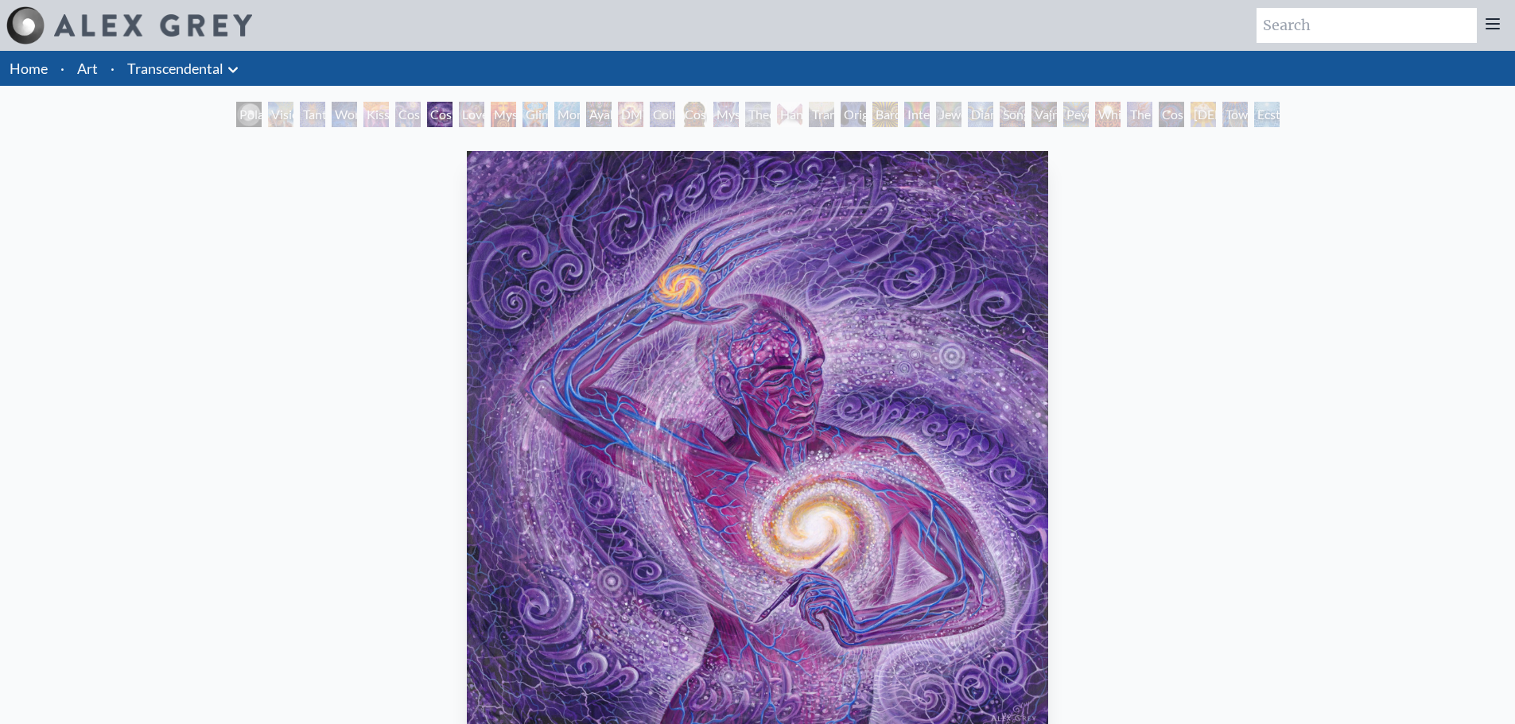
click at [469, 111] on div "Love is a Cosmic Force" at bounding box center [471, 114] width 25 height 25
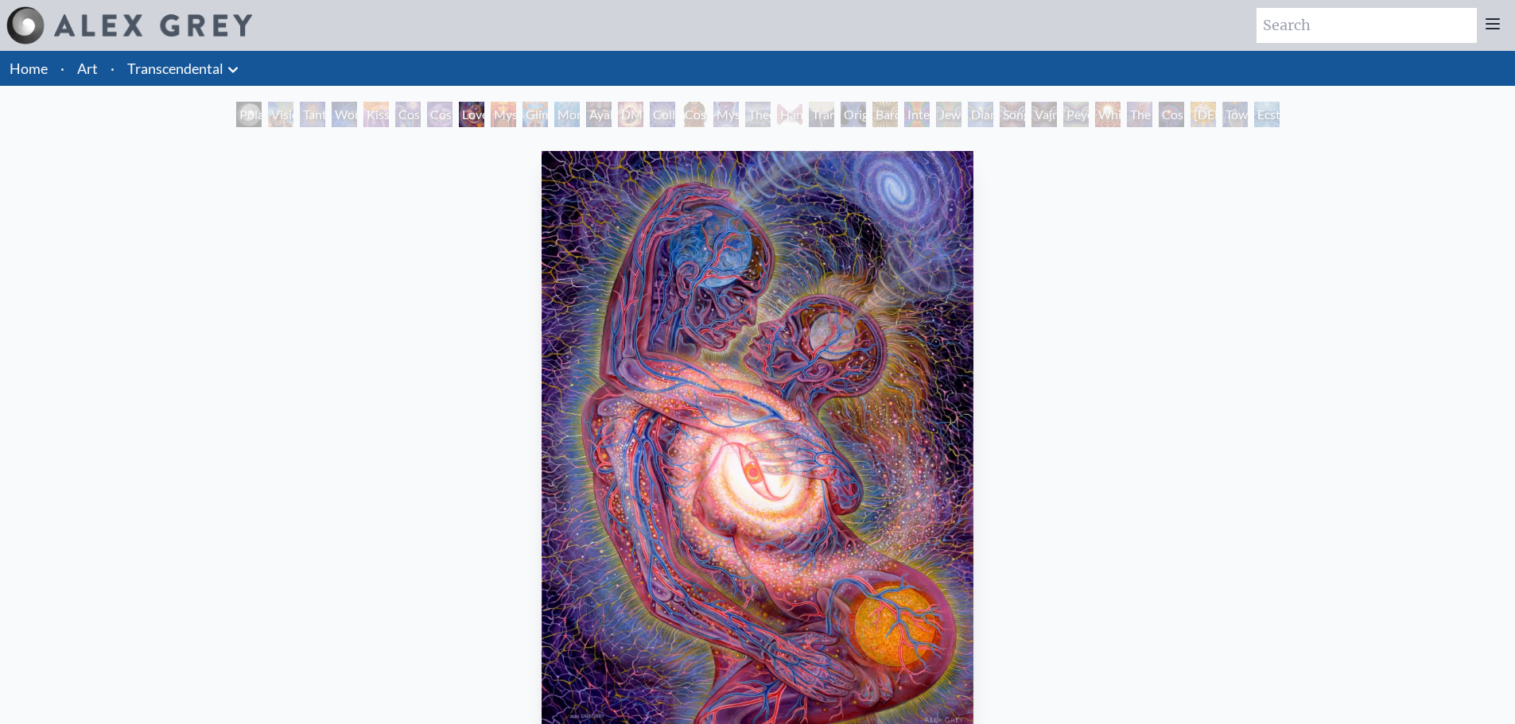
click at [495, 108] on div "Mysteriosa 2" at bounding box center [503, 114] width 25 height 25
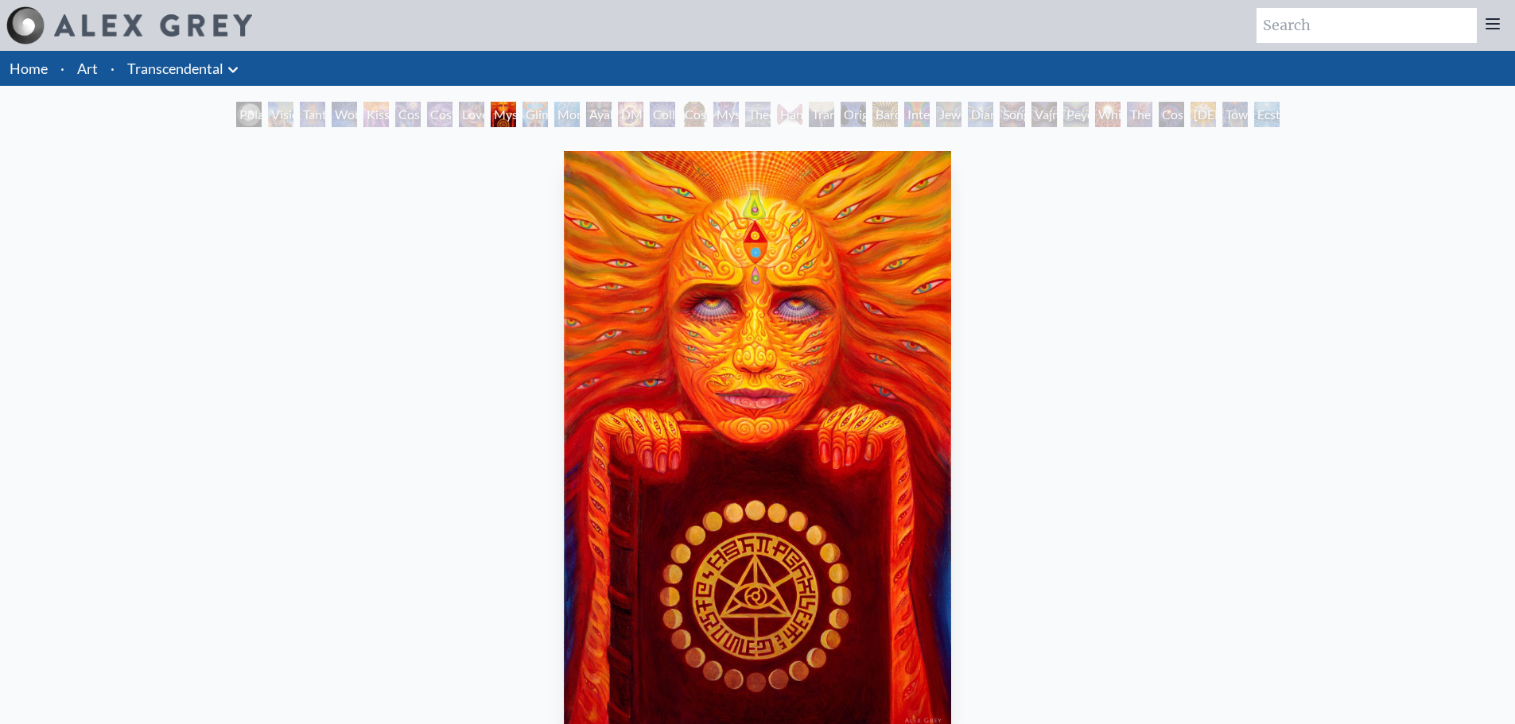
click at [540, 115] on div "Glimpsing the Empyrean" at bounding box center [534, 114] width 25 height 25
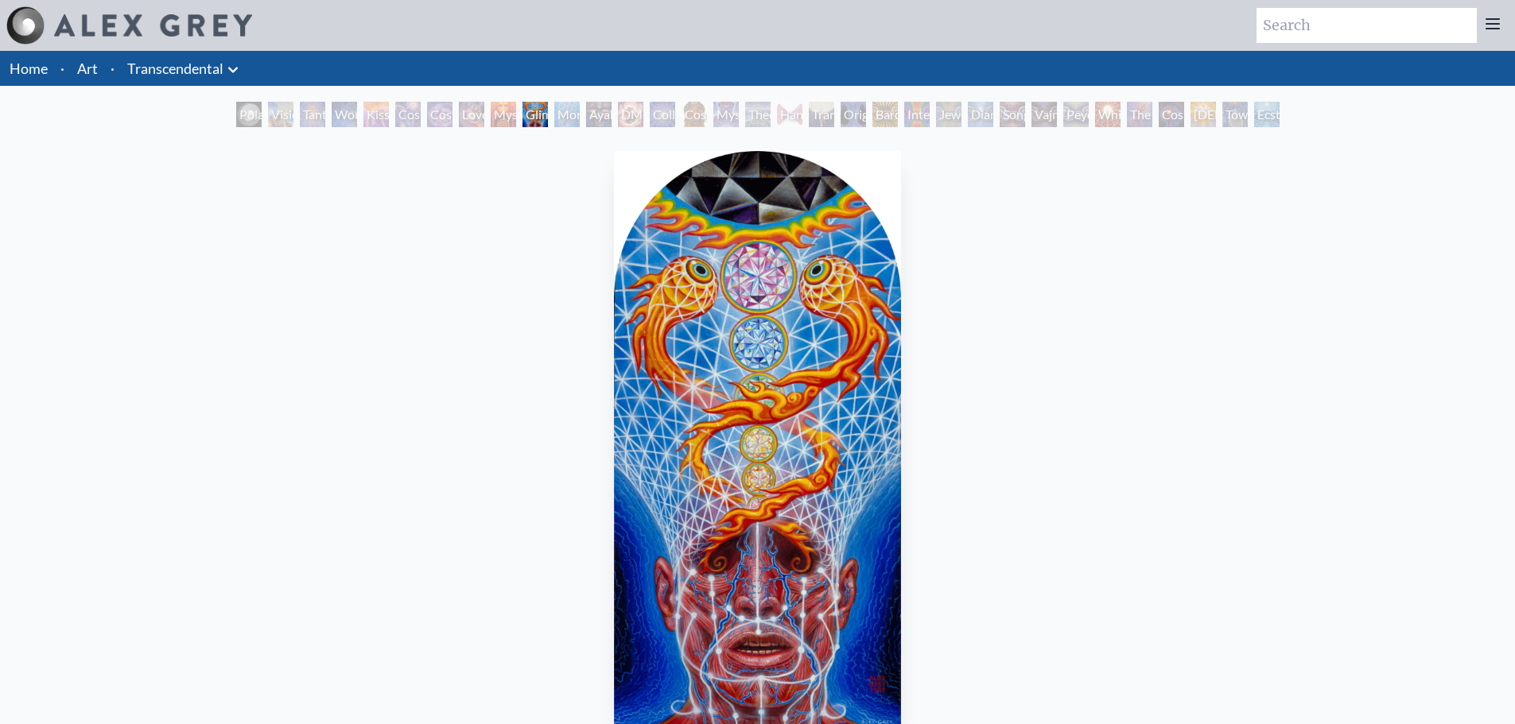
click at [572, 112] on div "Monochord" at bounding box center [566, 114] width 25 height 25
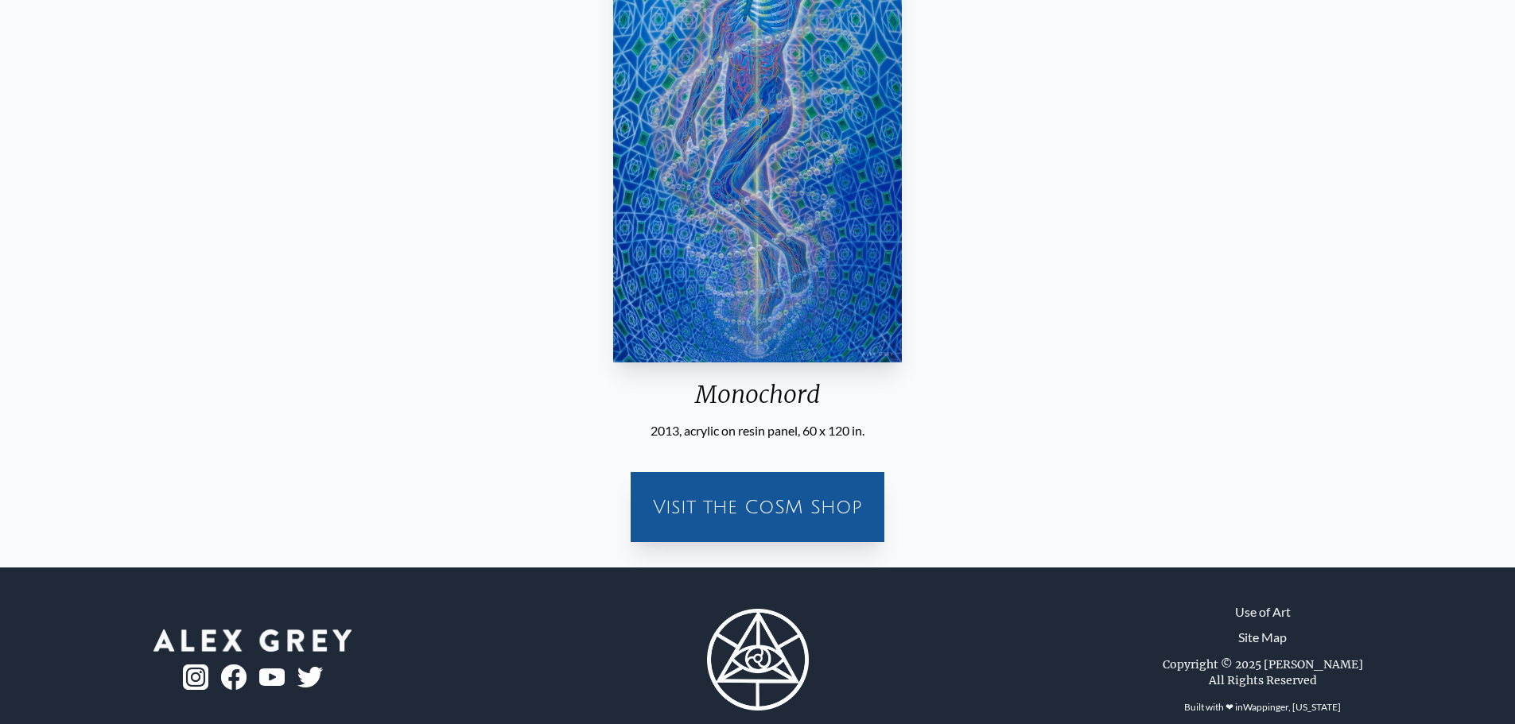
scroll to position [396, 0]
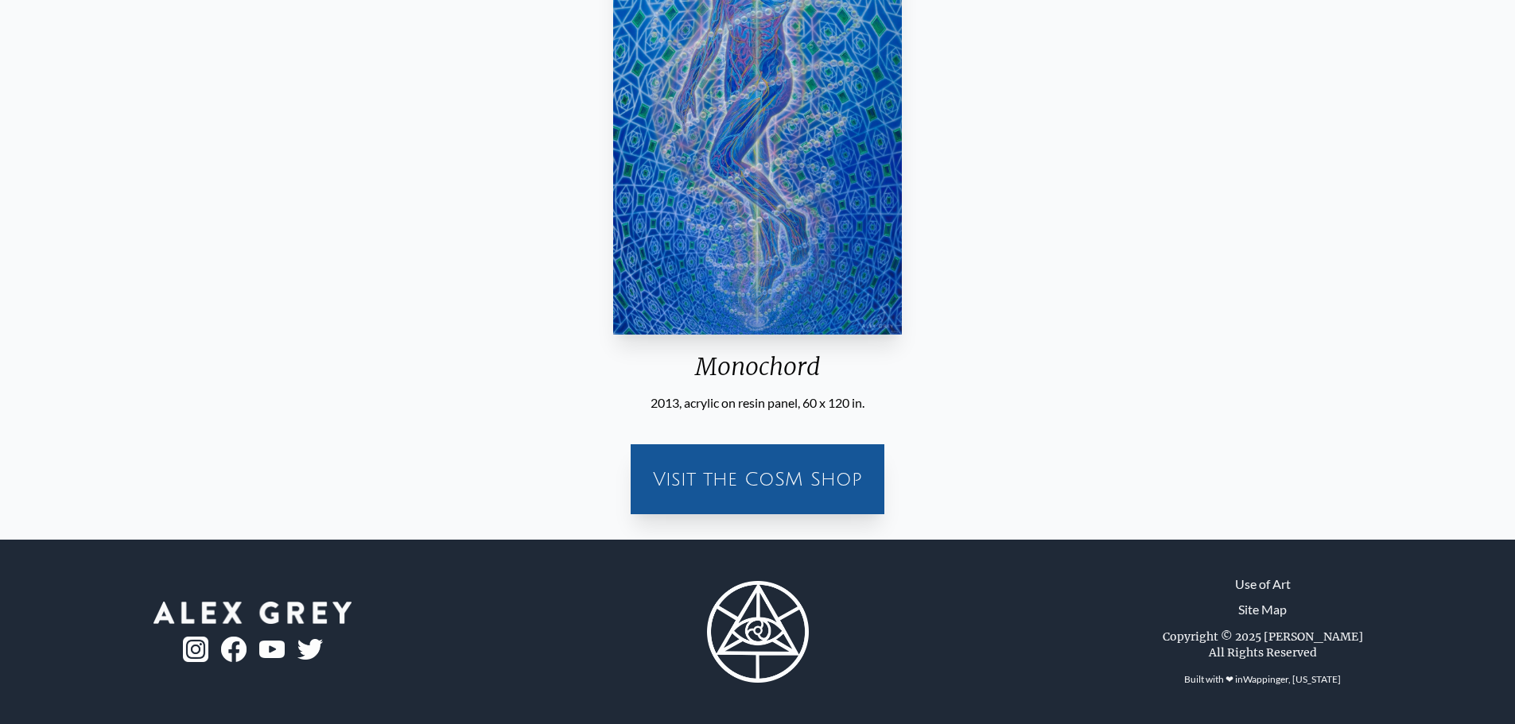
click at [746, 480] on div "Visit the CoSM Shop" at bounding box center [757, 479] width 235 height 51
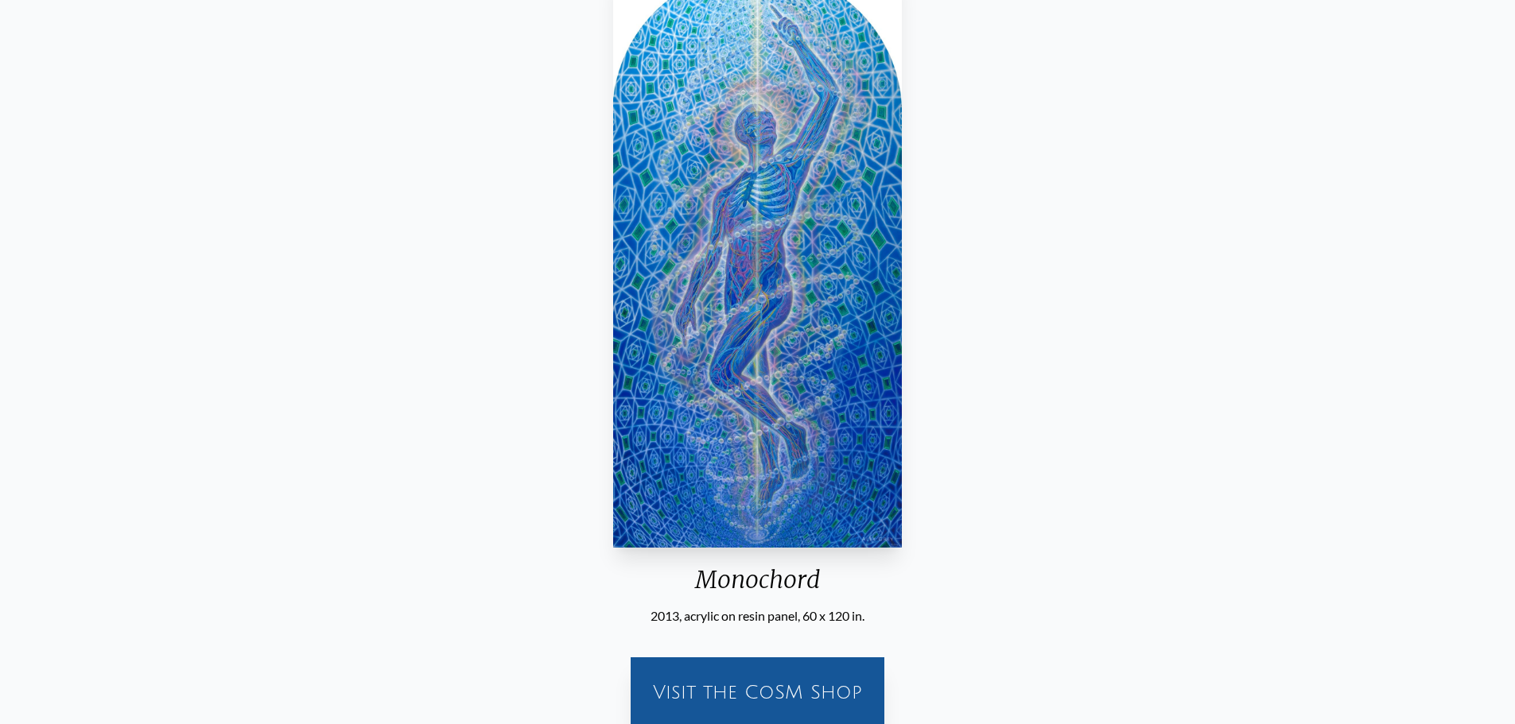
scroll to position [0, 0]
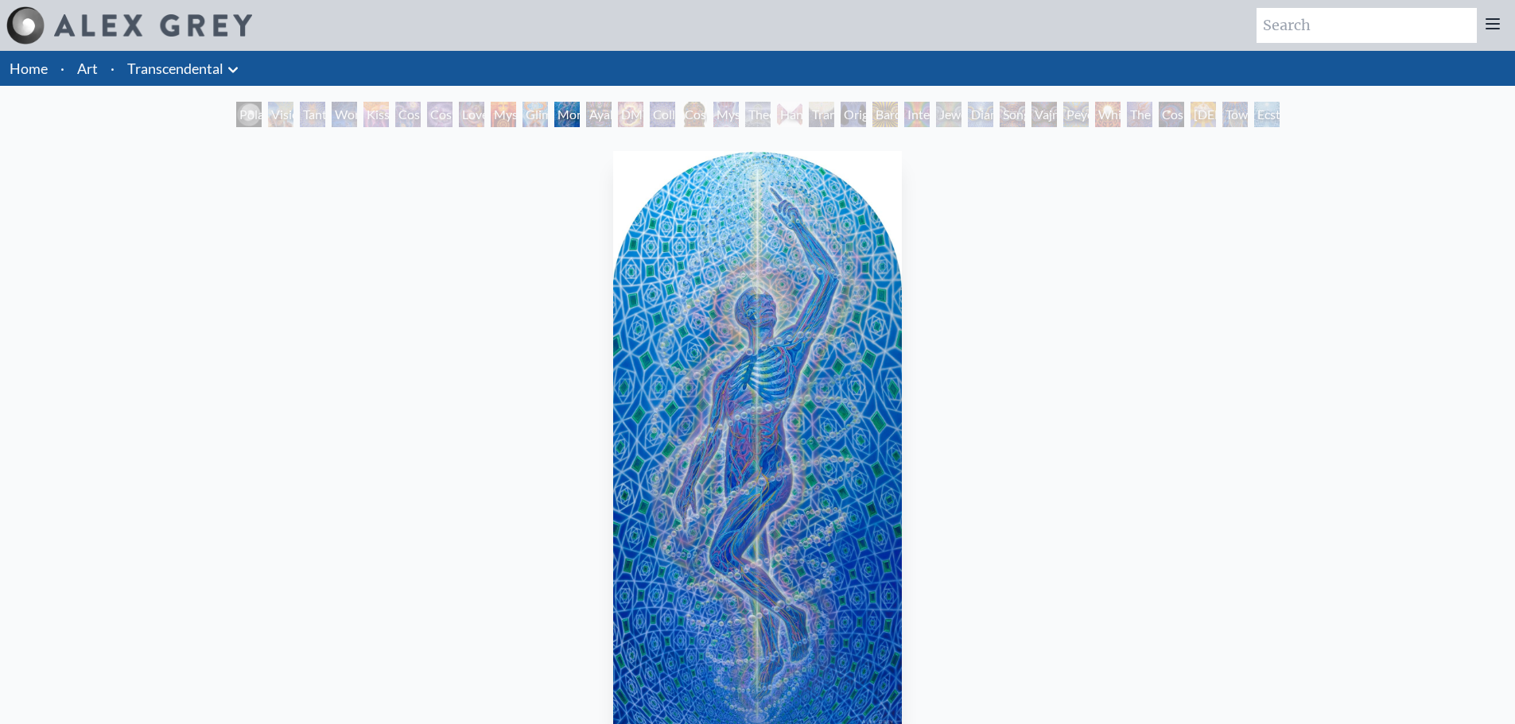
click at [606, 113] on div "Ayahuasca Visitation" at bounding box center [598, 114] width 25 height 25
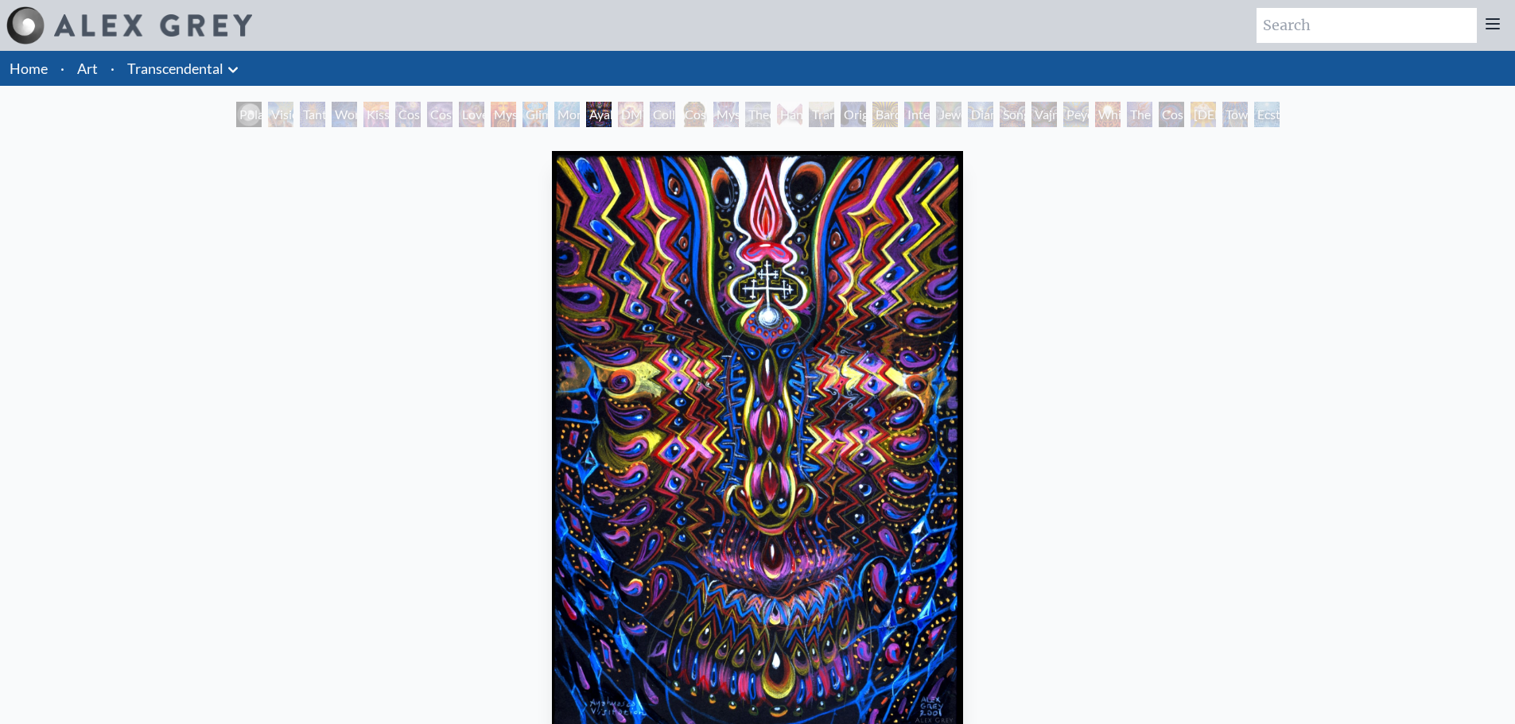
click at [622, 114] on div "DMT - The Spirit Molecule" at bounding box center [630, 114] width 25 height 25
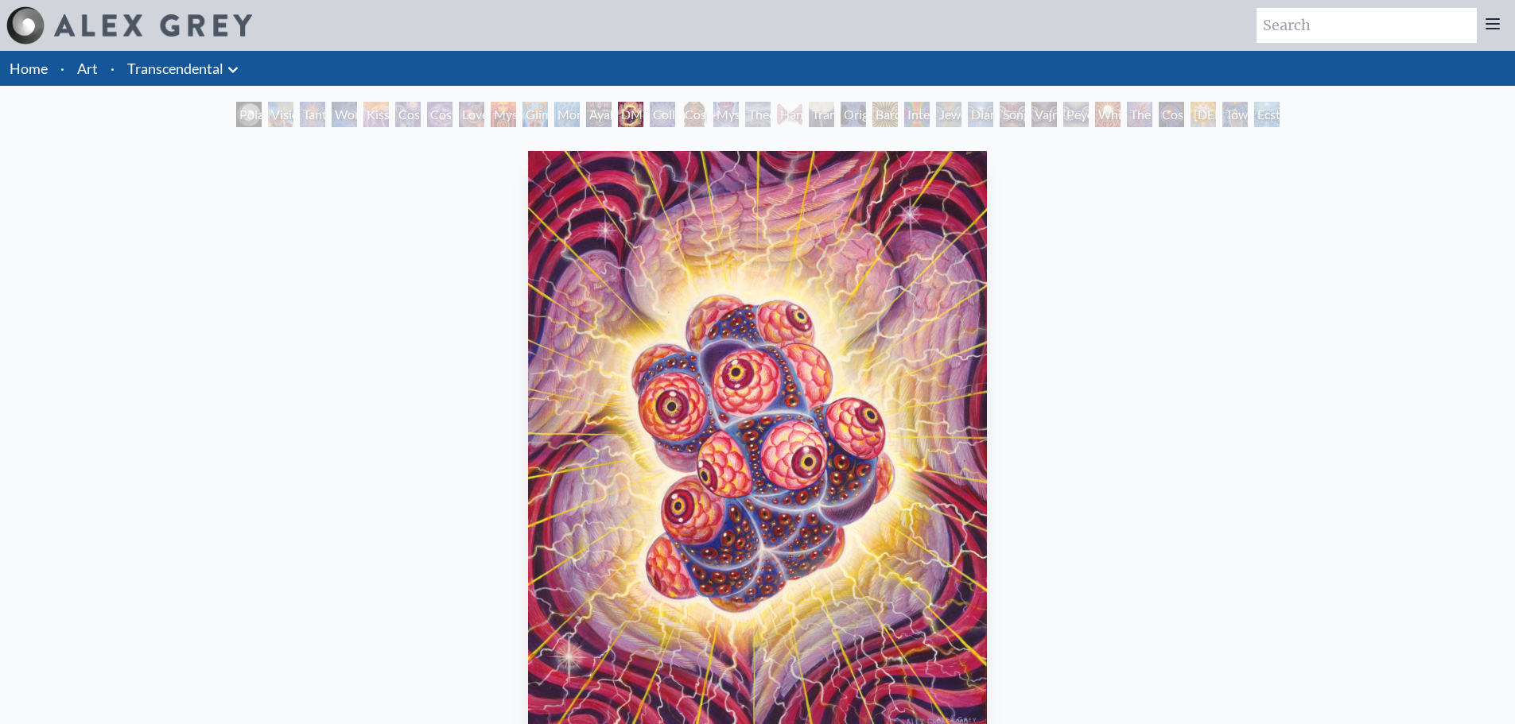
click at [650, 109] on div "Collective Vision" at bounding box center [662, 114] width 25 height 25
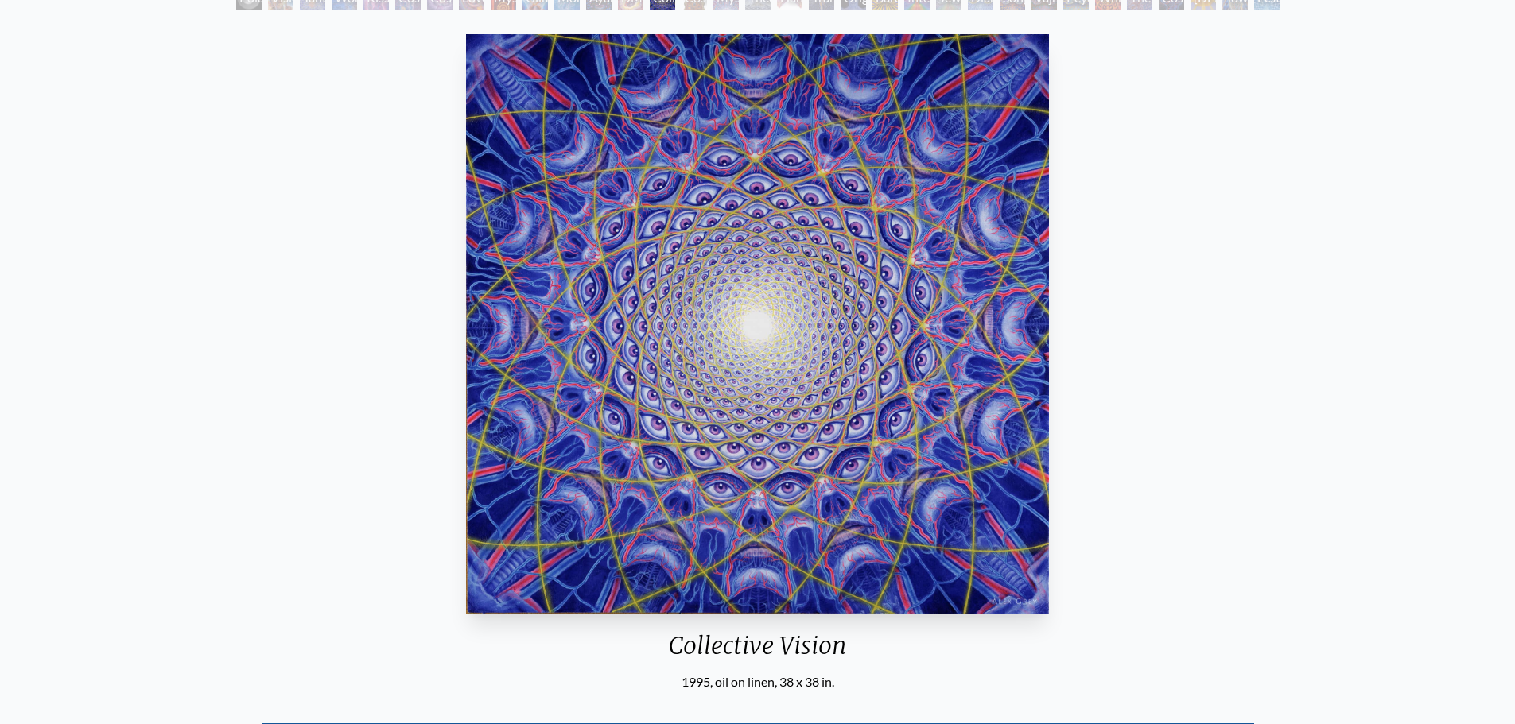
scroll to position [159, 0]
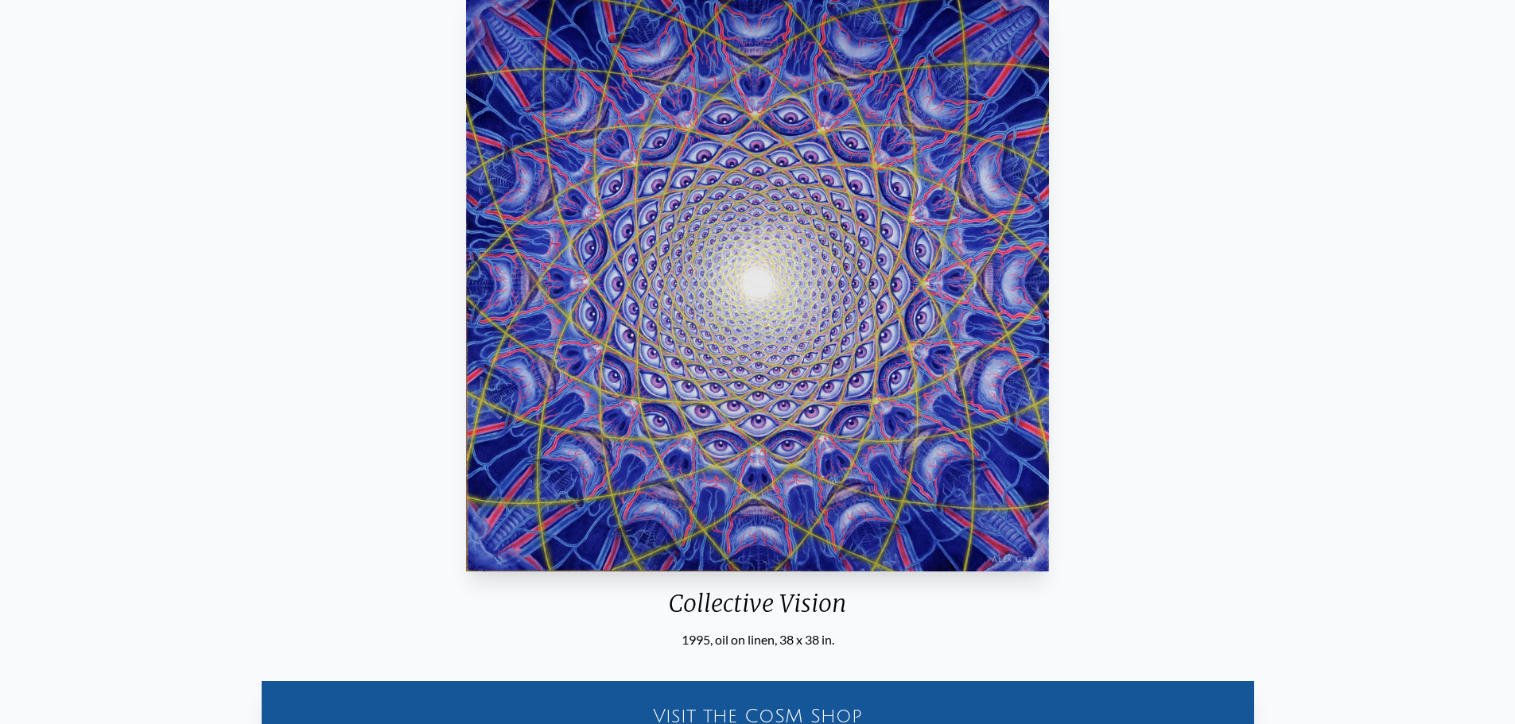
click at [806, 293] on img "14 / 33" at bounding box center [757, 282] width 583 height 580
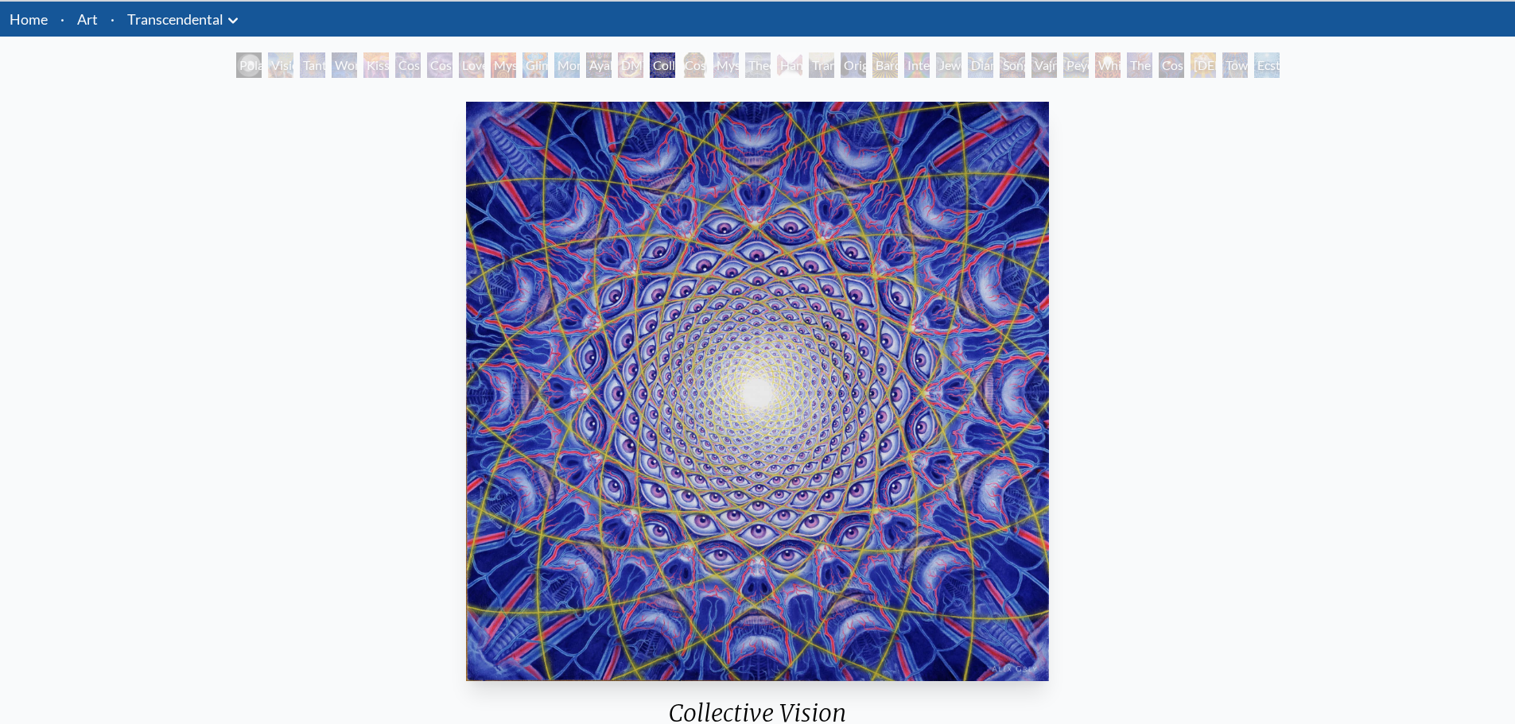
scroll to position [0, 0]
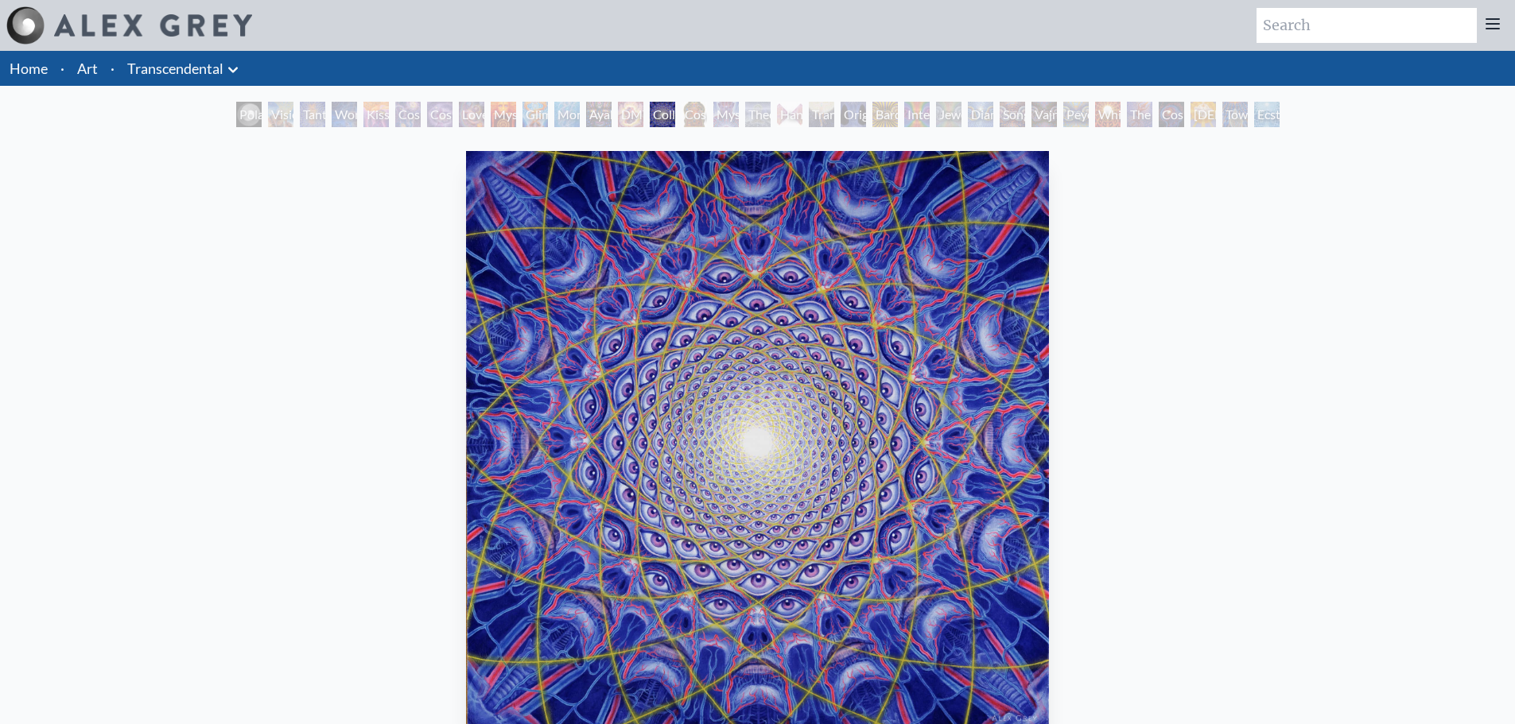
click at [696, 111] on div "Cosmic [DEMOGRAPHIC_DATA]" at bounding box center [694, 114] width 25 height 25
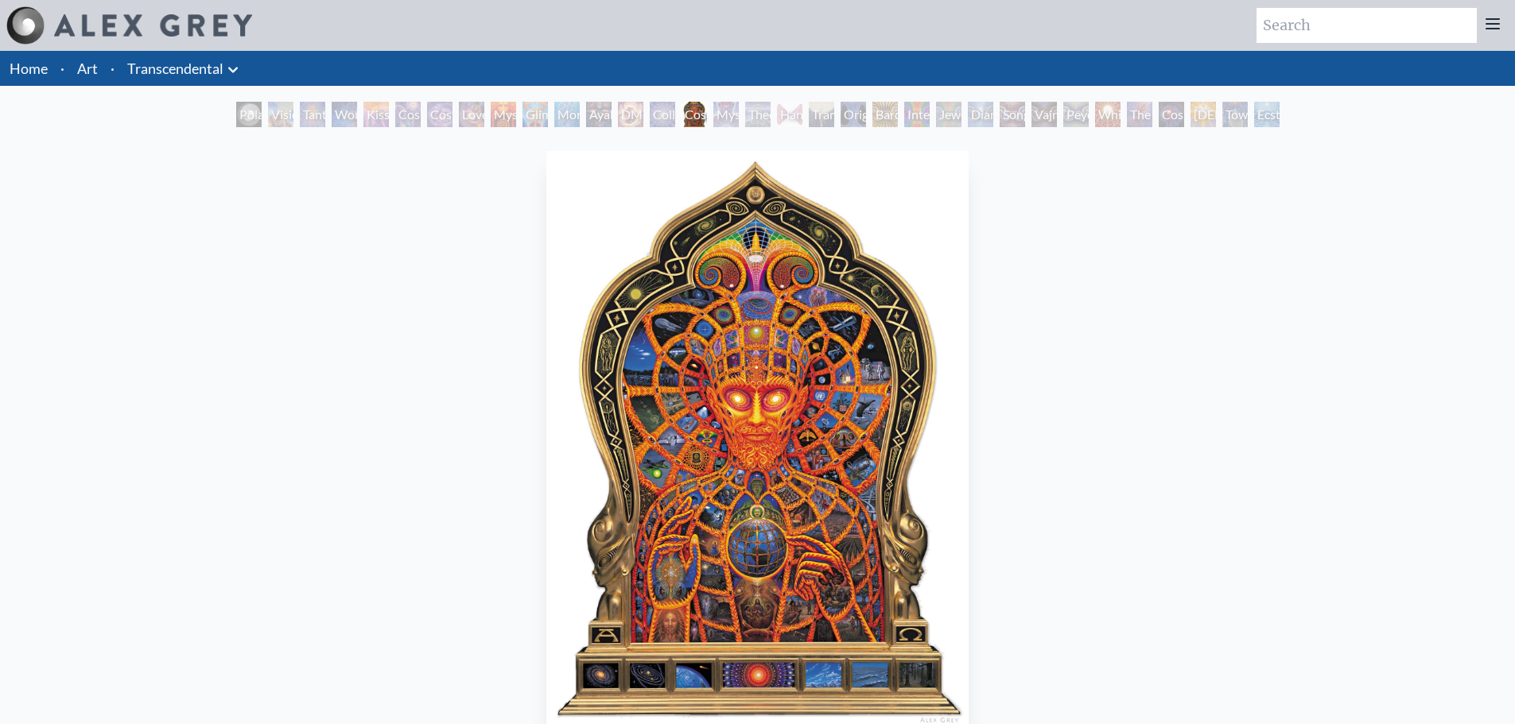
click at [728, 112] on div "Mystic Eye" at bounding box center [725, 114] width 25 height 25
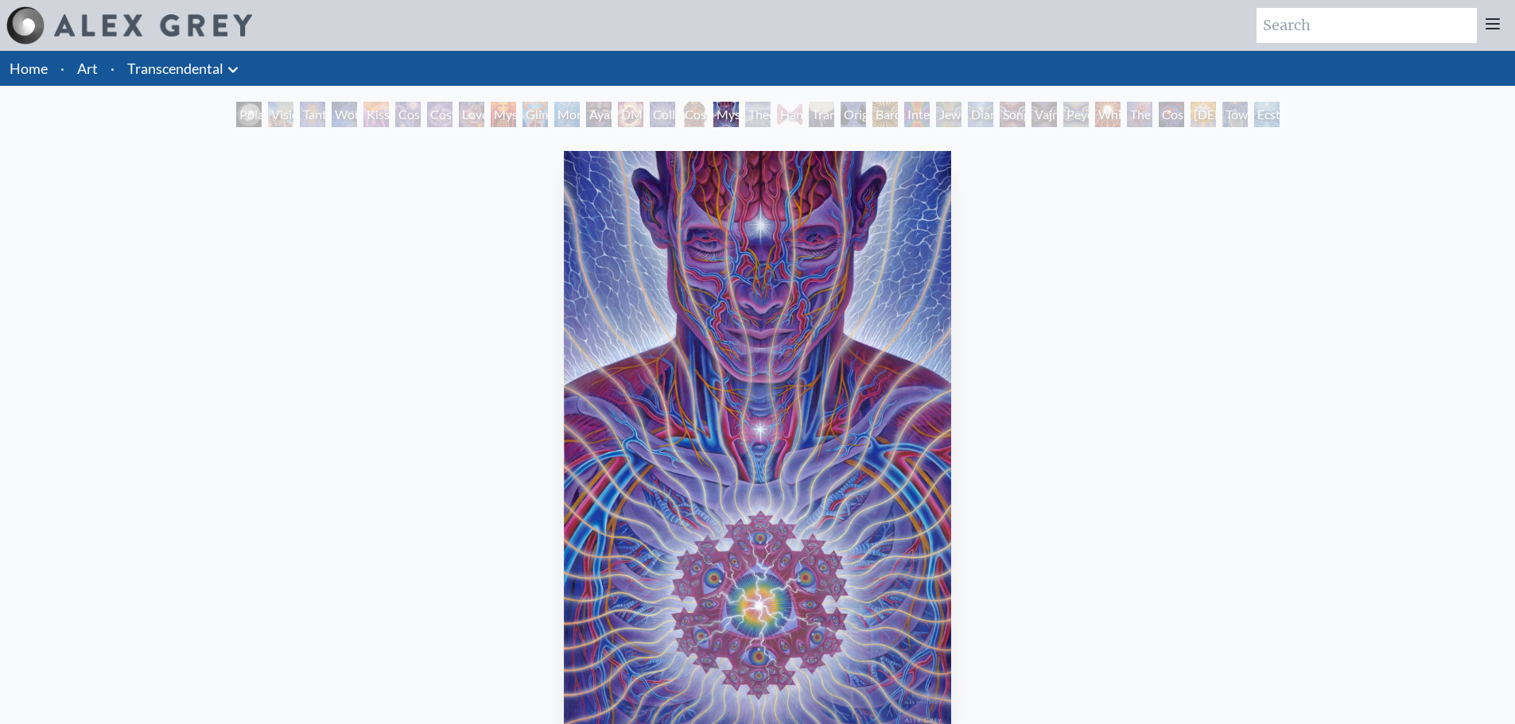
click at [758, 114] on div "Theologue" at bounding box center [757, 114] width 25 height 25
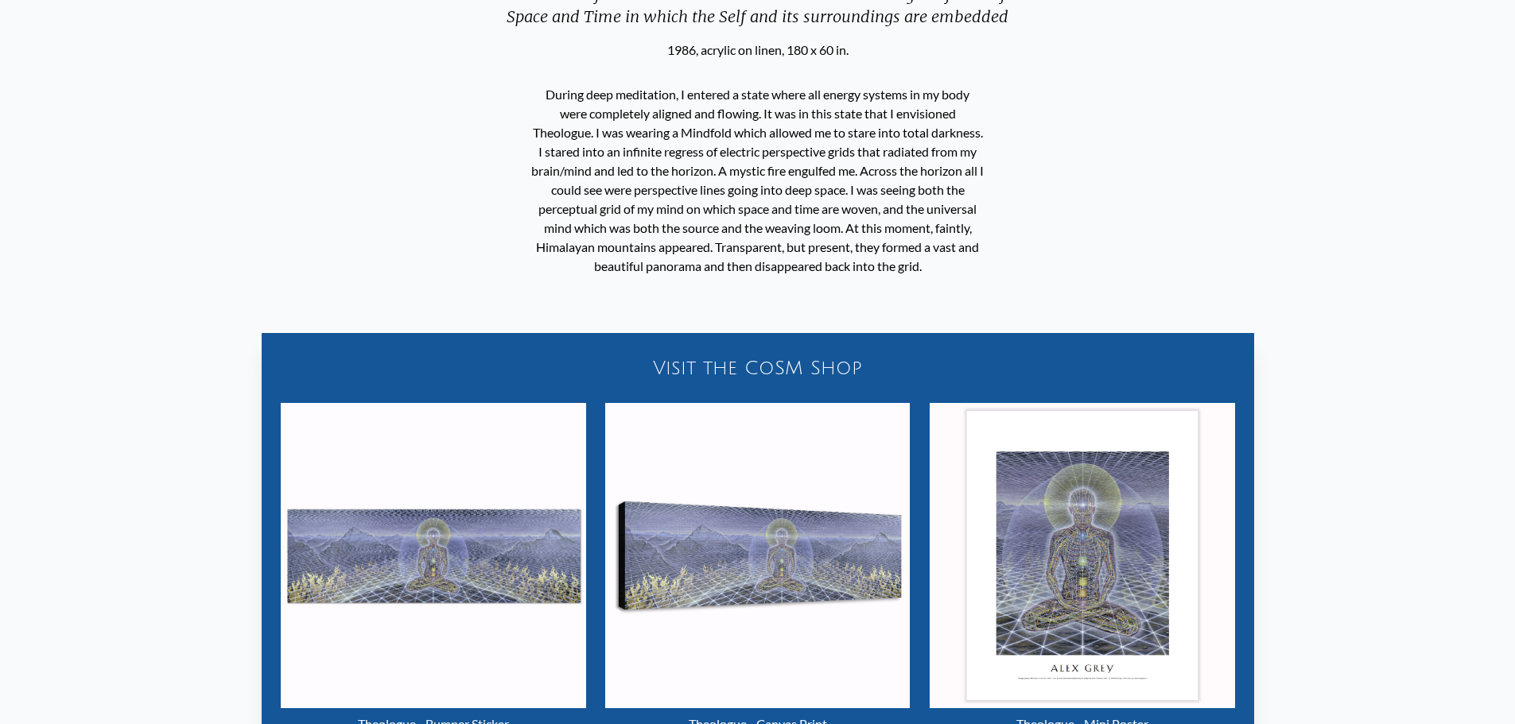
scroll to position [795, 0]
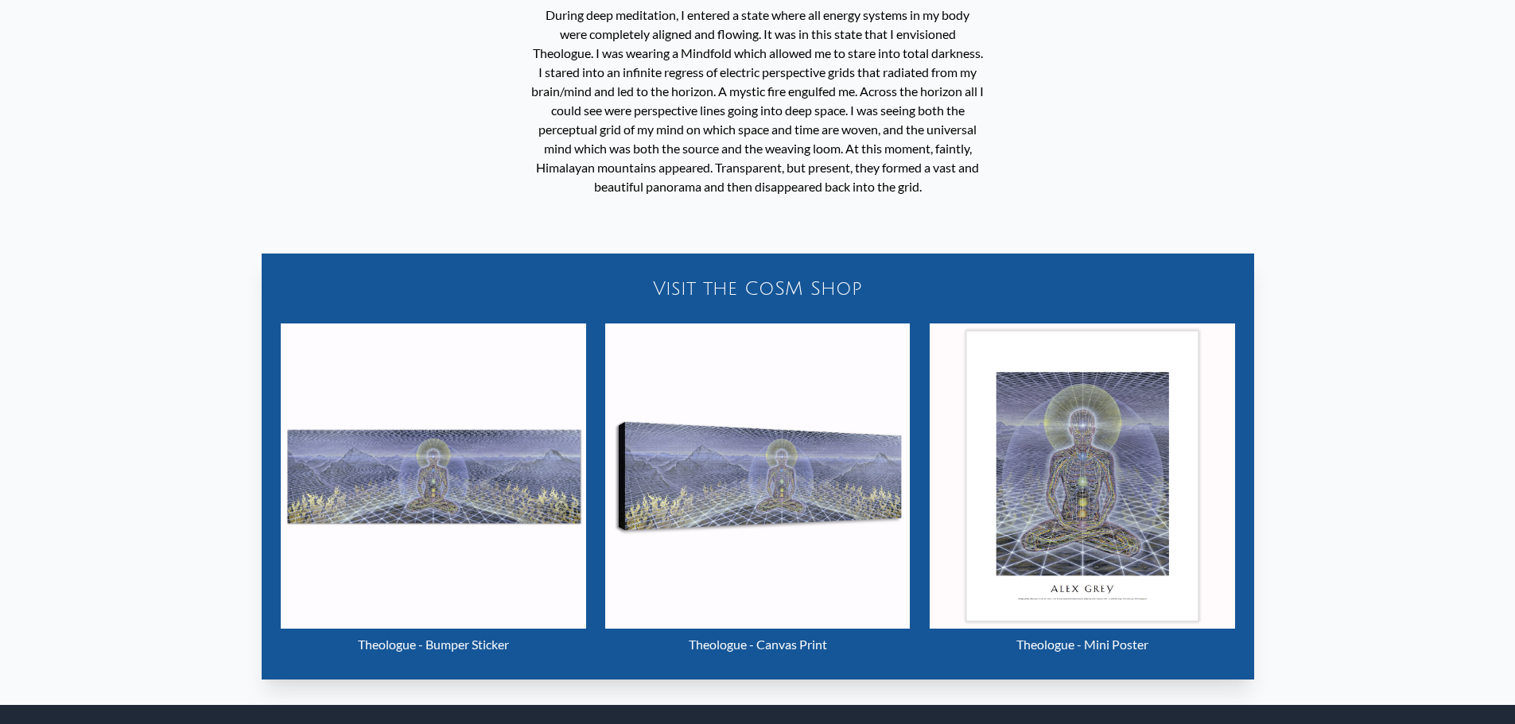
click at [1124, 470] on img "17 / 33" at bounding box center [1082, 476] width 305 height 305
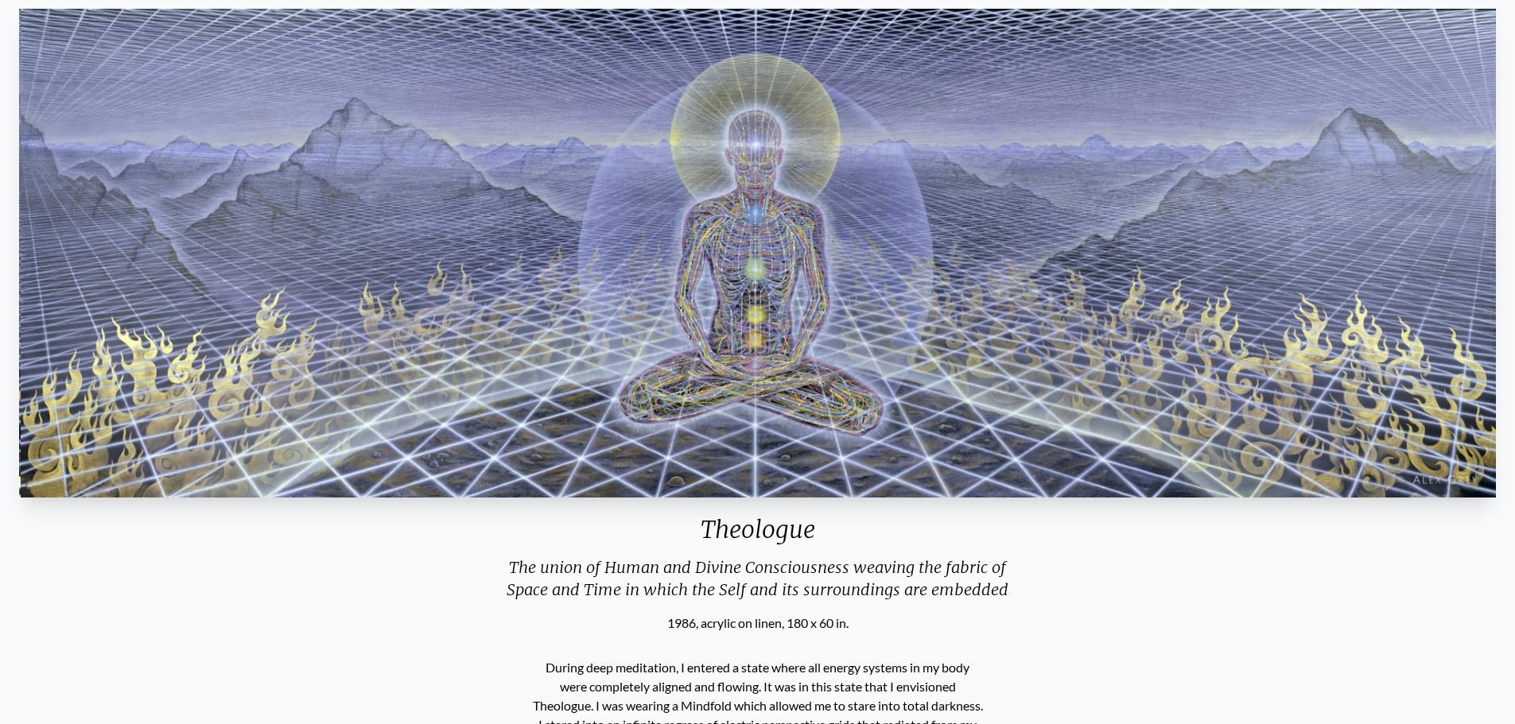
scroll to position [0, 0]
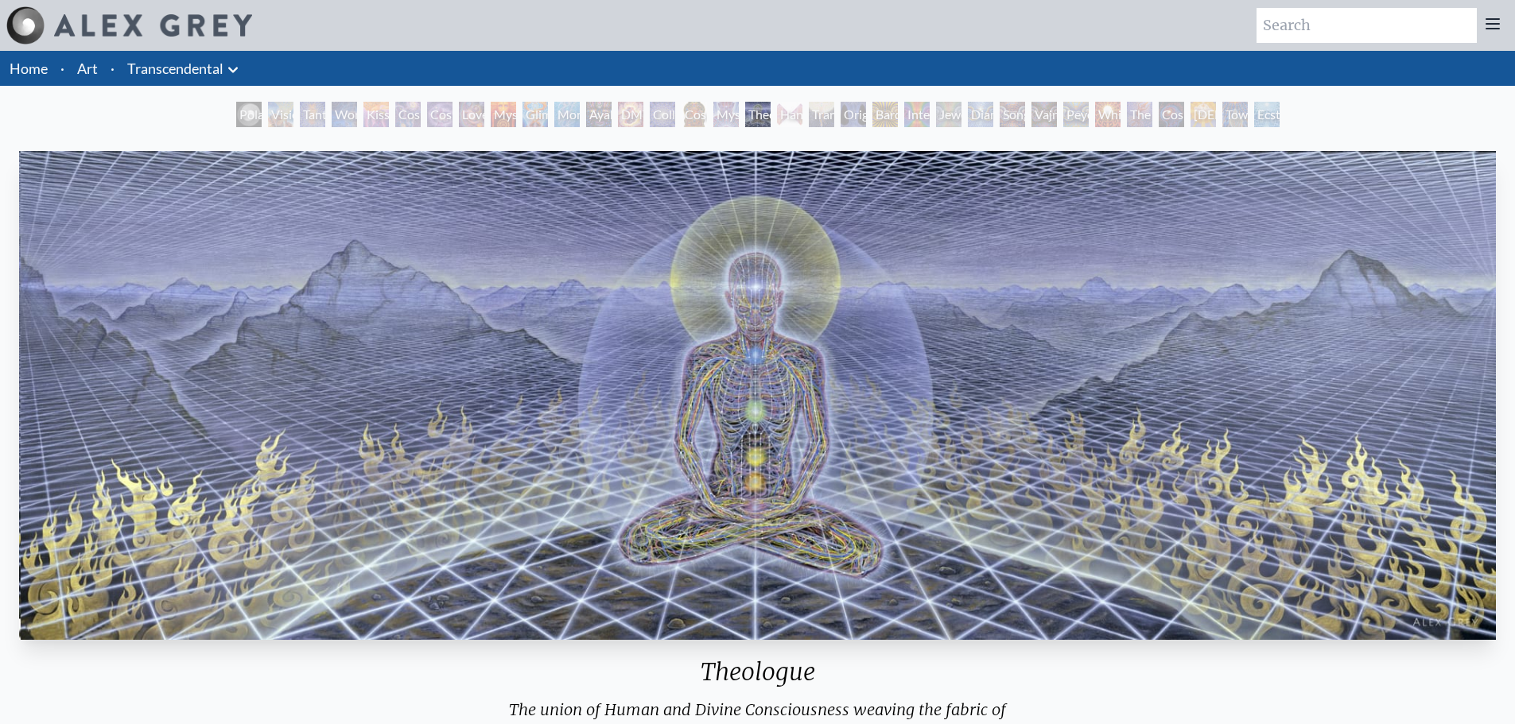
click at [728, 112] on div "Mystic Eye" at bounding box center [725, 114] width 25 height 25
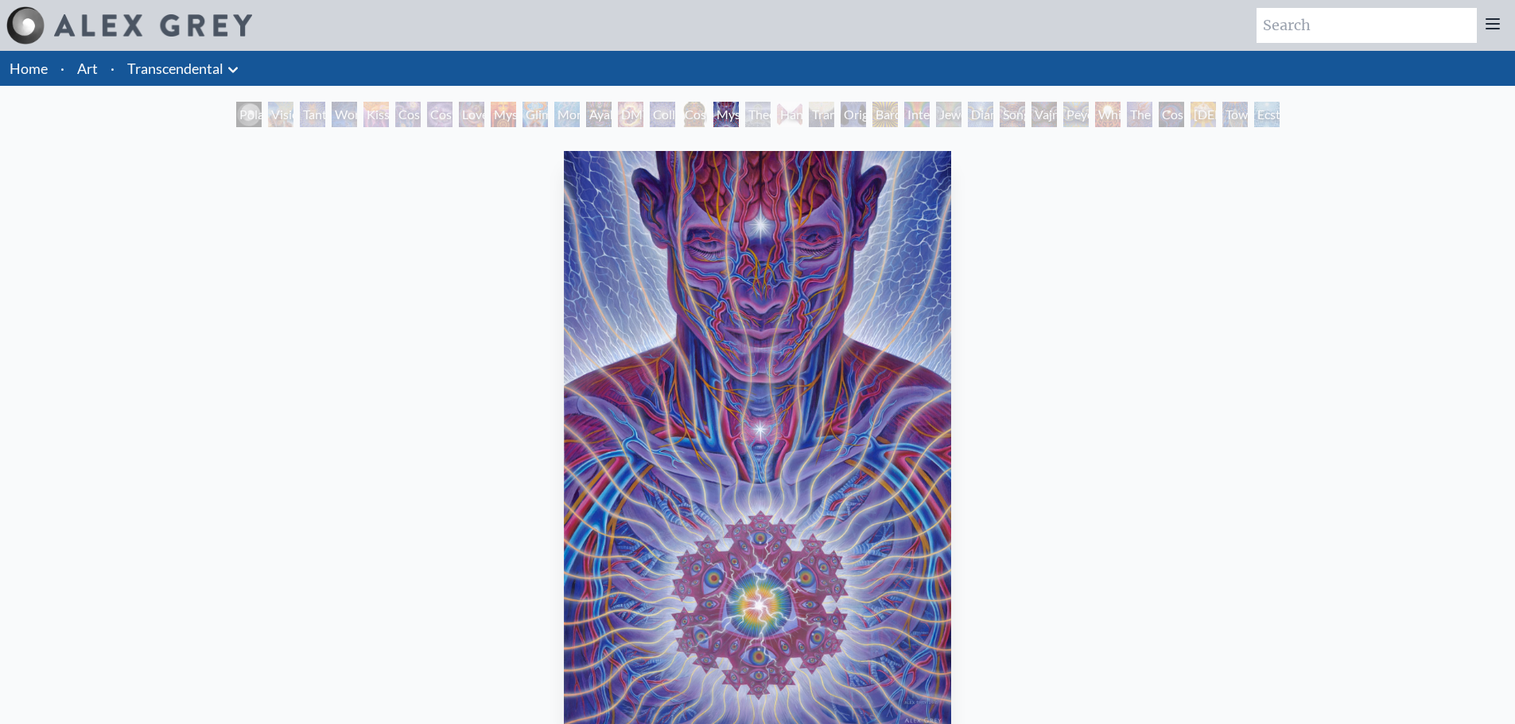
click at [787, 113] on div "Hands that See" at bounding box center [789, 114] width 25 height 25
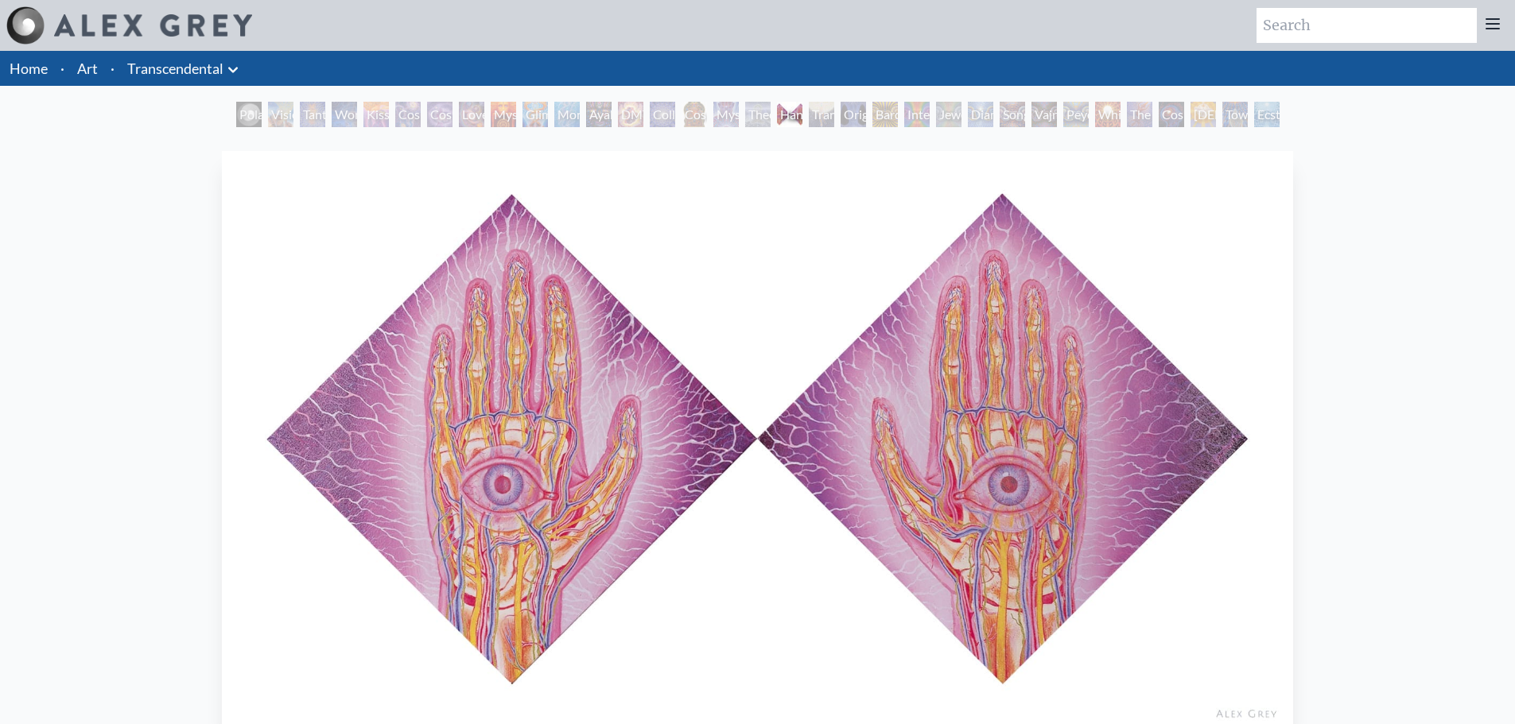
click at [819, 114] on div "Transfiguration" at bounding box center [821, 114] width 25 height 25
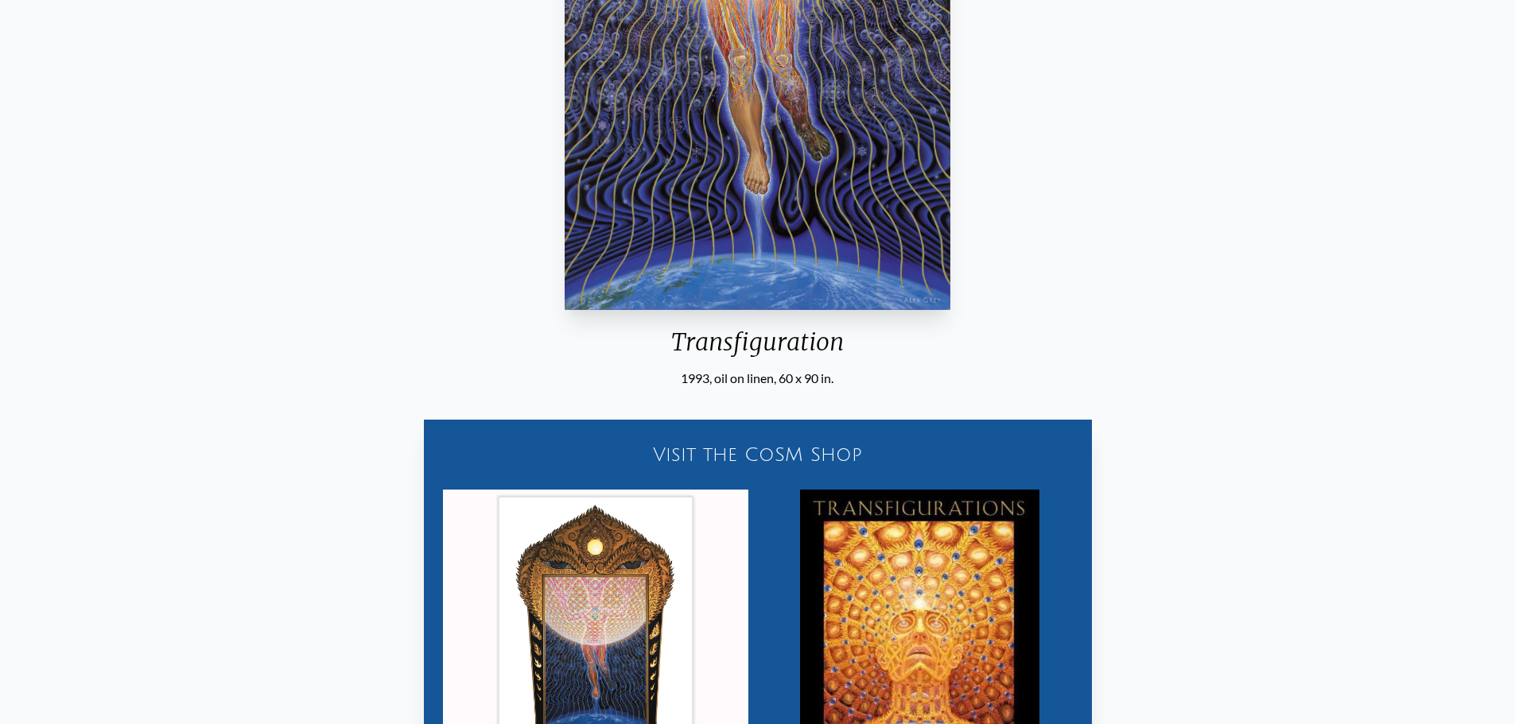
scroll to position [434, 0]
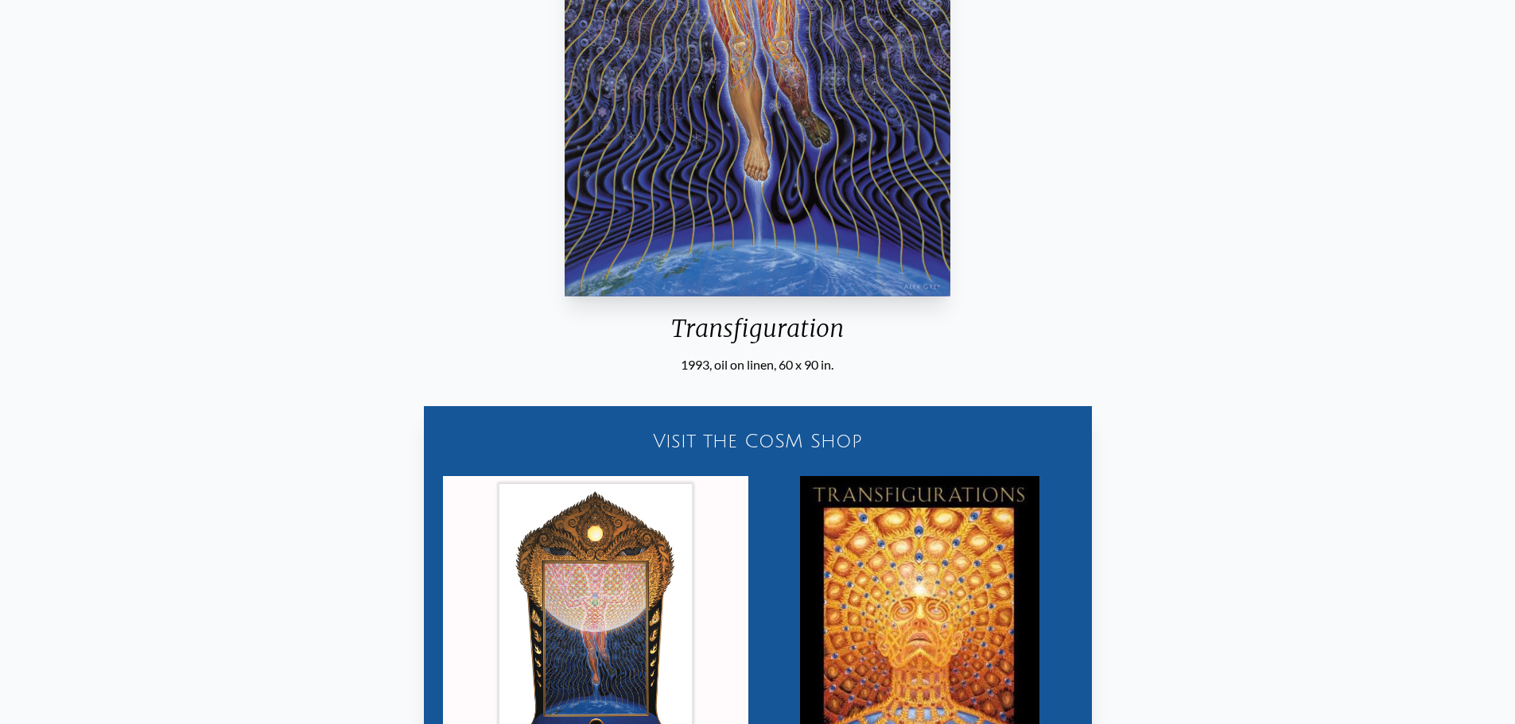
click at [766, 431] on div "Visit the CoSM Shop" at bounding box center [757, 441] width 649 height 51
